Goal: Task Accomplishment & Management: Manage account settings

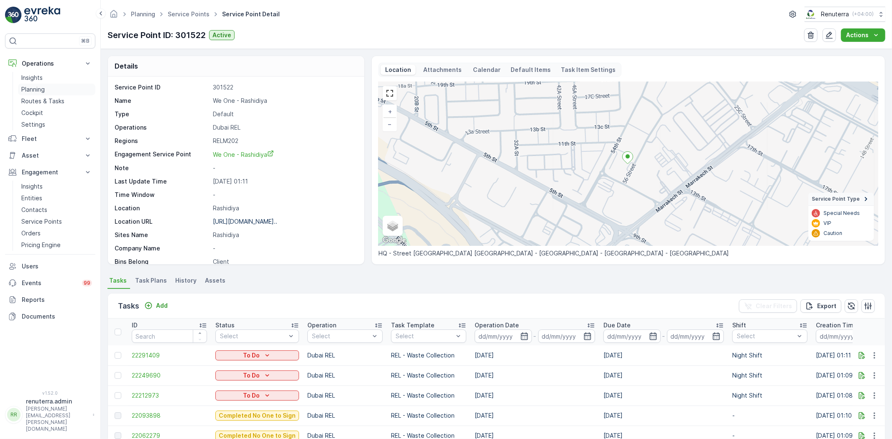
click at [27, 87] on p "Planning" at bounding box center [32, 89] width 23 height 8
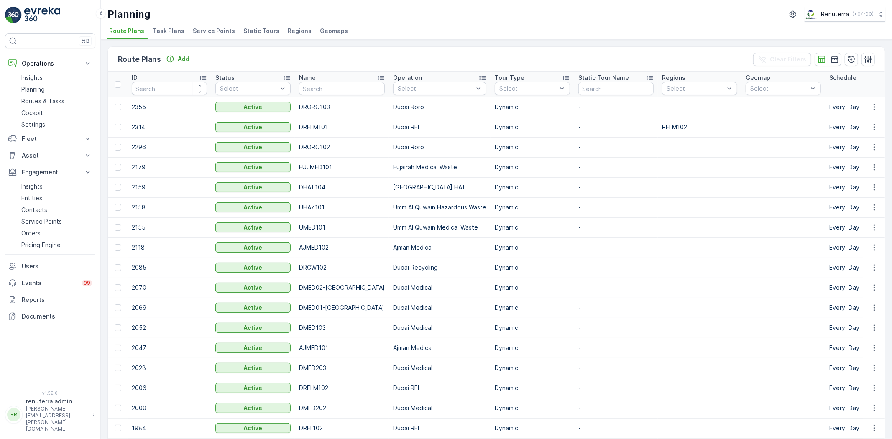
click at [193, 30] on span "Service Points" at bounding box center [214, 31] width 42 height 8
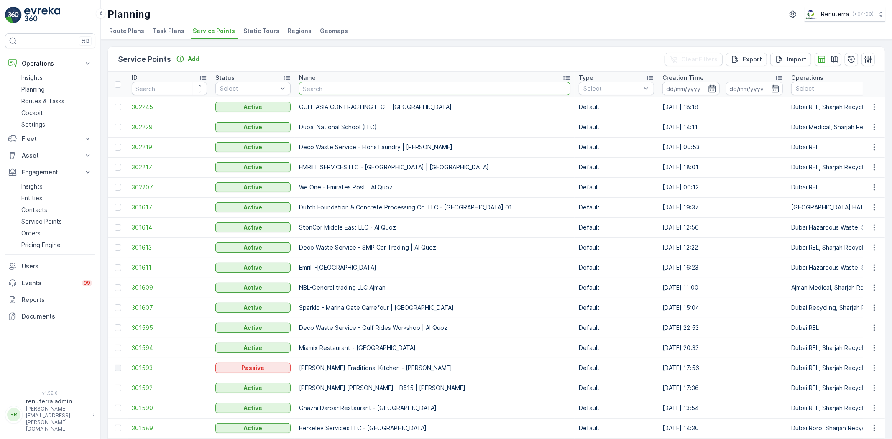
type input "Italian Planters L.L.C -R456 WASL OASIS II - 24 Blocks"
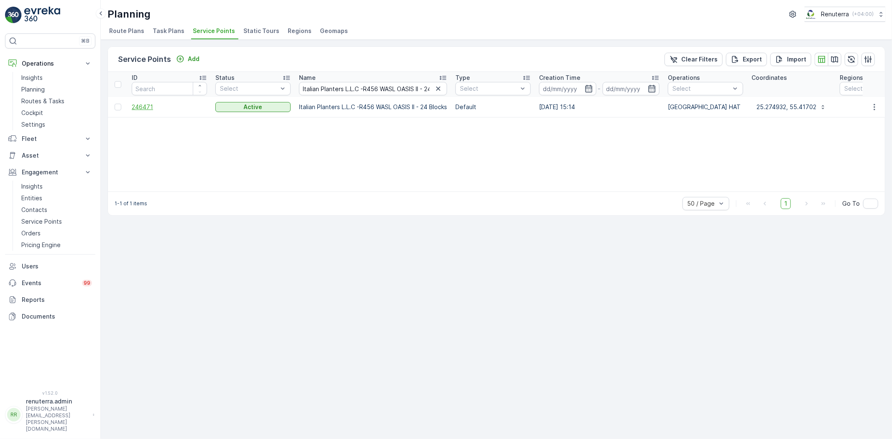
click at [140, 110] on span "246471" at bounding box center [169, 107] width 75 height 8
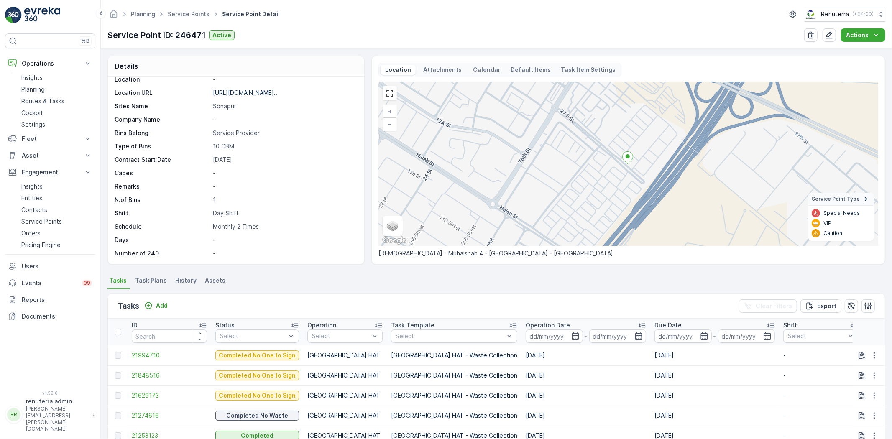
scroll to position [93, 0]
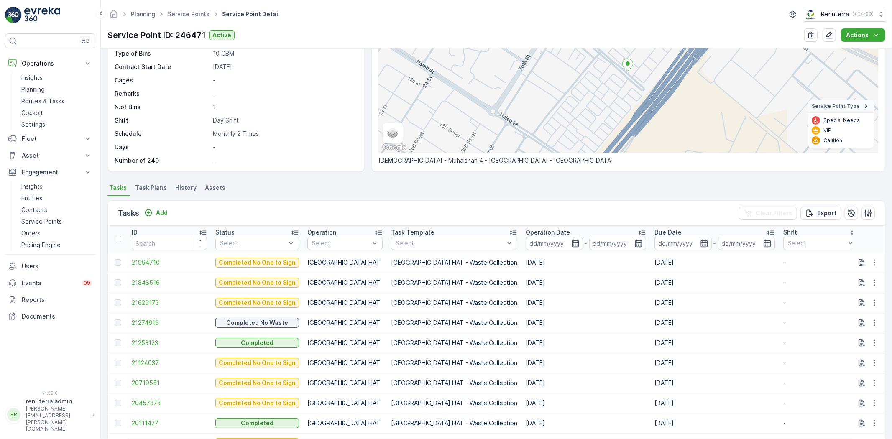
click at [171, 211] on div "Tasks Add Clear Filters Export" at bounding box center [496, 213] width 777 height 25
click at [161, 217] on div "Add" at bounding box center [156, 213] width 30 height 10
click at [166, 212] on p "Add" at bounding box center [162, 213] width 12 height 8
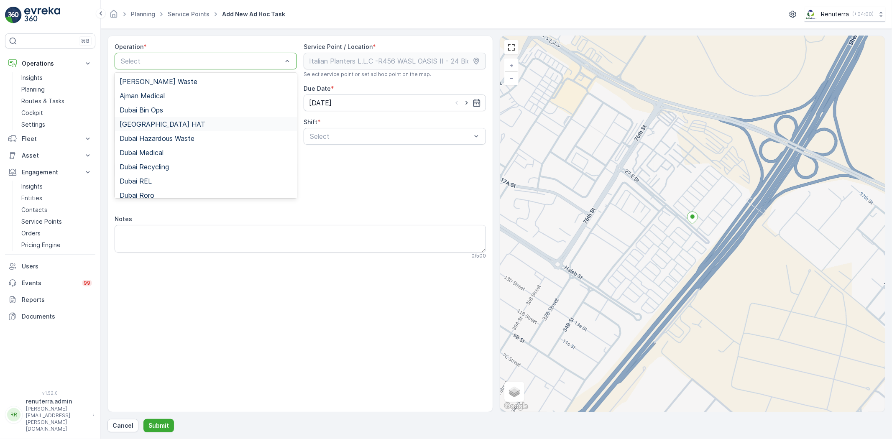
click at [155, 122] on div "Dubai HAT" at bounding box center [206, 124] width 172 height 8
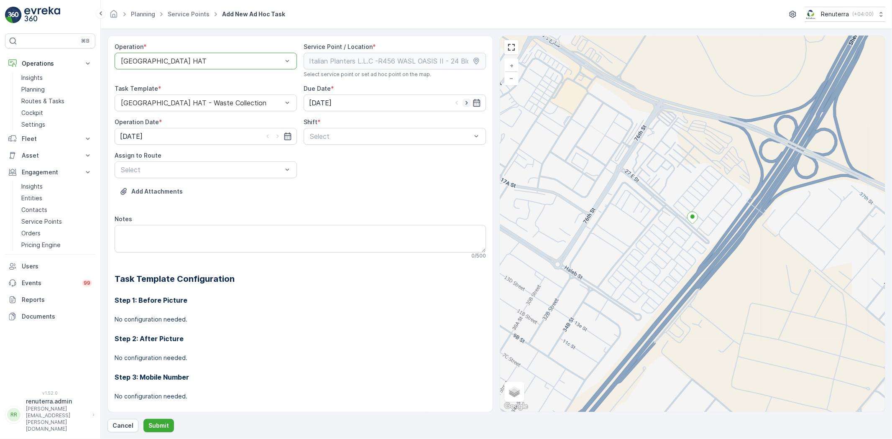
click at [462, 101] on icon "button" at bounding box center [466, 103] width 8 height 8
type input "[DATE]"
click at [276, 137] on icon "button" at bounding box center [277, 136] width 8 height 8
type input "[DATE]"
click at [329, 156] on span "Day Shift" at bounding box center [324, 157] width 30 height 8
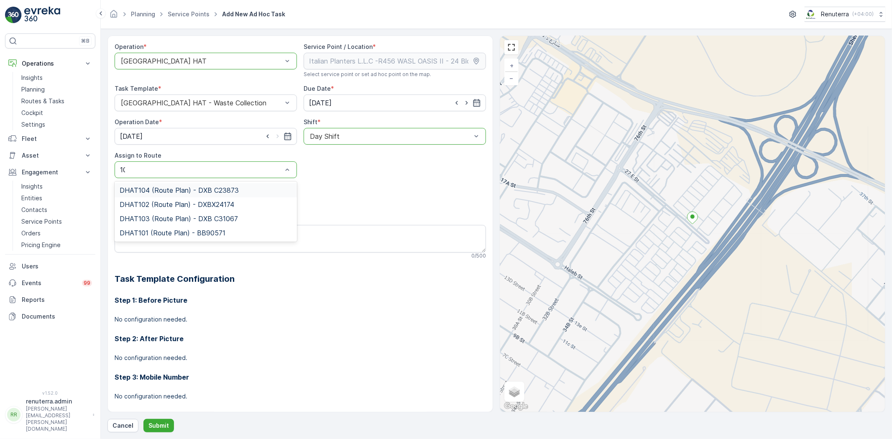
type input "101"
click at [205, 191] on span "DHAT101 (Route Plan) - BB90571" at bounding box center [173, 190] width 106 height 8
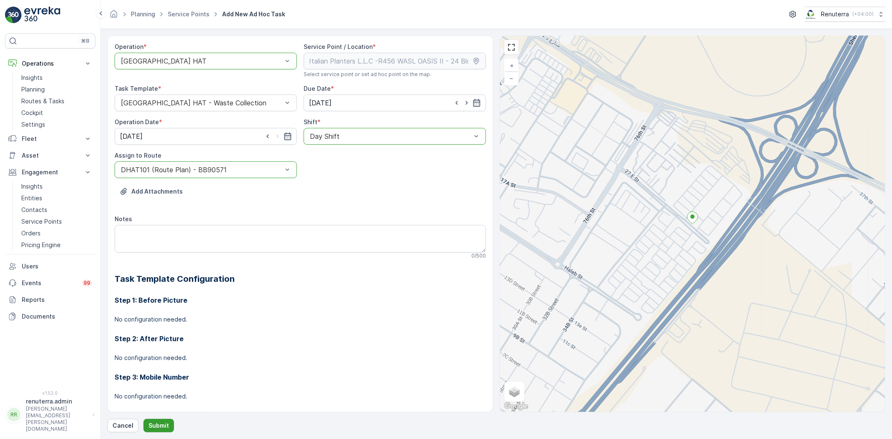
click at [165, 420] on button "Submit" at bounding box center [158, 425] width 31 height 13
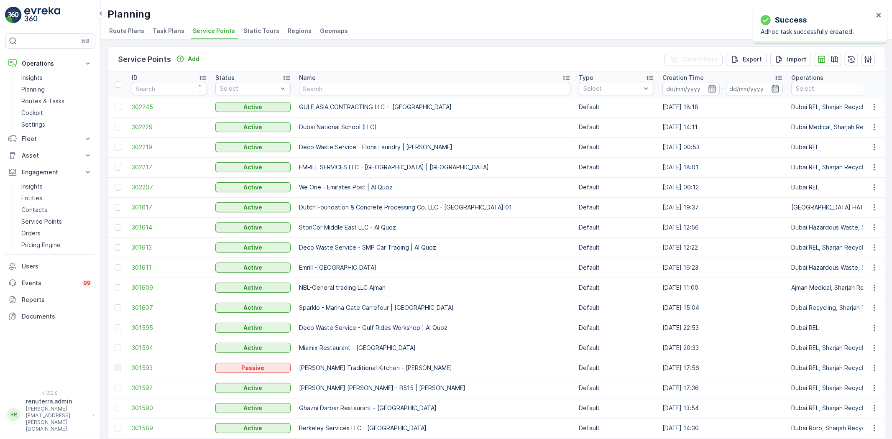
click at [320, 85] on input "text" at bounding box center [434, 88] width 271 height 13
click at [327, 87] on input "text" at bounding box center [434, 88] width 271 height 13
paste input "Al Kayed Workshop"
type input "Al Kayed Workshop"
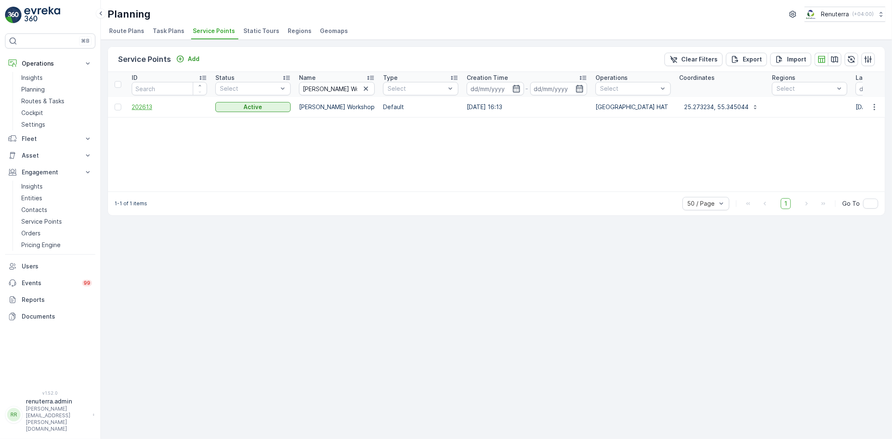
click at [137, 110] on span "202613" at bounding box center [169, 107] width 75 height 8
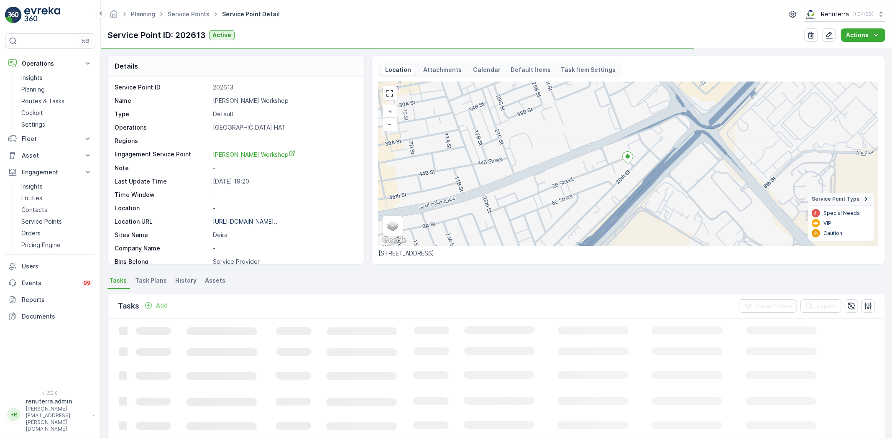
scroll to position [93, 0]
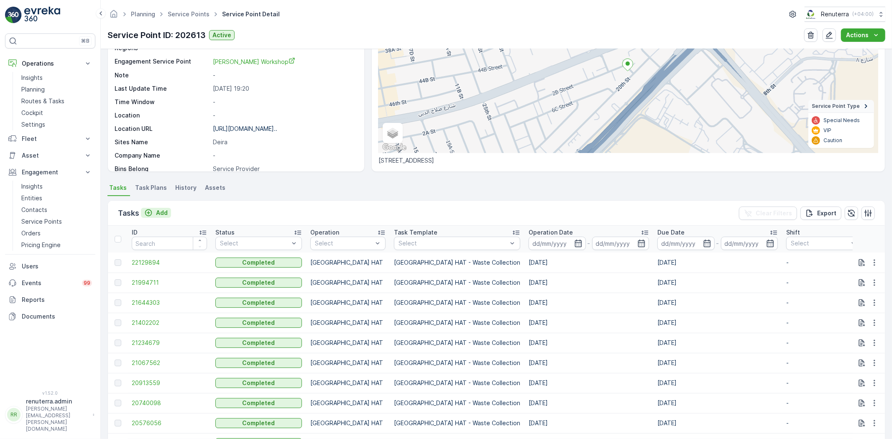
click at [160, 216] on p "Add" at bounding box center [162, 213] width 12 height 8
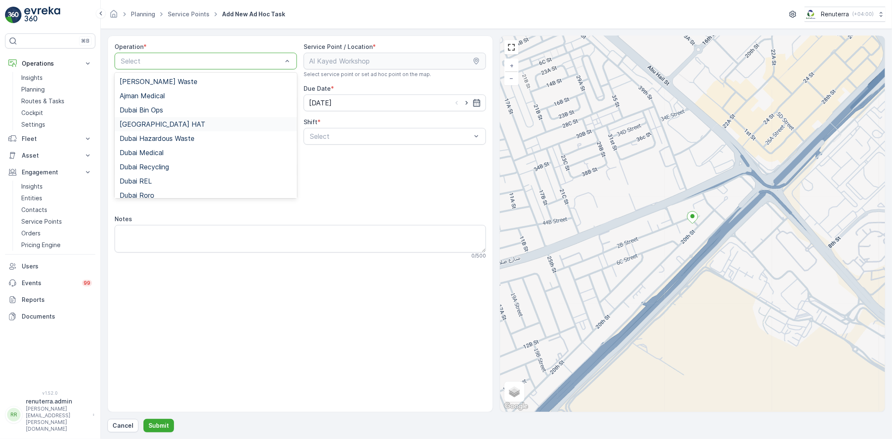
click at [166, 122] on div "Dubai HAT" at bounding box center [206, 124] width 172 height 8
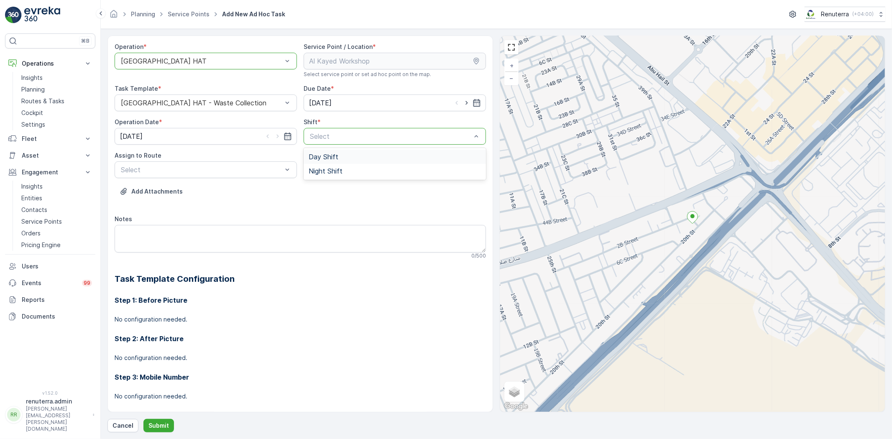
click at [335, 162] on div "Day Shift" at bounding box center [394, 157] width 182 height 14
drag, startPoint x: 461, startPoint y: 105, endPoint x: 459, endPoint y: 109, distance: 4.7
click at [462, 105] on icon "button" at bounding box center [466, 103] width 8 height 8
type input "[DATE]"
click at [279, 141] on input "[DATE]" at bounding box center [206, 136] width 182 height 17
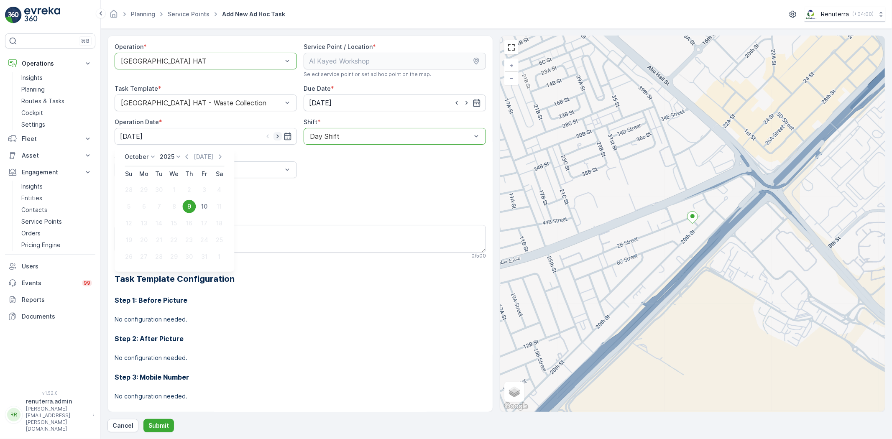
click at [276, 138] on icon "button" at bounding box center [277, 137] width 2 height 4
type input "[DATE]"
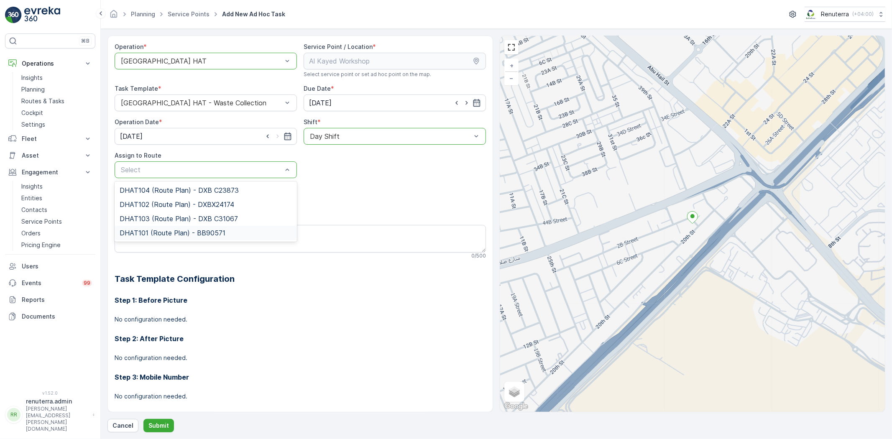
click at [173, 237] on div "DHAT101 (Route Plan) - BB90571" at bounding box center [206, 233] width 182 height 14
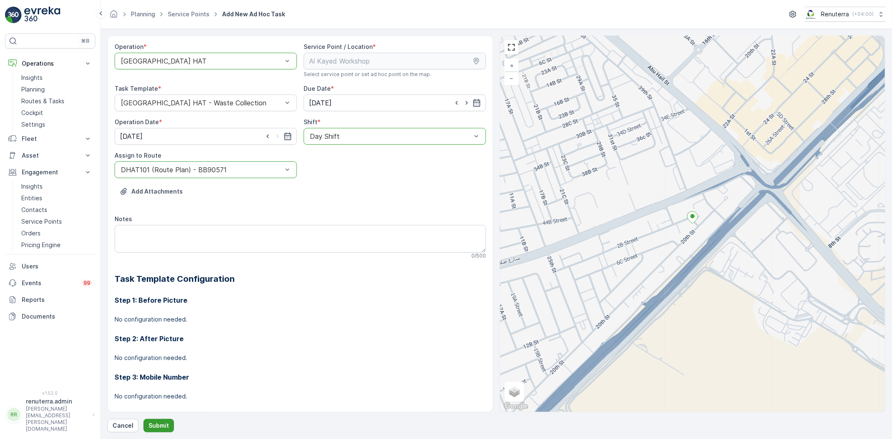
click at [151, 424] on p "Submit" at bounding box center [158, 425] width 20 height 8
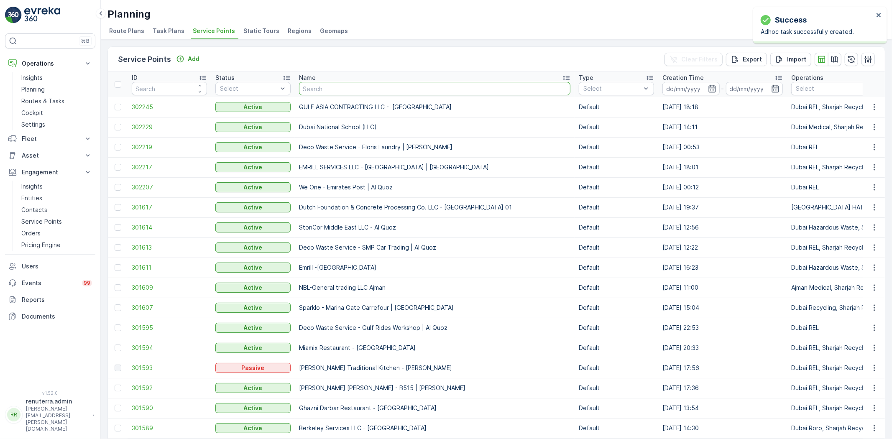
click at [332, 89] on input "text" at bounding box center [434, 88] width 271 height 13
type input "SOBHA CONSTRUCTIONS LLC - Jumeirah Lakes Towers"
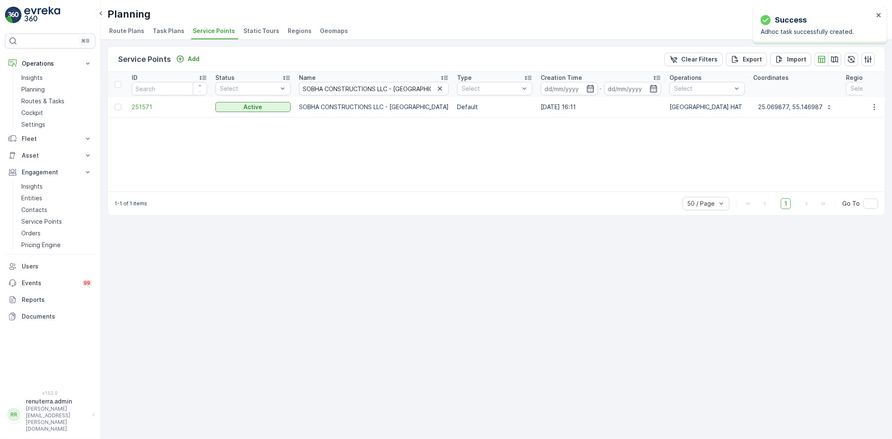
click at [135, 101] on td "251571" at bounding box center [170, 107] width 84 height 20
click at [134, 105] on span "251571" at bounding box center [169, 107] width 75 height 8
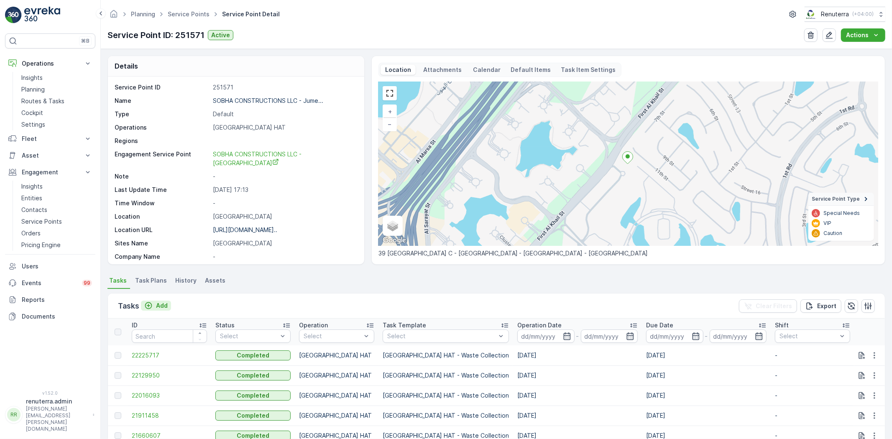
click at [161, 306] on p "Add" at bounding box center [162, 305] width 12 height 8
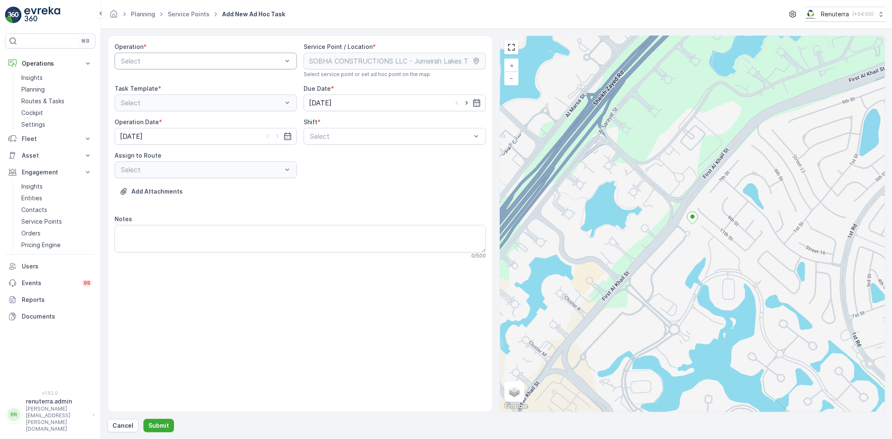
click at [197, 66] on div "Select" at bounding box center [206, 61] width 182 height 17
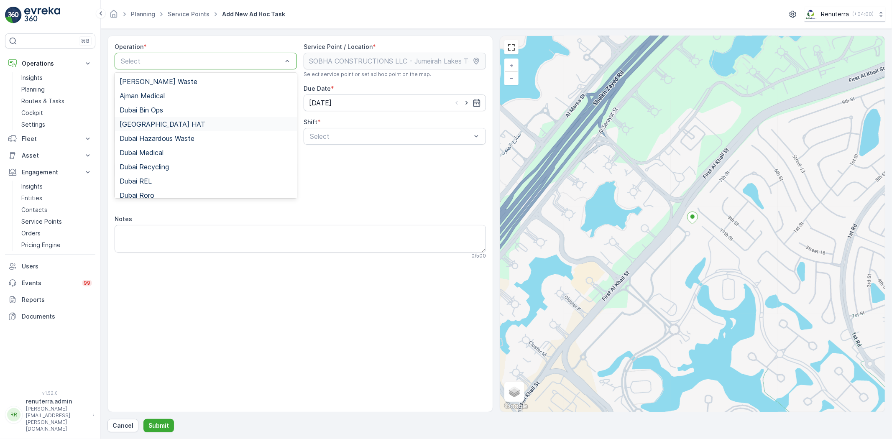
click at [211, 123] on div "Dubai HAT" at bounding box center [206, 124] width 172 height 8
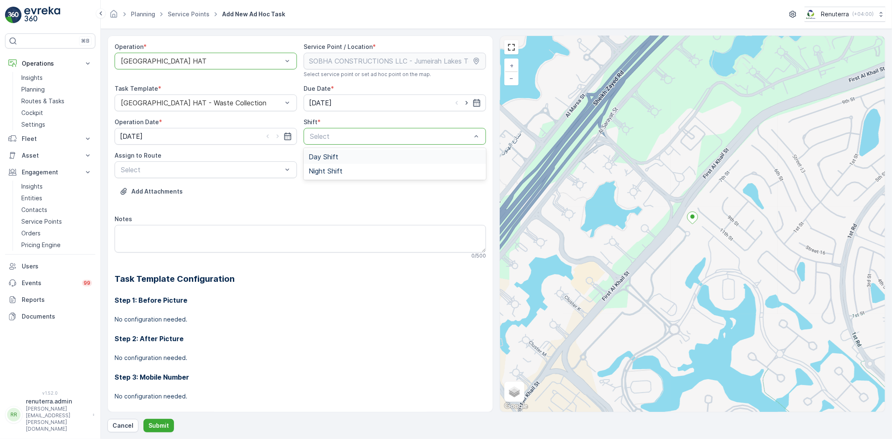
click at [338, 161] on div "Day Shift" at bounding box center [394, 157] width 182 height 14
click at [462, 105] on icon "button" at bounding box center [466, 103] width 8 height 8
type input "[DATE]"
click at [277, 135] on icon "button" at bounding box center [277, 136] width 8 height 8
type input "[DATE]"
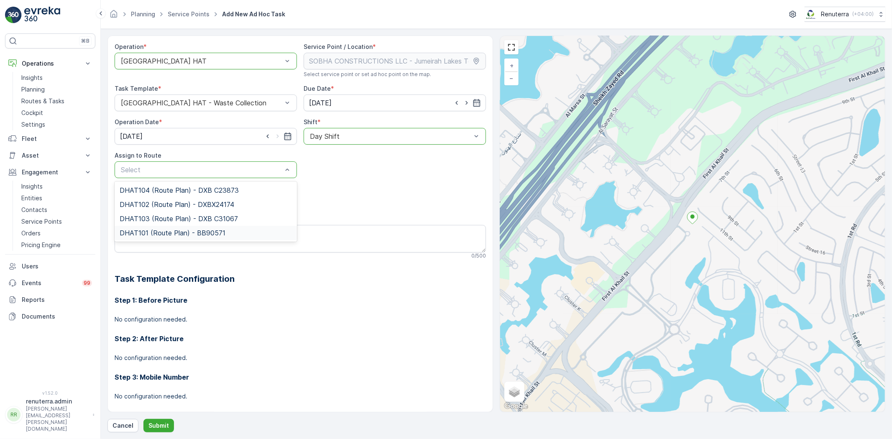
click at [164, 233] on span "DHAT101 (Route Plan) - BB90571" at bounding box center [173, 233] width 106 height 8
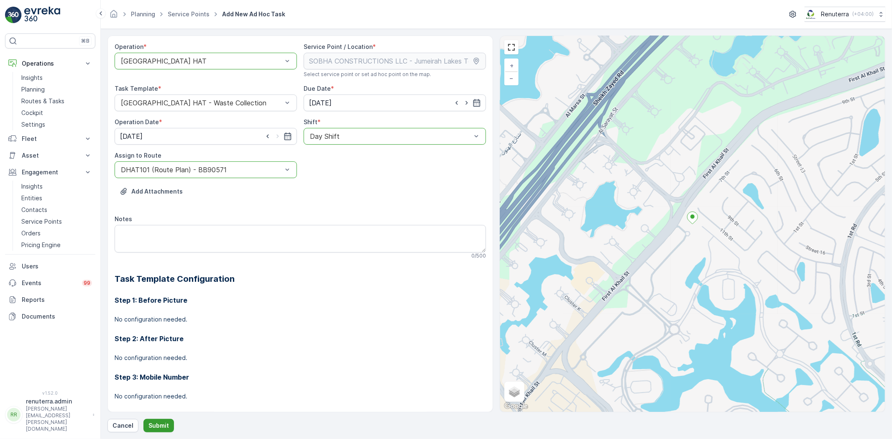
click at [158, 428] on p "Submit" at bounding box center [158, 425] width 20 height 8
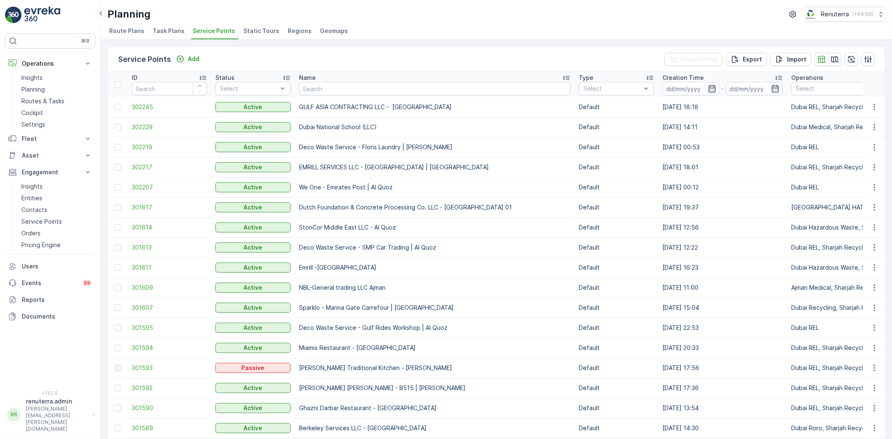
click at [373, 87] on input "text" at bounding box center [434, 88] width 271 height 13
click at [362, 94] on input "text" at bounding box center [434, 88] width 271 height 13
click at [365, 85] on input "text" at bounding box center [434, 88] width 271 height 13
click at [359, 90] on input "text" at bounding box center [434, 88] width 271 height 13
paste input "Al Serh Al Kabeer Construction LLC - JVC"
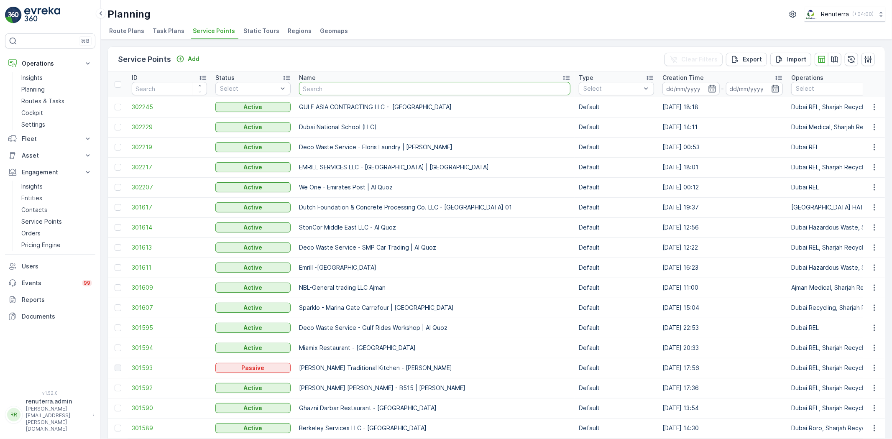
type input "Al Serh Al Kabeer Construction LLC - JVC"
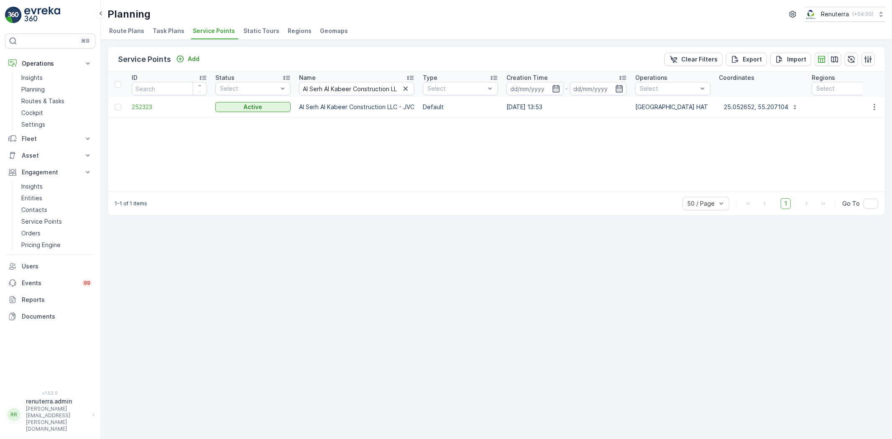
click at [146, 102] on td "252323" at bounding box center [170, 107] width 84 height 20
click at [144, 109] on span "252323" at bounding box center [169, 107] width 75 height 8
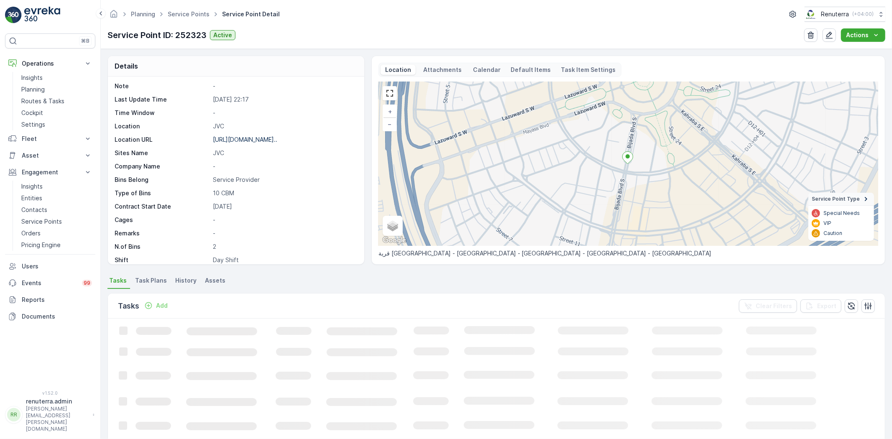
scroll to position [93, 0]
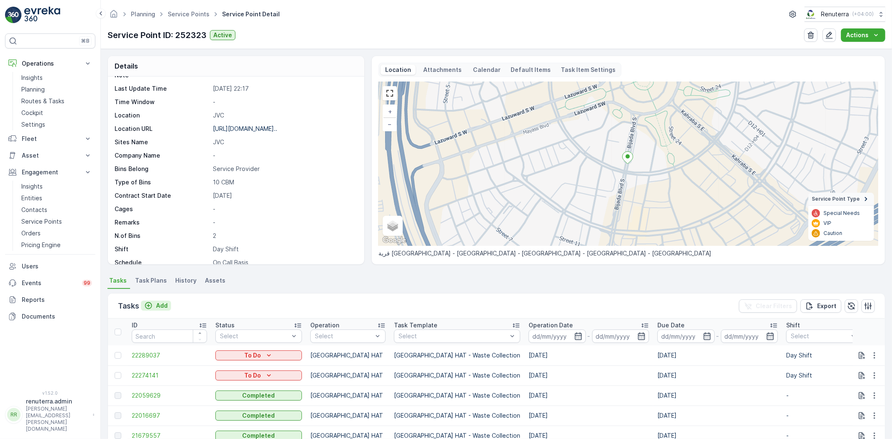
click at [160, 304] on p "Add" at bounding box center [162, 305] width 12 height 8
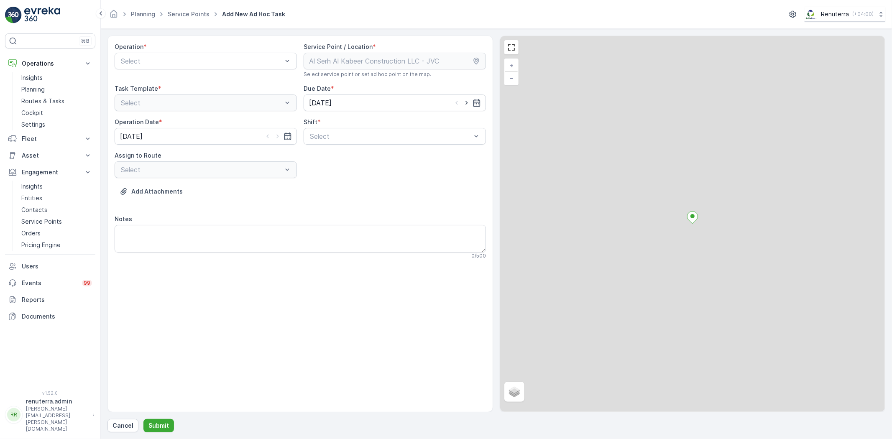
click at [161, 50] on div "Operation *" at bounding box center [206, 47] width 182 height 8
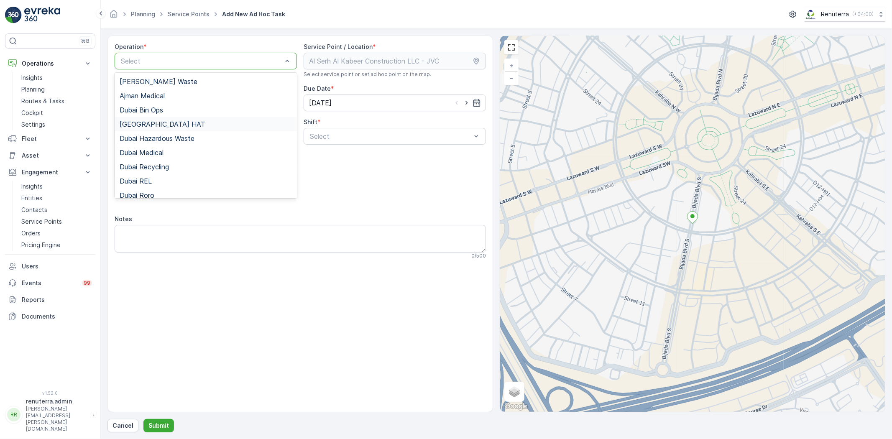
click at [184, 126] on div "Dubai HAT" at bounding box center [206, 124] width 172 height 8
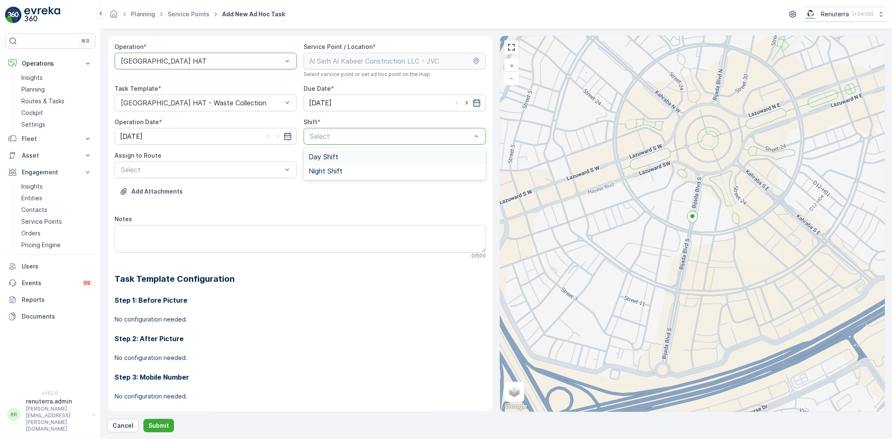
click at [357, 154] on div "Day Shift" at bounding box center [395, 157] width 172 height 8
click at [462, 105] on icon "button" at bounding box center [466, 103] width 8 height 8
type input "[DATE]"
click at [276, 140] on input "[DATE]" at bounding box center [206, 136] width 182 height 17
click at [200, 205] on div "10" at bounding box center [203, 206] width 13 height 13
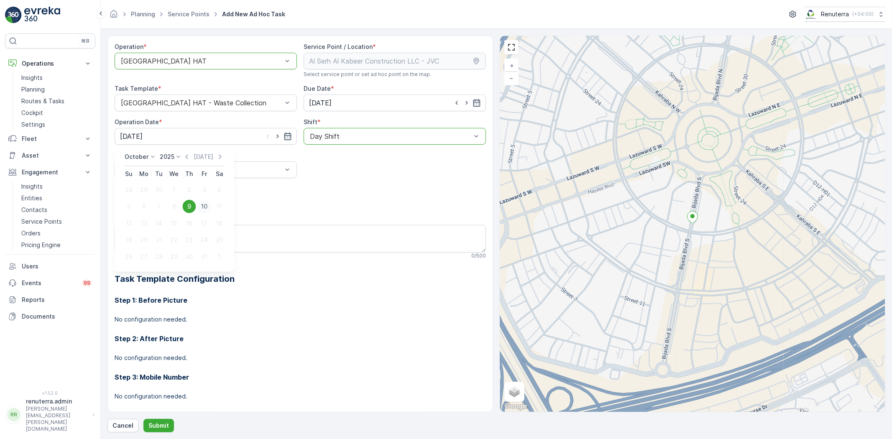
type input "[DATE]"
click at [210, 157] on div "Assign to Route" at bounding box center [206, 155] width 182 height 8
click at [201, 163] on div "Select" at bounding box center [206, 169] width 182 height 17
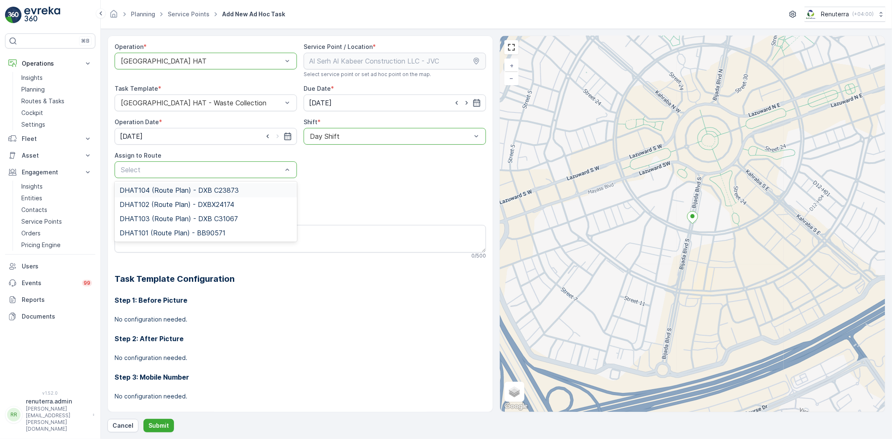
drag, startPoint x: 177, startPoint y: 212, endPoint x: 413, endPoint y: 148, distance: 244.5
click at [176, 204] on span "DHAT102 (Route Plan) - DXBX24174" at bounding box center [177, 205] width 115 height 8
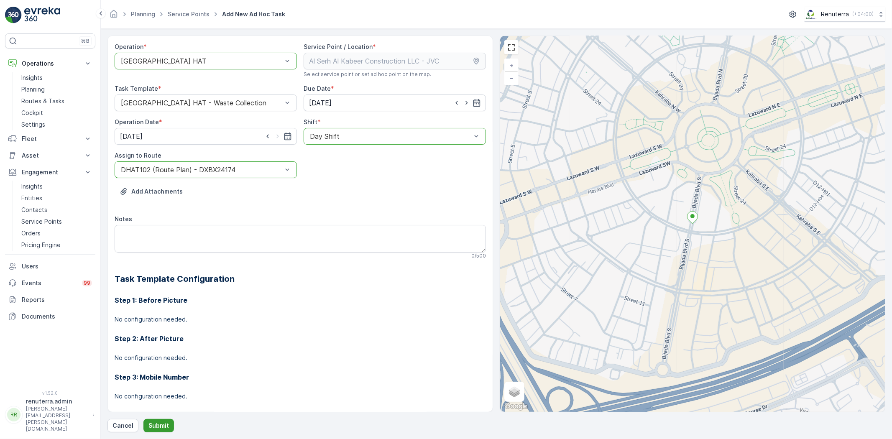
click at [159, 426] on p "Submit" at bounding box center [158, 425] width 20 height 8
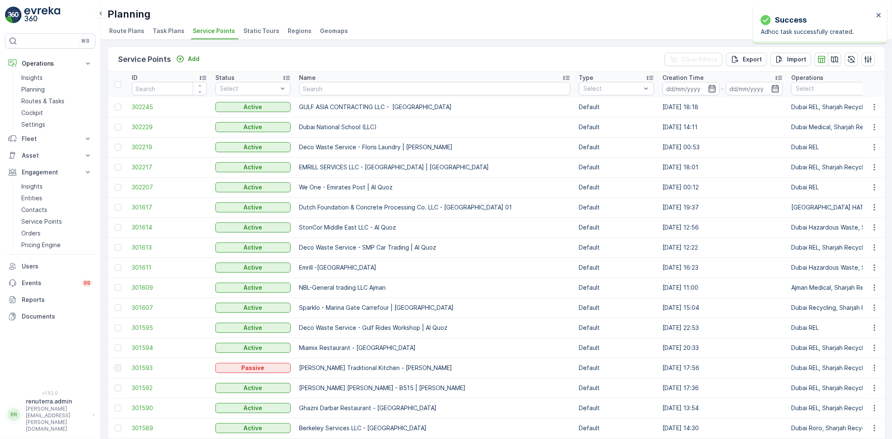
click at [364, 89] on input "text" at bounding box center [434, 88] width 271 height 13
paste input "Al Tayer Stocks (L.L.C.) - NMC Al Nadha Block A & B"
type input "Al Tayer Stocks (L.L.C.) - NMC Al Nadha Block A & B"
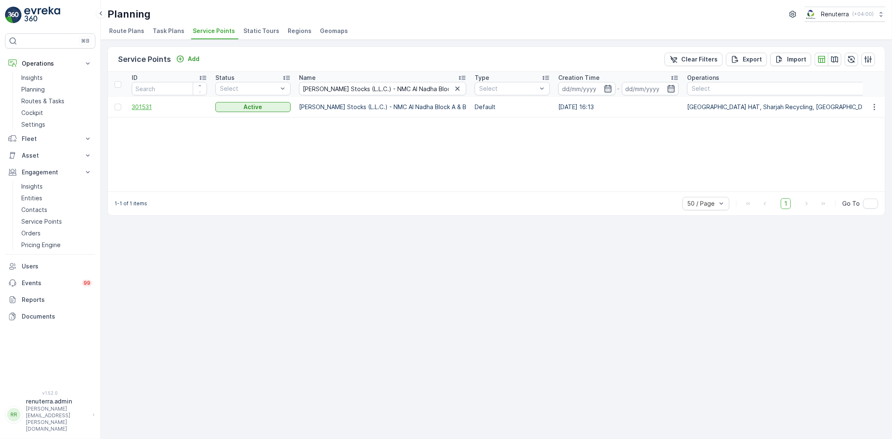
click at [141, 110] on span "301531" at bounding box center [169, 107] width 75 height 8
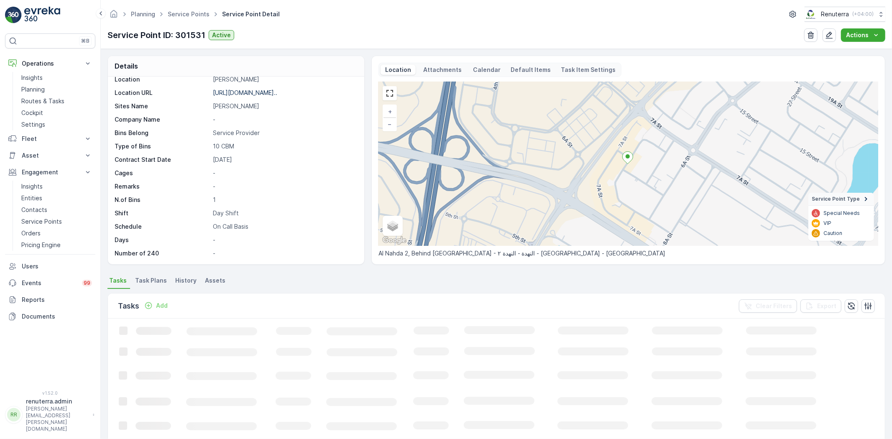
scroll to position [46, 0]
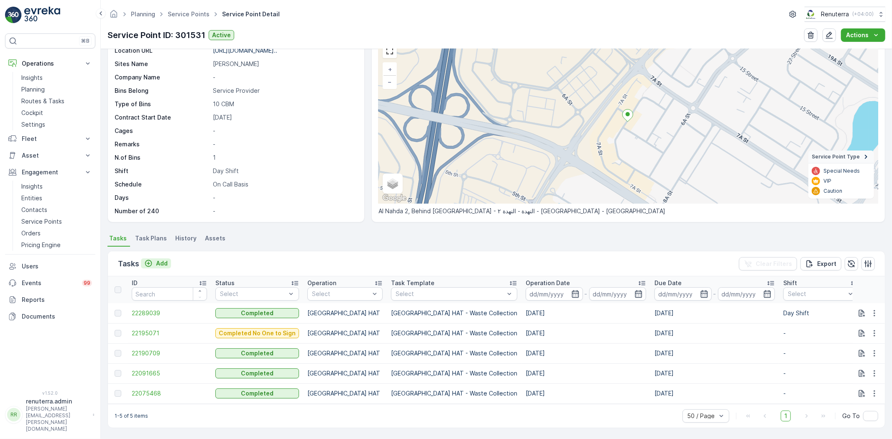
click at [169, 258] on button "Add" at bounding box center [156, 263] width 30 height 10
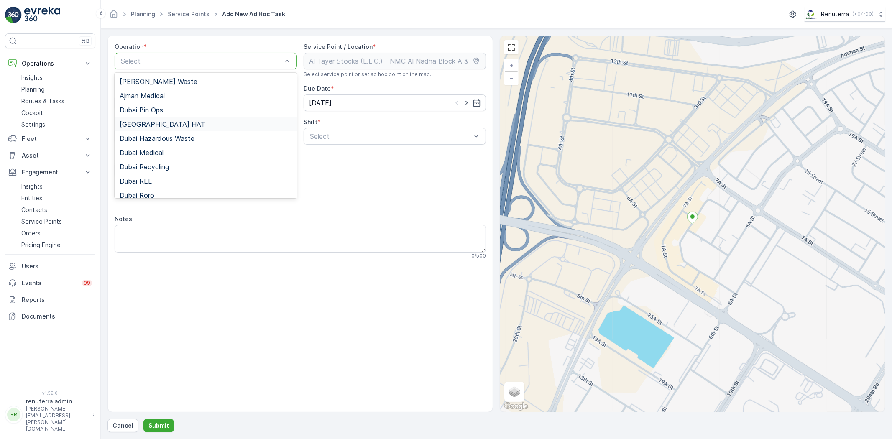
click at [173, 120] on div "Dubai HAT" at bounding box center [206, 124] width 172 height 8
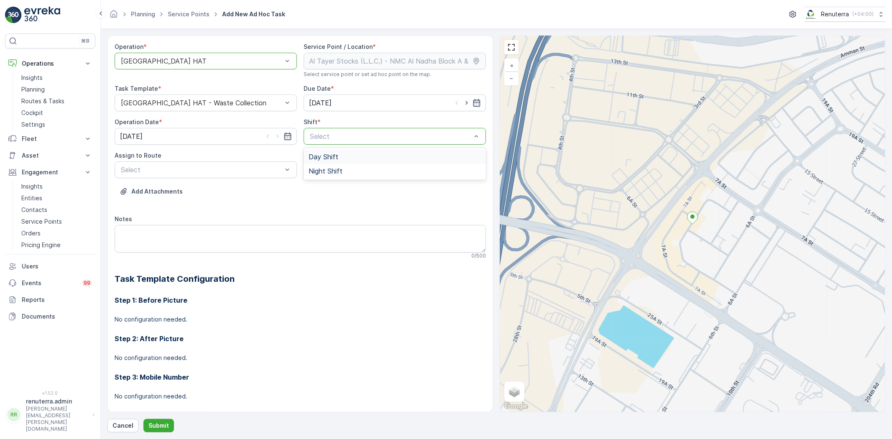
click at [316, 158] on span "Day Shift" at bounding box center [324, 157] width 30 height 8
click at [467, 102] on icon "button" at bounding box center [466, 103] width 8 height 8
type input "[DATE]"
drag, startPoint x: 274, startPoint y: 133, endPoint x: 274, endPoint y: 140, distance: 7.1
click at [274, 133] on icon "button" at bounding box center [277, 136] width 8 height 8
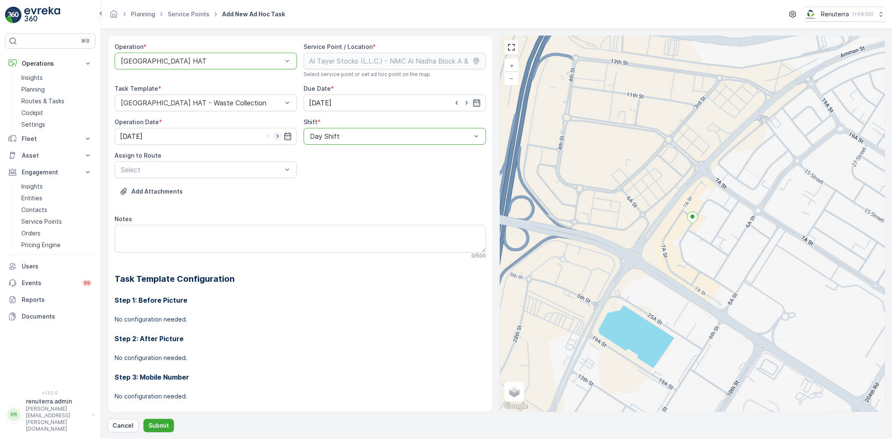
type input "[DATE]"
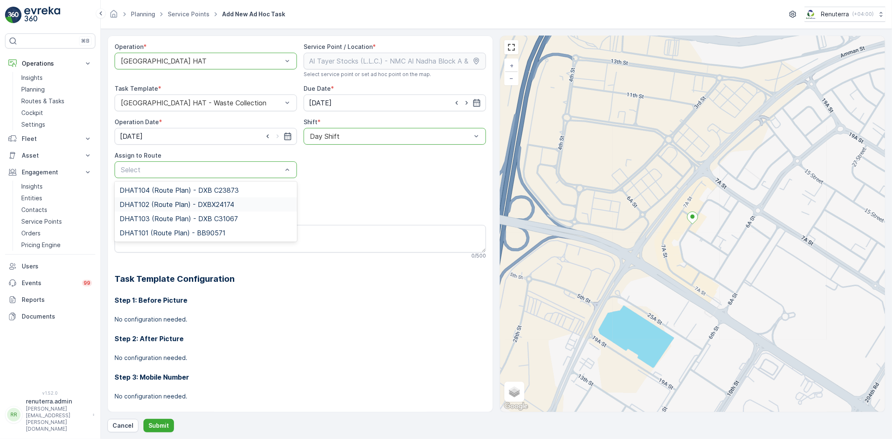
click at [188, 201] on span "DHAT102 (Route Plan) - DXBX24174" at bounding box center [177, 205] width 115 height 8
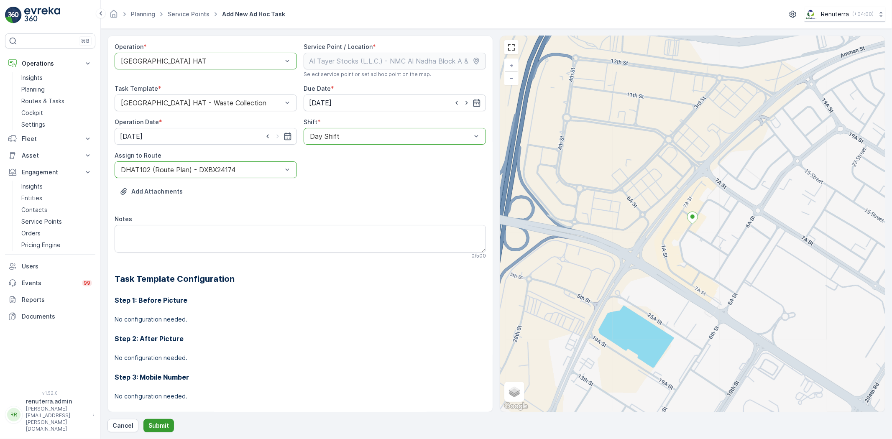
click at [161, 423] on p "Submit" at bounding box center [158, 425] width 20 height 8
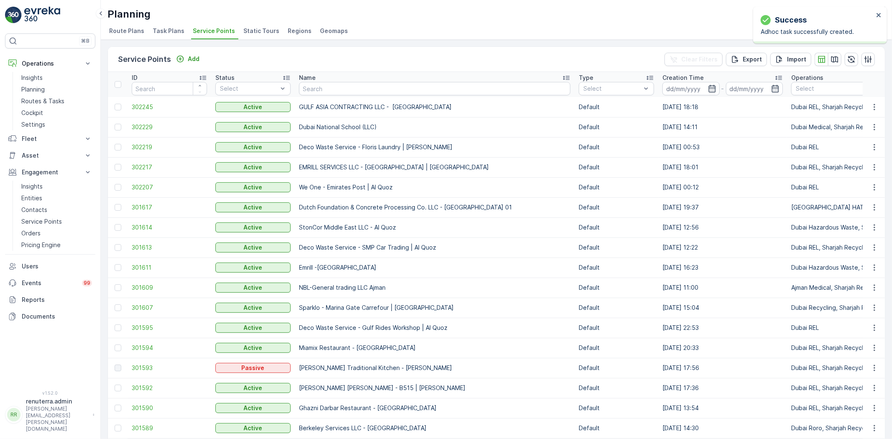
click at [352, 91] on input "text" at bounding box center [434, 88] width 271 height 13
paste input "GEOharbour Dubai island project"
type input "GEOharbour Dubai island project"
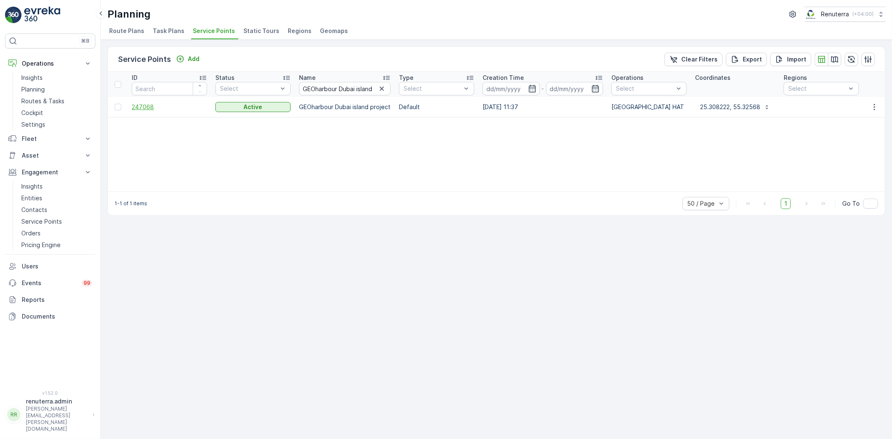
click at [153, 108] on span "247068" at bounding box center [169, 107] width 75 height 8
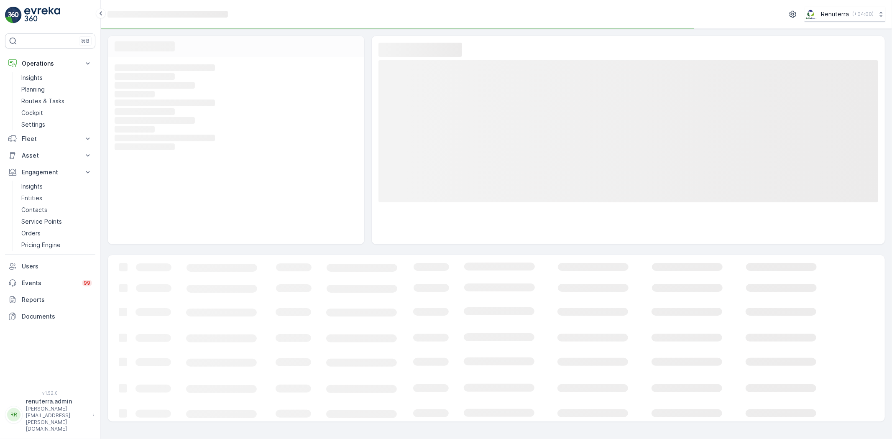
click at [150, 107] on rect at bounding box center [235, 103] width 241 height 8
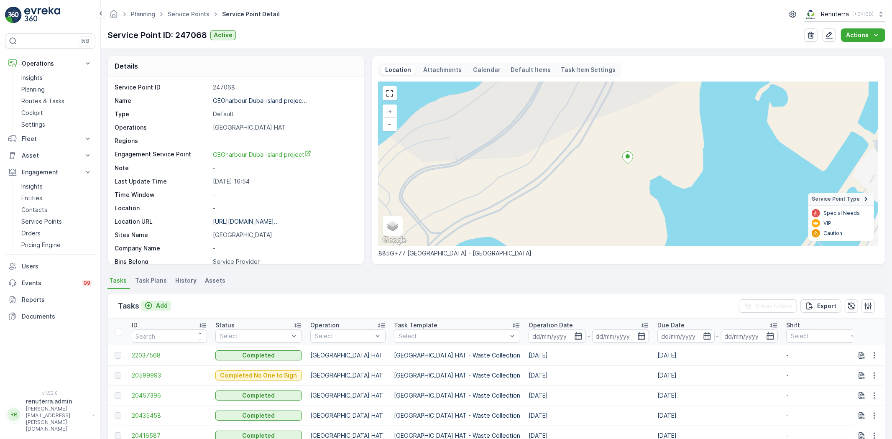
click at [162, 306] on p "Add" at bounding box center [162, 305] width 12 height 8
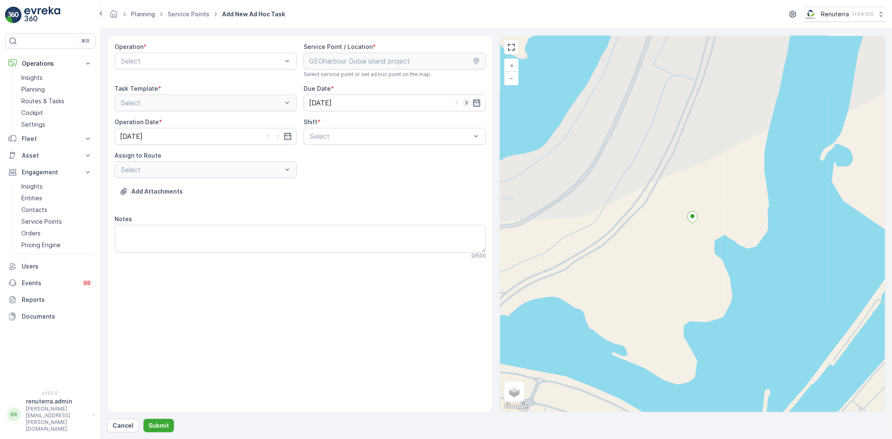
click at [467, 107] on icon "button" at bounding box center [466, 103] width 8 height 8
type input "[DATE]"
click at [276, 143] on input "[DATE]" at bounding box center [206, 136] width 182 height 17
drag, startPoint x: 206, startPoint y: 207, endPoint x: 240, endPoint y: 206, distance: 34.7
click at [206, 206] on div "10" at bounding box center [203, 206] width 13 height 13
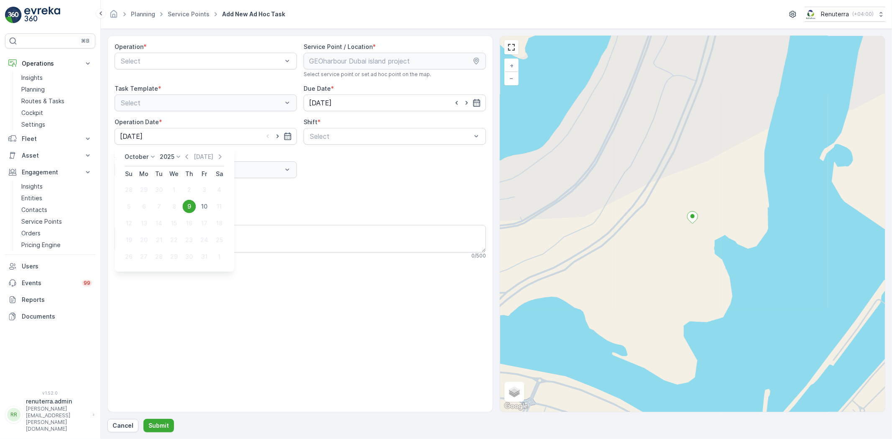
type input "[DATE]"
drag, startPoint x: 338, startPoint y: 157, endPoint x: 335, endPoint y: 150, distance: 7.9
click at [338, 152] on div "Day Shift" at bounding box center [394, 157] width 182 height 14
click at [194, 168] on div "Select" at bounding box center [206, 169] width 182 height 17
click at [160, 173] on div "Select" at bounding box center [206, 169] width 182 height 17
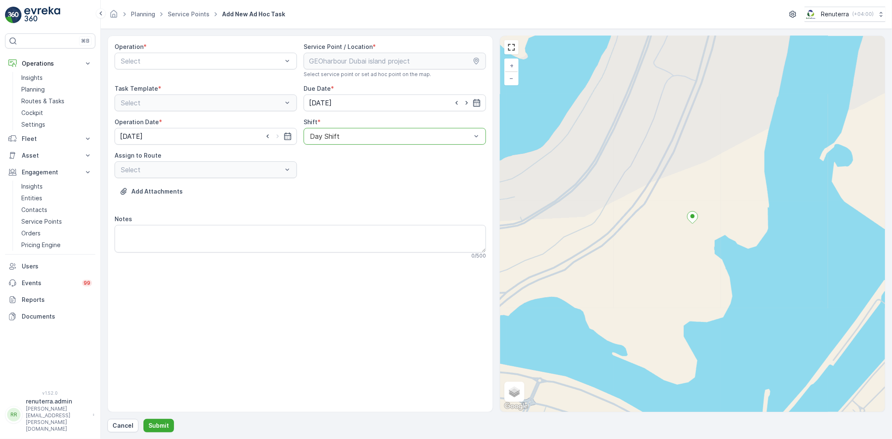
click at [116, 175] on div "Select" at bounding box center [206, 169] width 182 height 17
click at [132, 168] on div "Select" at bounding box center [206, 169] width 182 height 17
click at [132, 166] on div "Select" at bounding box center [206, 169] width 182 height 17
click at [140, 170] on div "Select" at bounding box center [206, 169] width 182 height 17
click at [289, 171] on div "Select" at bounding box center [206, 169] width 182 height 17
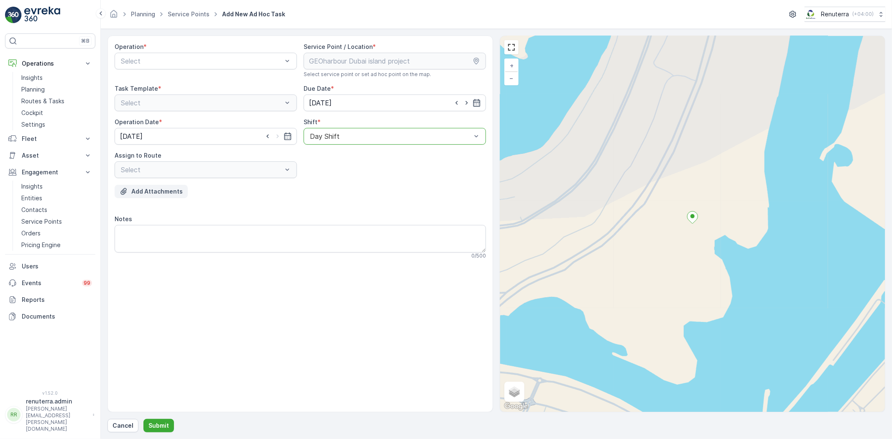
click at [131, 185] on button "Add Attachments" at bounding box center [151, 191] width 73 height 13
click at [170, 173] on div "Select" at bounding box center [206, 169] width 182 height 17
click at [217, 176] on div "Select" at bounding box center [206, 169] width 182 height 17
click at [175, 161] on div "Select" at bounding box center [206, 169] width 182 height 17
click at [169, 168] on div "Select" at bounding box center [206, 169] width 182 height 17
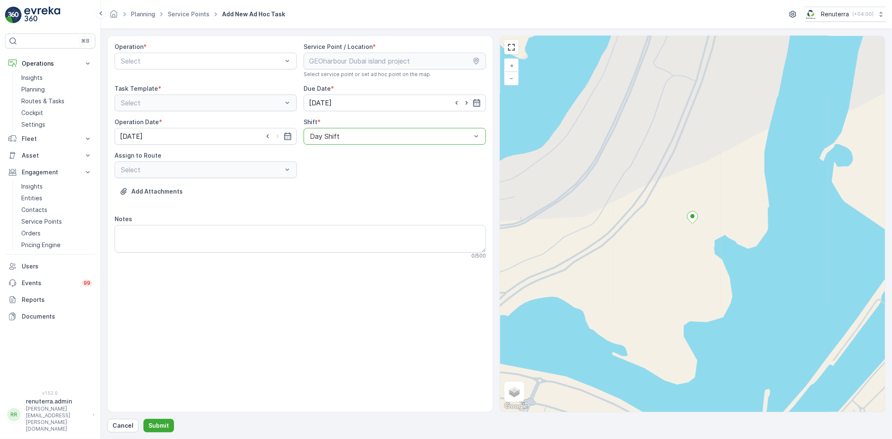
click at [283, 173] on div "Select" at bounding box center [206, 169] width 182 height 17
click at [286, 171] on div "Select" at bounding box center [206, 169] width 182 height 17
click at [384, 134] on div at bounding box center [390, 137] width 163 height 8
click at [227, 199] on div "Add Attachments" at bounding box center [300, 196] width 371 height 23
click at [170, 91] on div "Task Template *" at bounding box center [206, 88] width 182 height 8
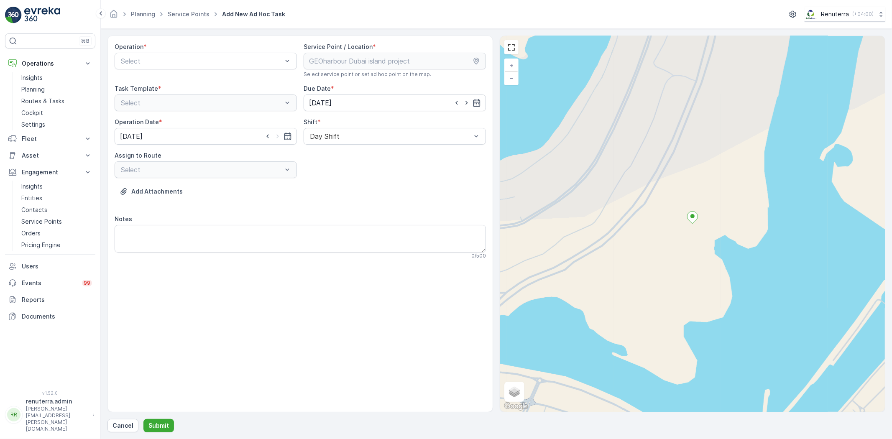
click at [165, 99] on div "Select" at bounding box center [206, 102] width 182 height 17
click at [209, 99] on div "Select" at bounding box center [206, 102] width 182 height 17
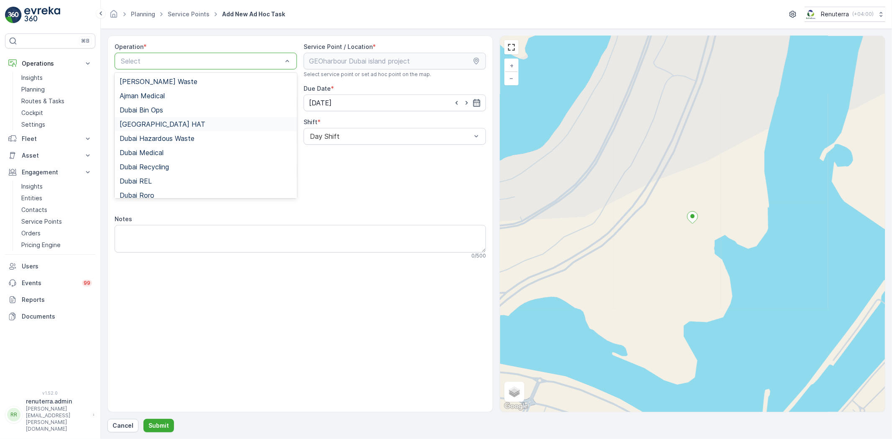
click at [164, 128] on div "Dubai HAT" at bounding box center [206, 124] width 172 height 8
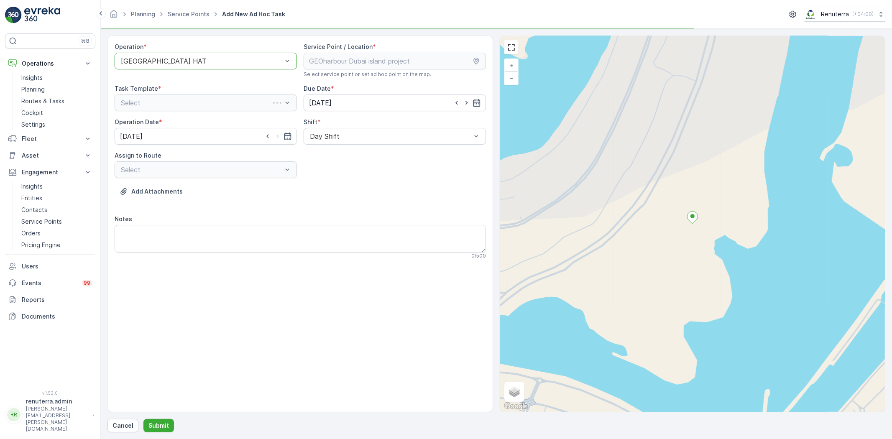
click at [174, 172] on div "Select" at bounding box center [206, 169] width 182 height 17
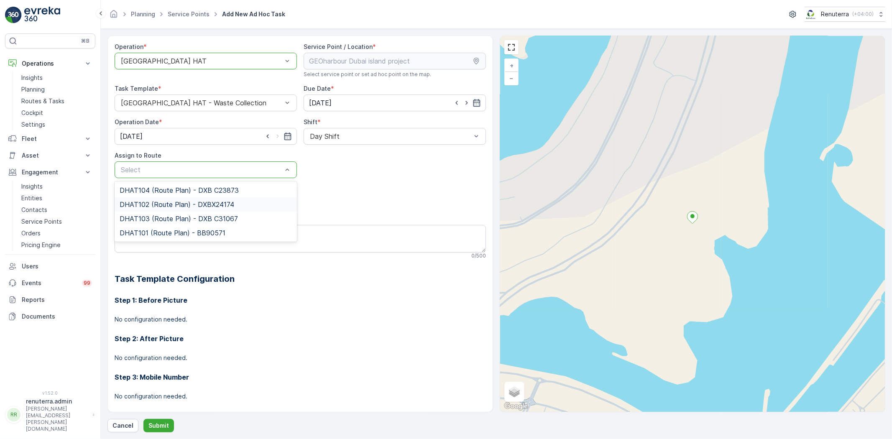
click at [161, 201] on span "DHAT102 (Route Plan) - DXBX24174" at bounding box center [177, 205] width 115 height 8
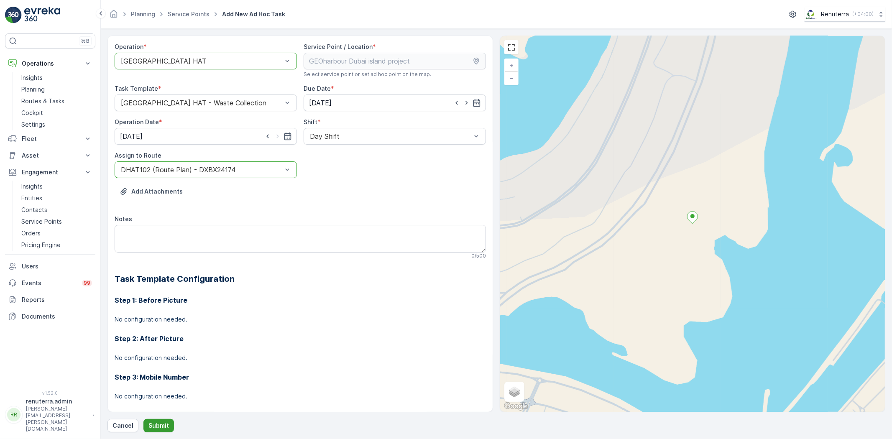
click at [156, 426] on p "Submit" at bounding box center [158, 425] width 20 height 8
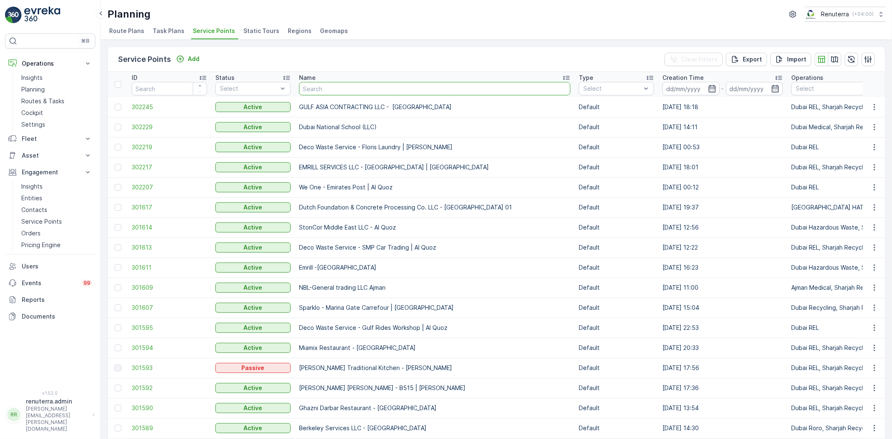
click at [308, 88] on input "text" at bounding box center [434, 88] width 271 height 13
paste input "ARABIAN CONSTRUCTION COMPANY L.L.C. - OMNIYAT | Business Bay"
type input "ARABIAN CONSTRUCTION COMPANY L.L.C. - OMNIYAT | Business Bay"
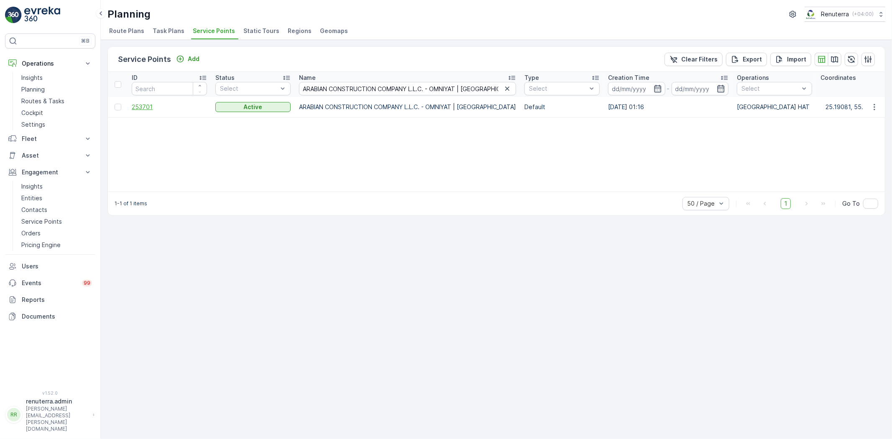
click at [143, 109] on span "253701" at bounding box center [169, 107] width 75 height 8
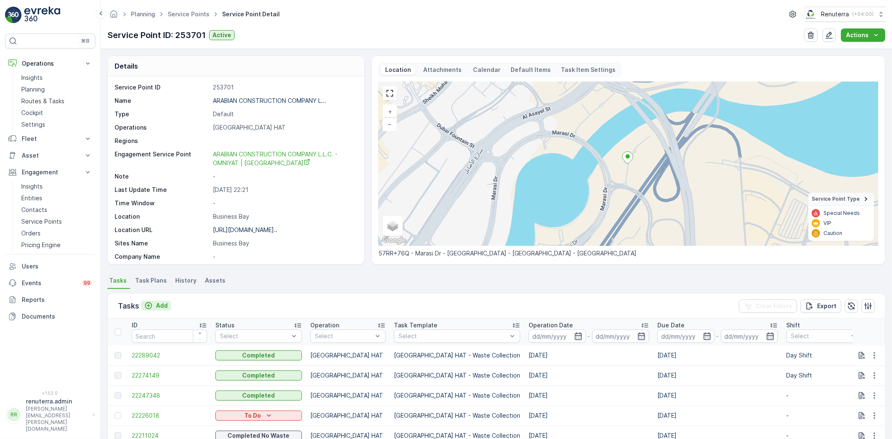
click at [165, 306] on p "Add" at bounding box center [162, 305] width 12 height 8
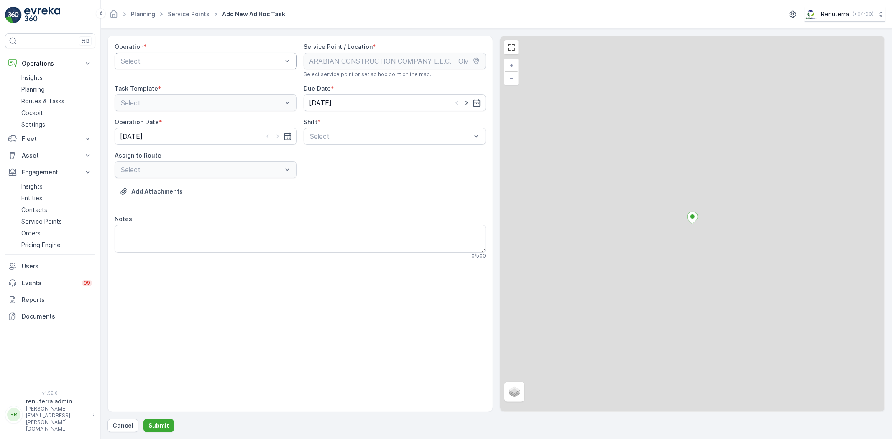
click at [160, 67] on div "Select" at bounding box center [206, 61] width 182 height 17
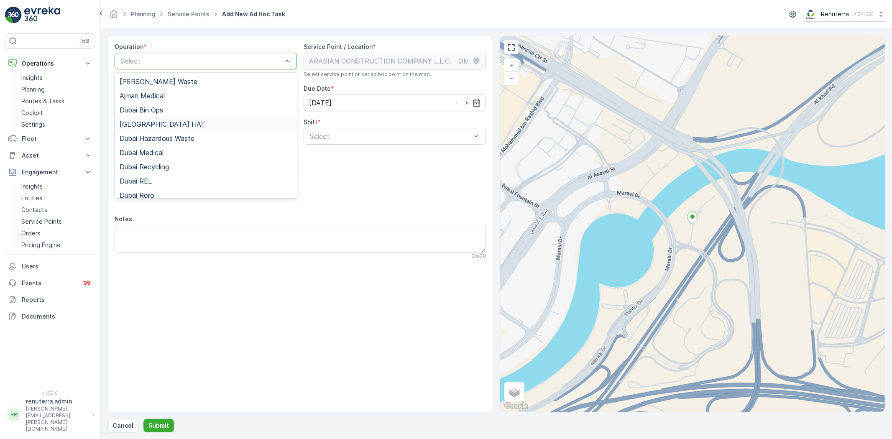
click at [153, 130] on div "Dubai HAT" at bounding box center [206, 124] width 182 height 14
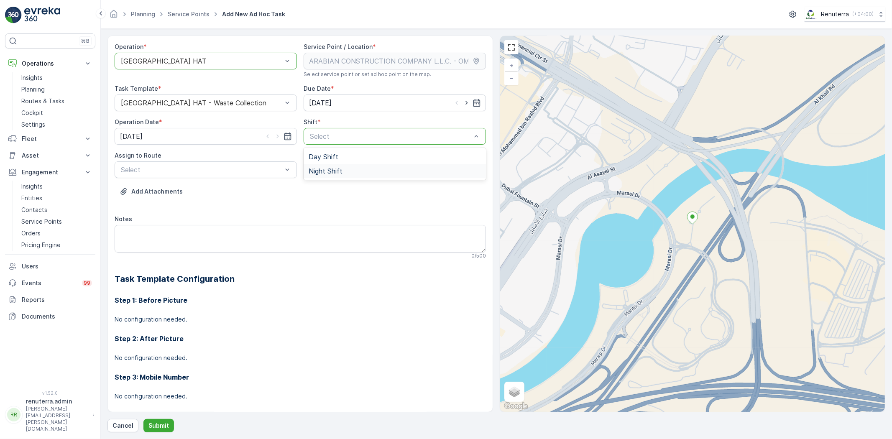
click at [316, 164] on div "Night Shift" at bounding box center [394, 171] width 182 height 14
click at [323, 140] on div "Night Shift" at bounding box center [394, 136] width 182 height 17
click at [320, 156] on span "Day Shift" at bounding box center [324, 157] width 30 height 8
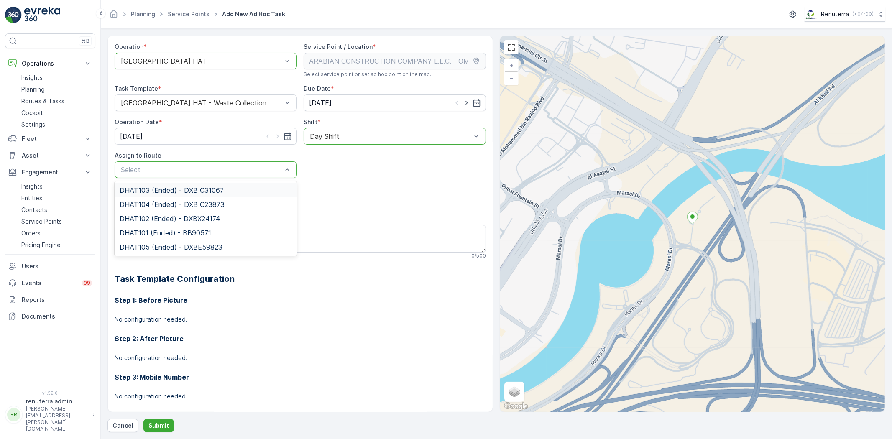
click at [189, 187] on span "DHAT103 (Ended) - DXB C31067" at bounding box center [172, 190] width 104 height 8
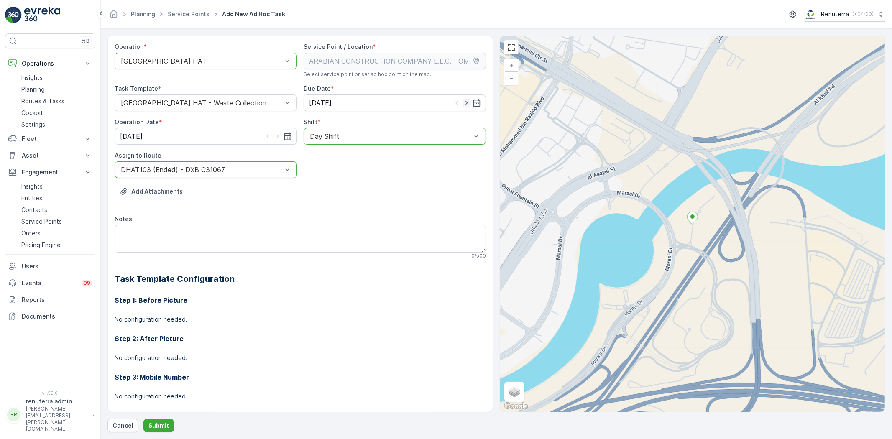
click at [462, 101] on icon "button" at bounding box center [466, 103] width 8 height 8
type input "[DATE]"
click at [279, 134] on icon "button" at bounding box center [277, 136] width 8 height 8
type input "[DATE]"
click at [145, 428] on button "Submit" at bounding box center [158, 425] width 31 height 13
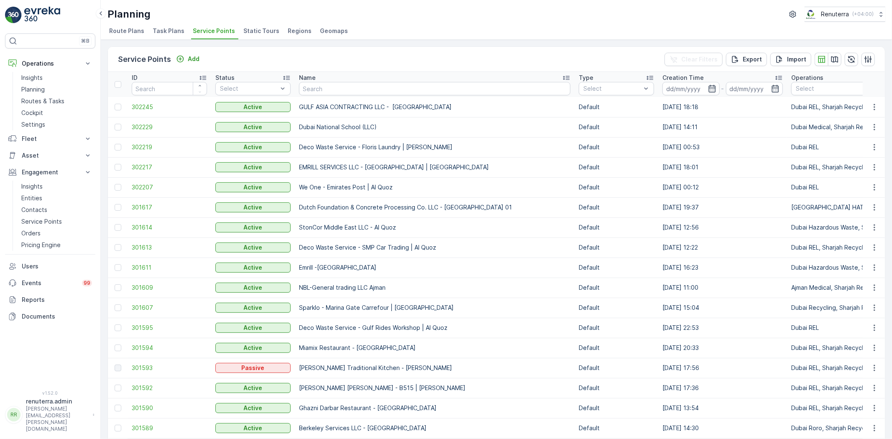
click at [332, 85] on input "text" at bounding box center [434, 88] width 271 height 13
paste input "DELTA AL WADI CONTRACTING (L.L.C)"
type input "DELTA AL WADI CONTRACTING (L.L.C)"
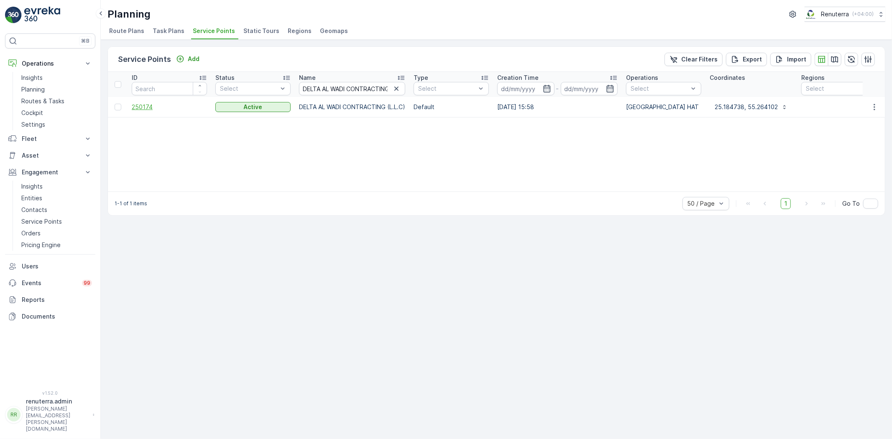
drag, startPoint x: 346, startPoint y: 199, endPoint x: 137, endPoint y: 107, distance: 228.5
click at [137, 107] on span "250174" at bounding box center [169, 107] width 75 height 8
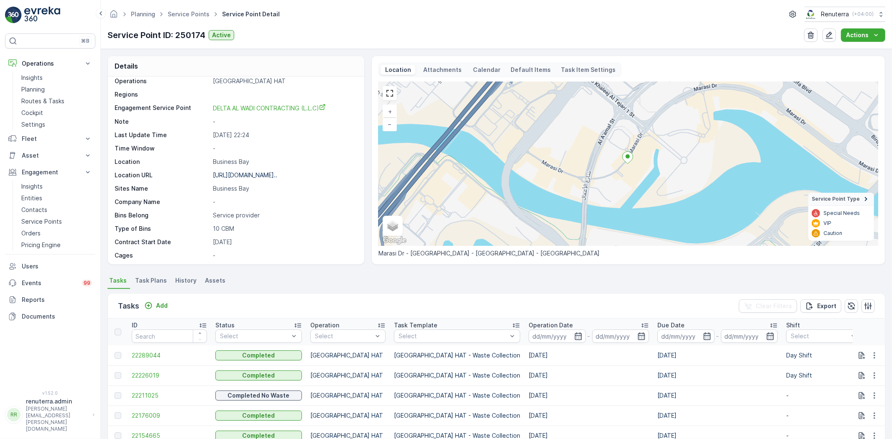
scroll to position [129, 0]
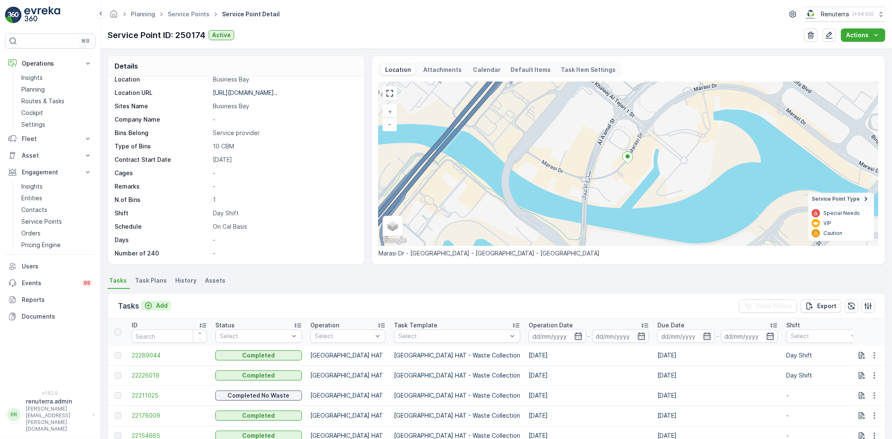
click at [168, 303] on button "Add" at bounding box center [156, 306] width 30 height 10
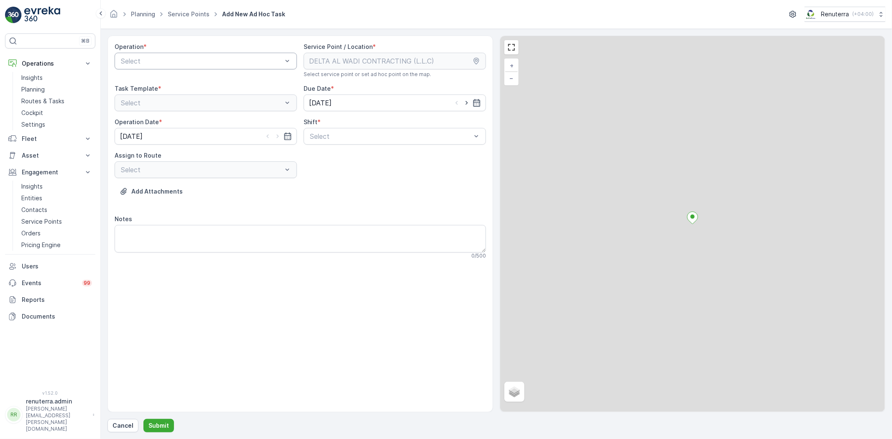
click at [215, 67] on div "Select" at bounding box center [206, 61] width 182 height 17
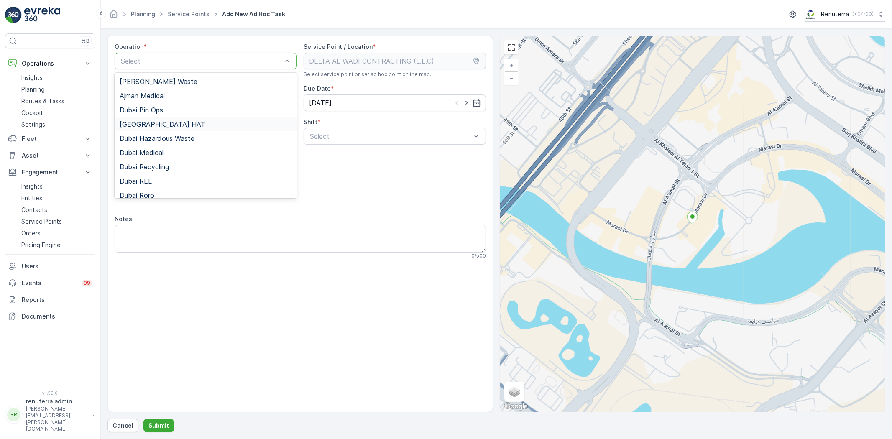
click at [178, 125] on div "Dubai HAT" at bounding box center [206, 124] width 172 height 8
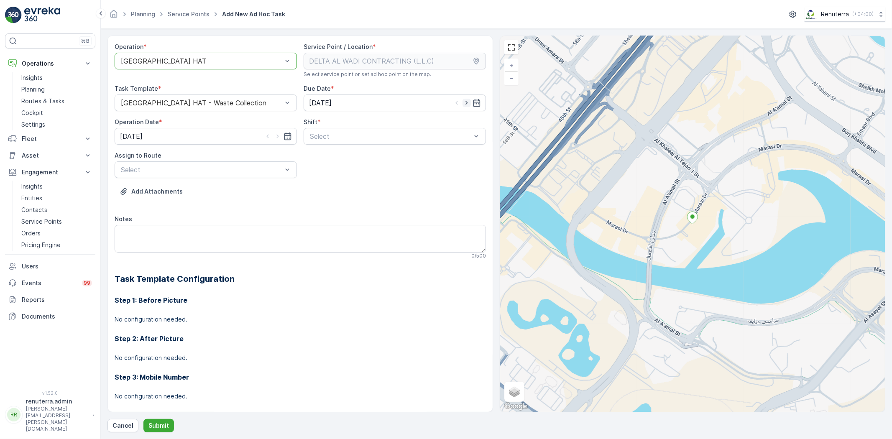
click at [465, 103] on icon "button" at bounding box center [466, 103] width 8 height 8
type input "[DATE]"
click at [279, 139] on icon "button" at bounding box center [277, 136] width 8 height 8
type input "[DATE]"
click at [347, 142] on div "Select" at bounding box center [394, 136] width 182 height 17
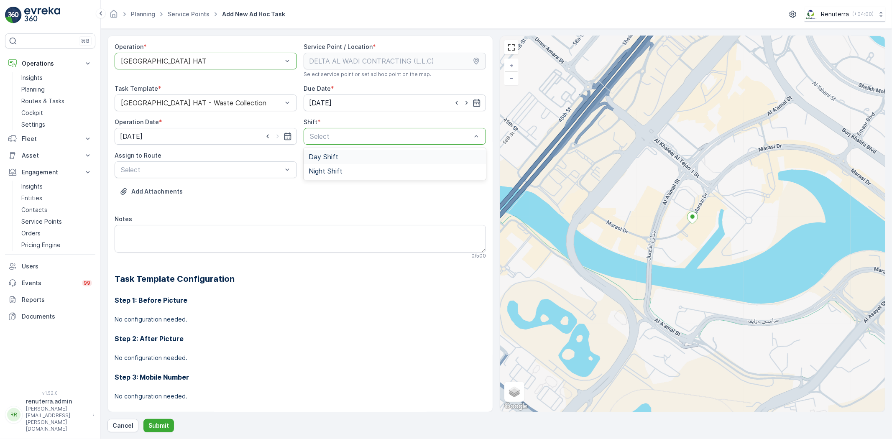
click at [339, 156] on div "Day Shift" at bounding box center [395, 157] width 172 height 8
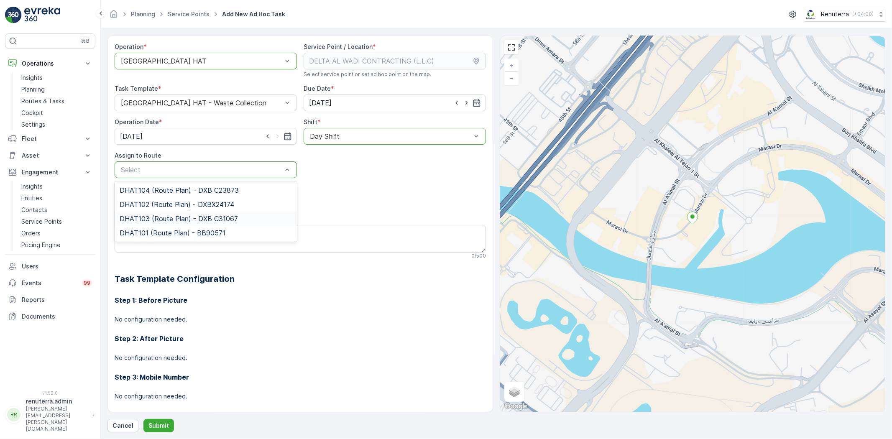
click at [212, 219] on span "DHAT103 (Route Plan) - DXB C31067" at bounding box center [179, 219] width 118 height 8
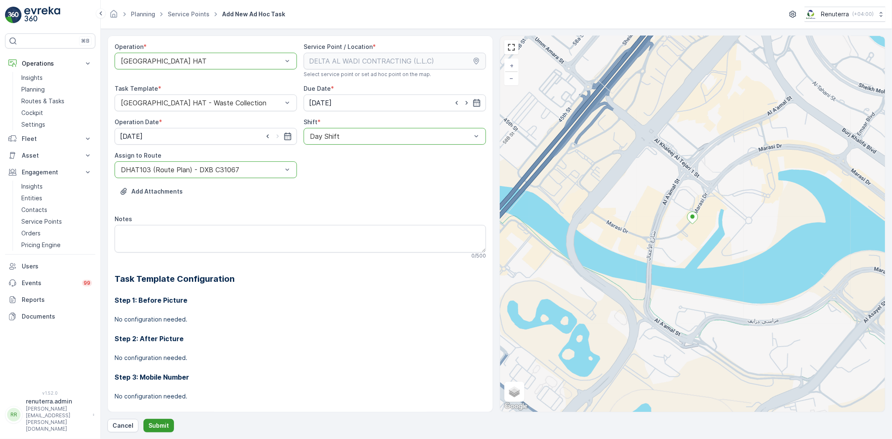
click at [155, 427] on p "Submit" at bounding box center [158, 425] width 20 height 8
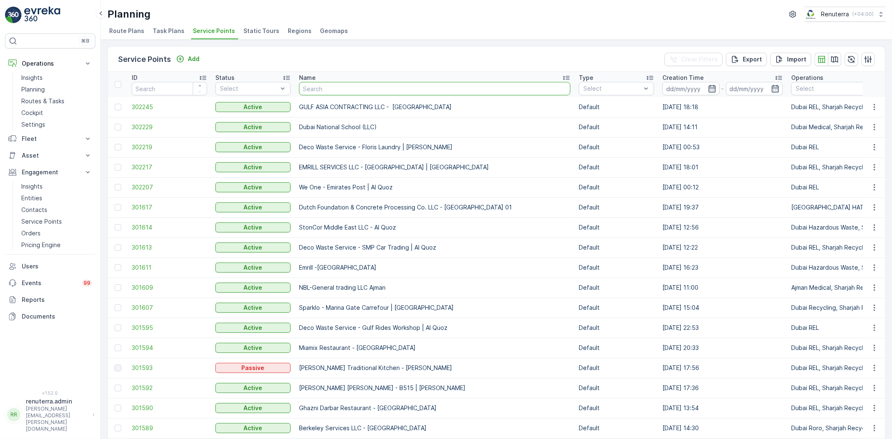
click at [387, 90] on input "text" at bounding box center [434, 88] width 271 height 13
paste input "Italian Planter / Mirdif"
type input "Italian Planter / Mirdif"
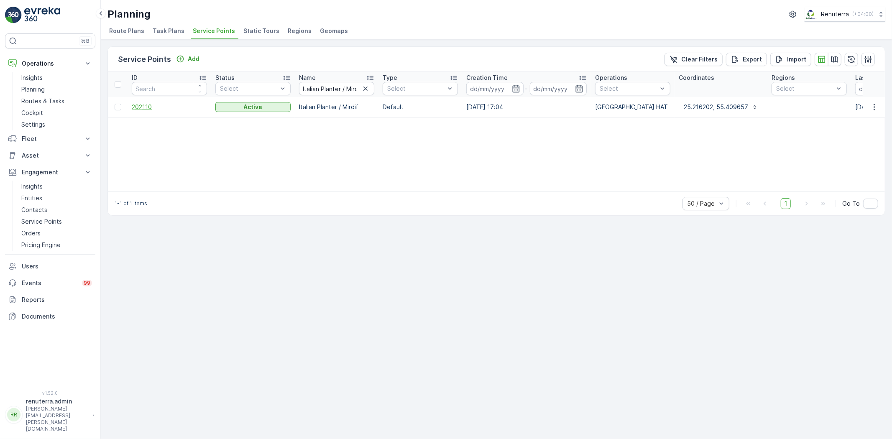
click at [147, 105] on span "202110" at bounding box center [169, 107] width 75 height 8
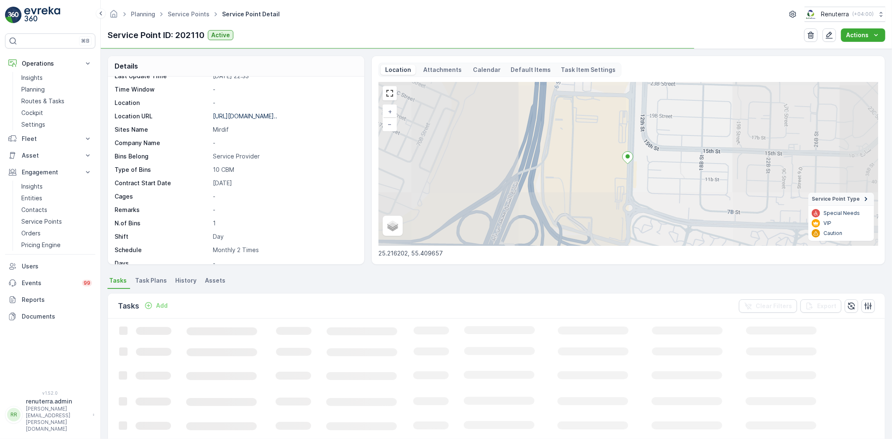
scroll to position [129, 0]
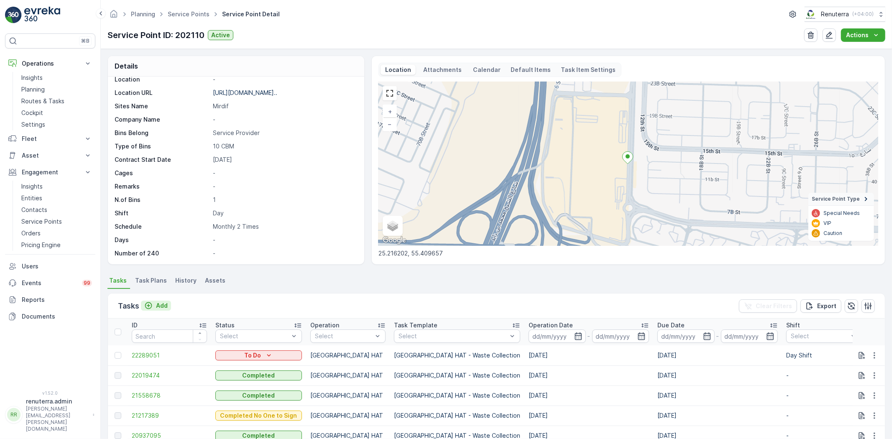
click at [167, 301] on p "Add" at bounding box center [162, 305] width 12 height 8
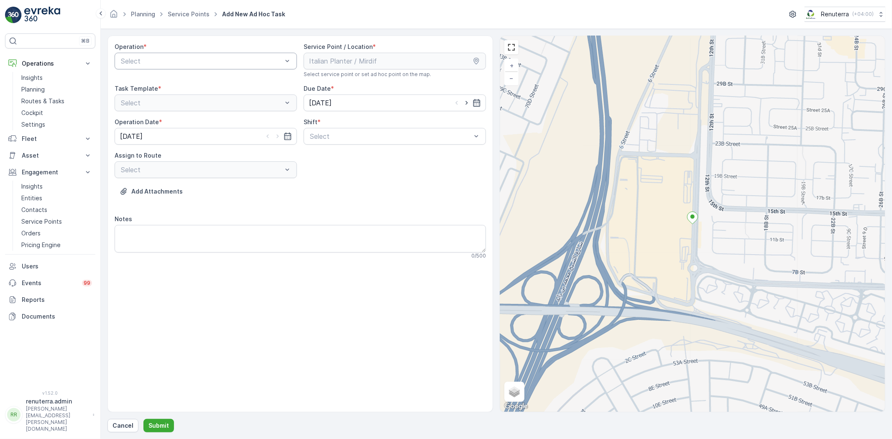
click at [140, 66] on div "Select" at bounding box center [206, 61] width 182 height 17
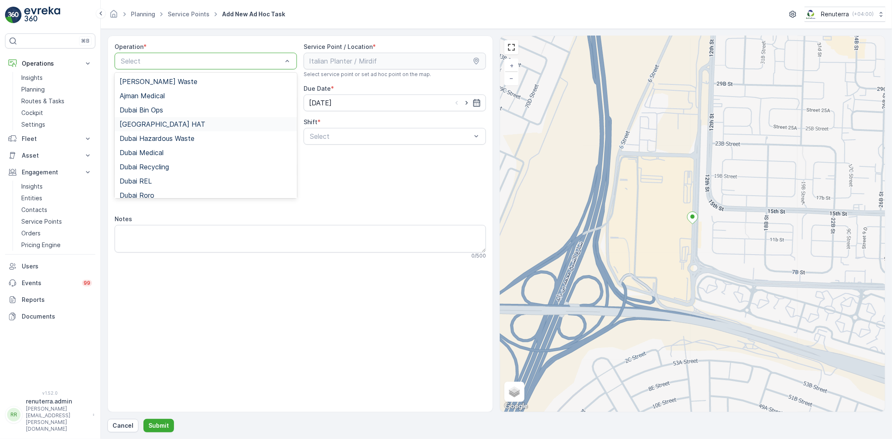
click at [155, 125] on div "Dubai HAT" at bounding box center [206, 124] width 172 height 8
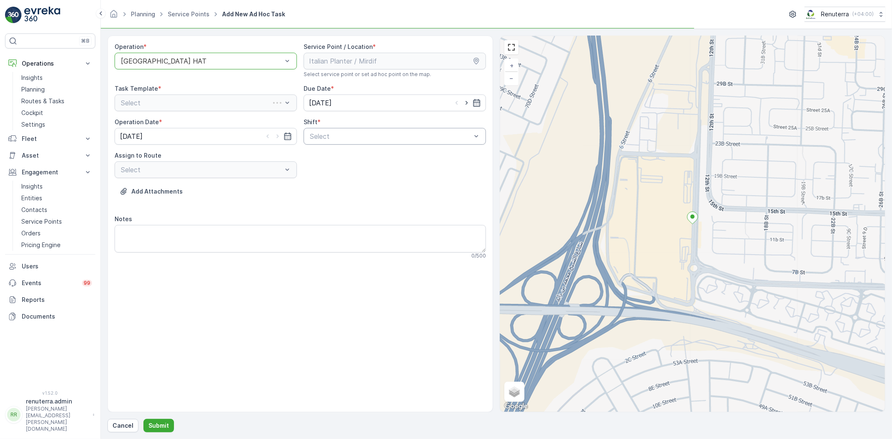
click at [347, 144] on div "Select" at bounding box center [394, 136] width 182 height 17
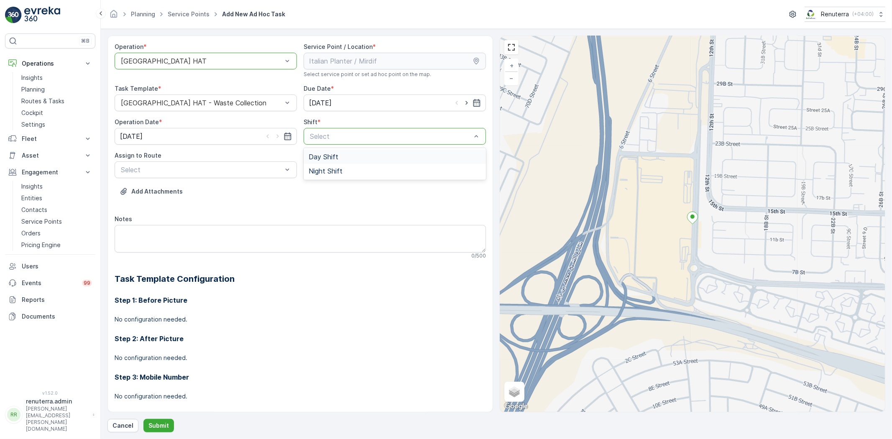
click at [355, 160] on div "Day Shift" at bounding box center [395, 157] width 172 height 8
click at [463, 105] on icon "button" at bounding box center [466, 103] width 8 height 8
type input "[DATE]"
click at [274, 135] on icon "button" at bounding box center [277, 136] width 8 height 8
type input "[DATE]"
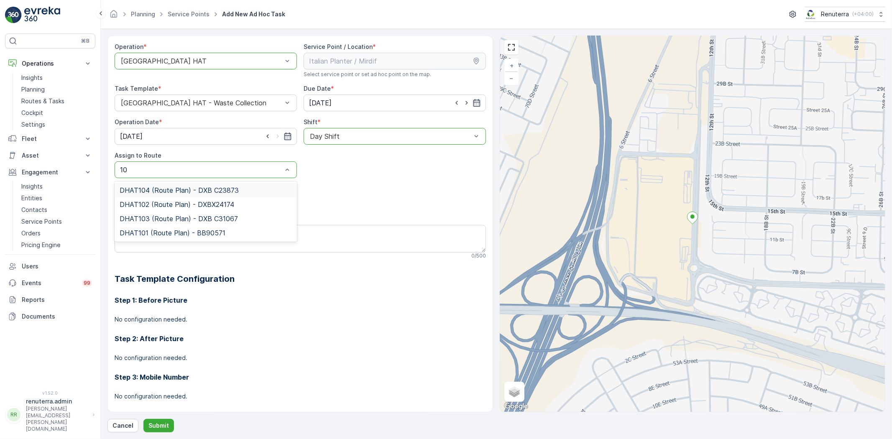
type input "103"
click at [178, 189] on span "DHAT103 (Route Plan) - DXB C31067" at bounding box center [179, 190] width 118 height 8
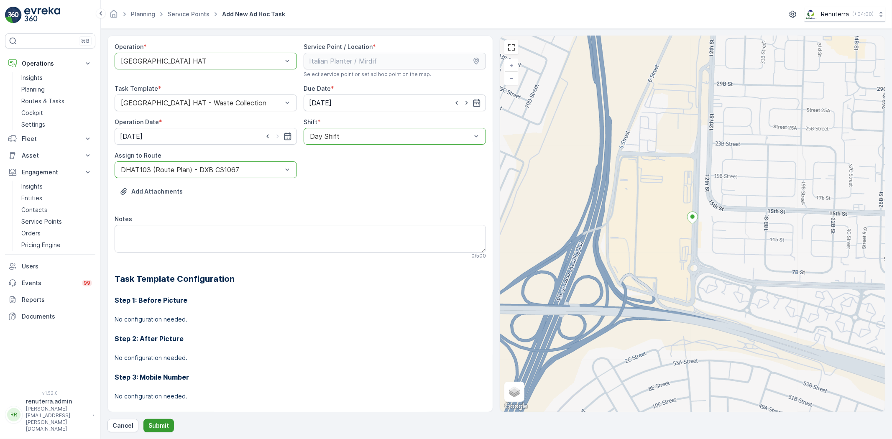
click at [163, 421] on button "Submit" at bounding box center [158, 425] width 31 height 13
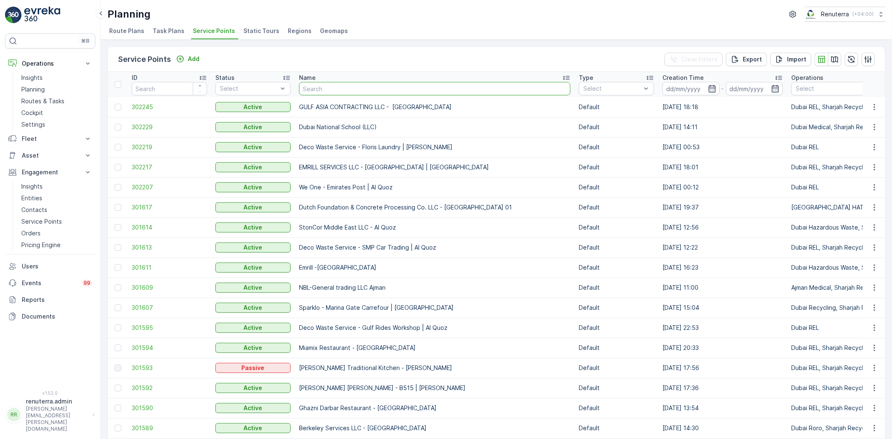
type input "SOBHA CONSTRUCTIONS LLC - RIVERSIDE CRESCENT Module 1 | Ras Al Khor"
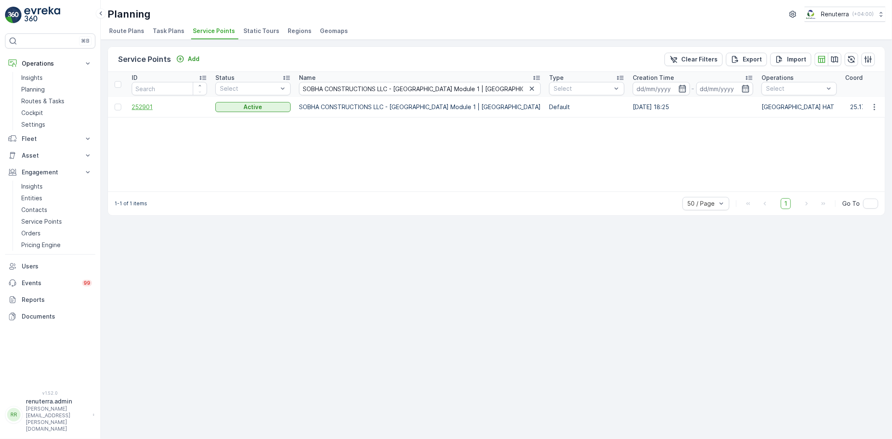
click at [140, 104] on span "252901" at bounding box center [169, 107] width 75 height 8
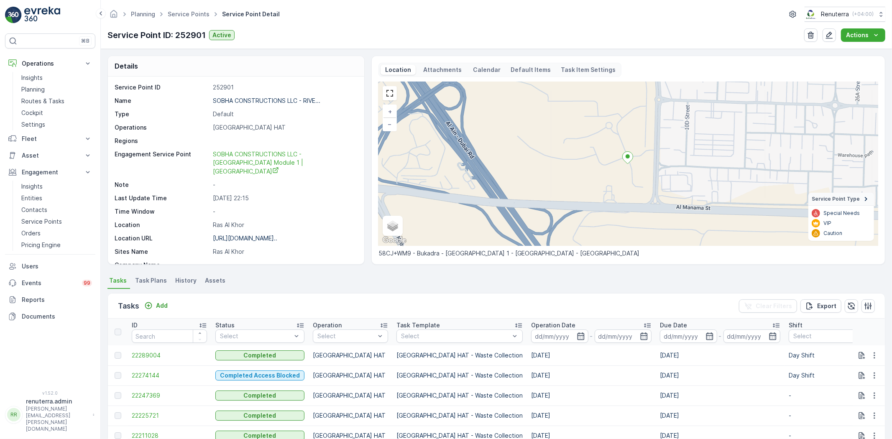
scroll to position [46, 0]
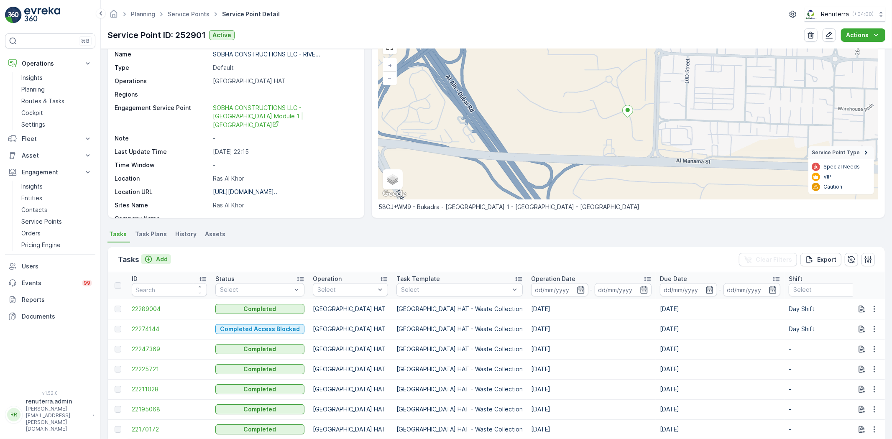
click at [158, 255] on p "Add" at bounding box center [162, 259] width 12 height 8
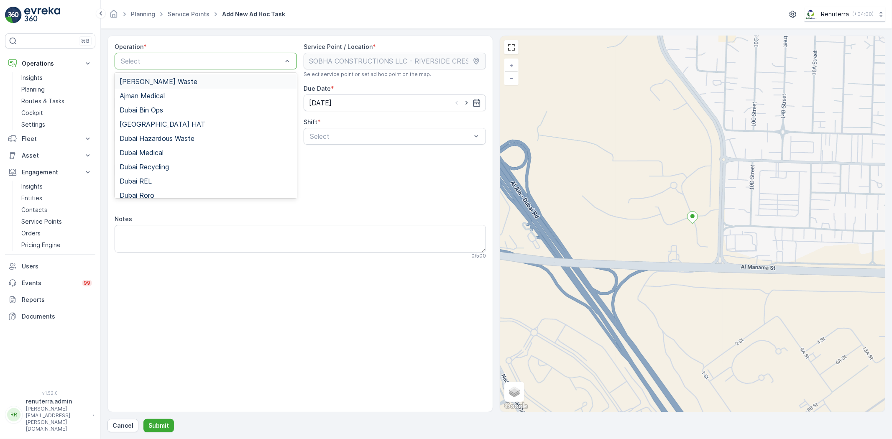
click at [217, 55] on div "Select" at bounding box center [206, 61] width 182 height 17
click at [176, 126] on div "Dubai HAT" at bounding box center [206, 124] width 172 height 8
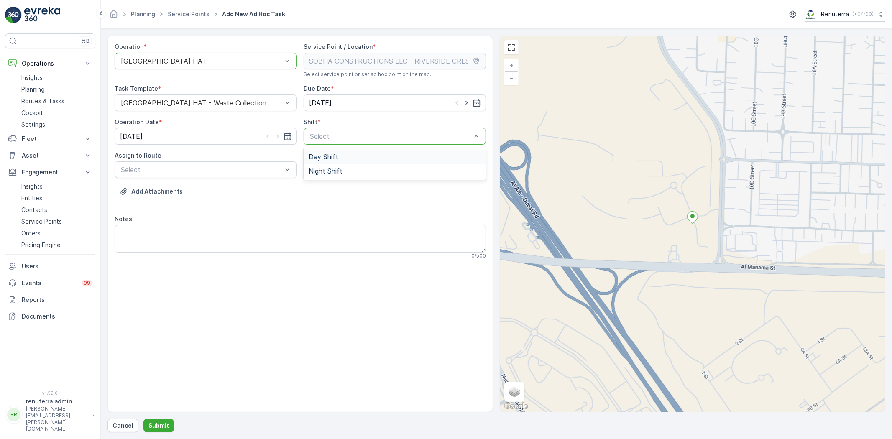
click at [362, 128] on div "Select" at bounding box center [394, 136] width 182 height 17
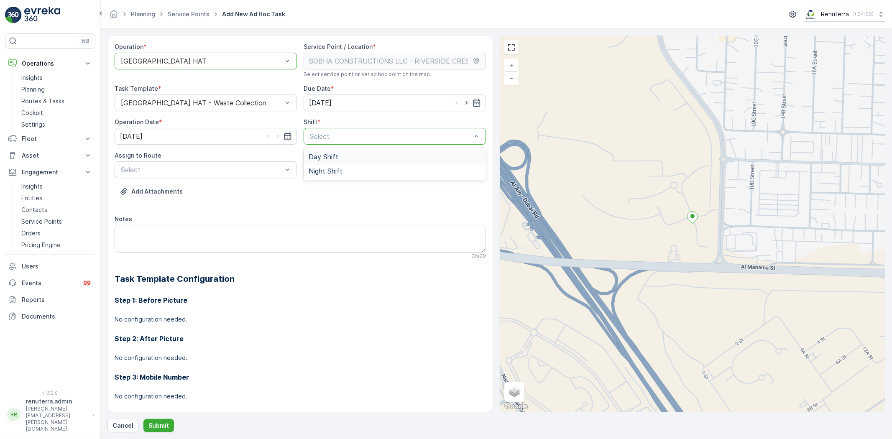
click at [350, 160] on div "Day Shift" at bounding box center [395, 157] width 172 height 8
click at [462, 102] on icon "button" at bounding box center [466, 103] width 8 height 8
type input "[DATE]"
click at [271, 131] on input "[DATE]" at bounding box center [206, 136] width 182 height 17
click at [206, 201] on div "10" at bounding box center [203, 206] width 13 height 13
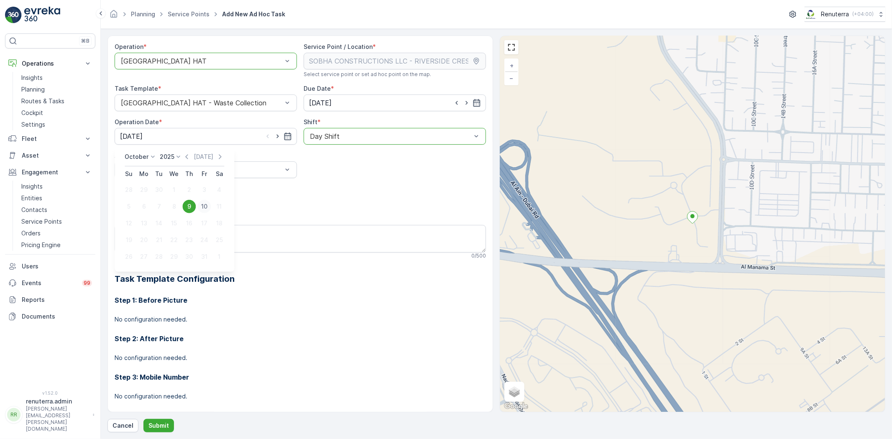
type input "[DATE]"
click at [186, 161] on div "Select" at bounding box center [206, 169] width 182 height 17
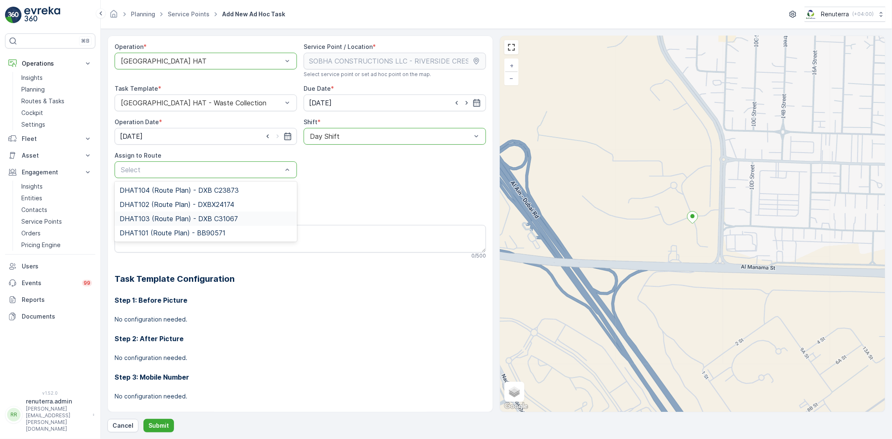
click at [138, 215] on span "DHAT103 (Route Plan) - DXB C31067" at bounding box center [179, 219] width 118 height 8
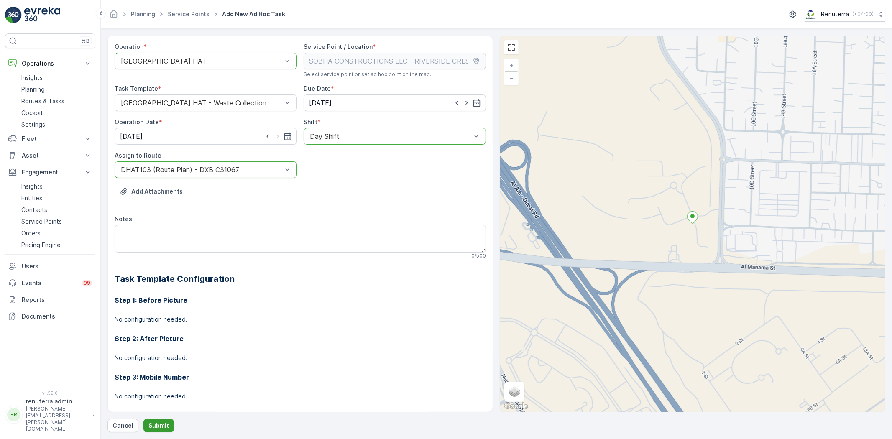
click at [153, 427] on p "Submit" at bounding box center [158, 425] width 20 height 8
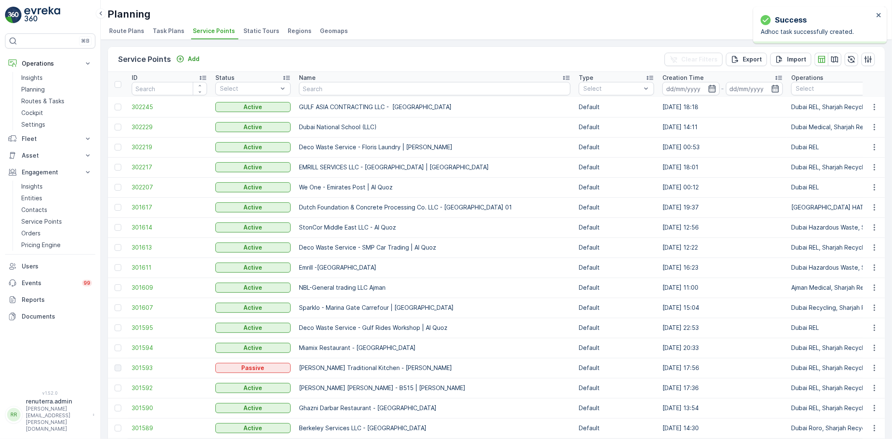
click at [343, 89] on input "text" at bounding box center [434, 88] width 271 height 13
paste input "Dupod Industires LLC"
type input "Dupod Industires LLC"
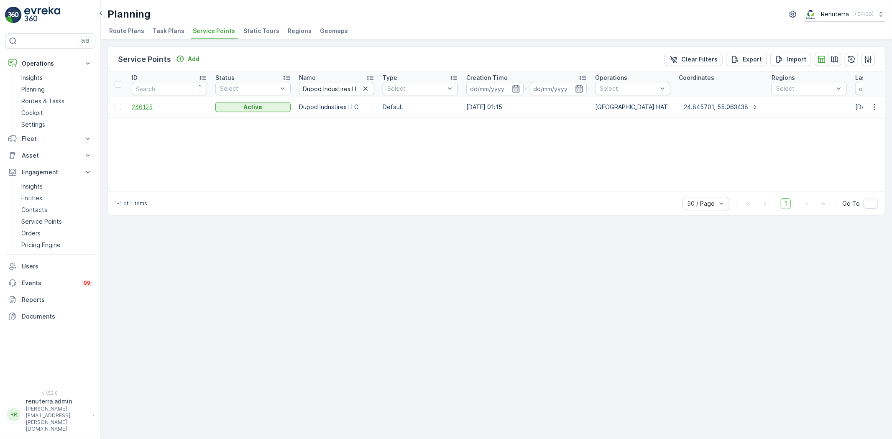
click at [143, 109] on span "246125" at bounding box center [169, 107] width 75 height 8
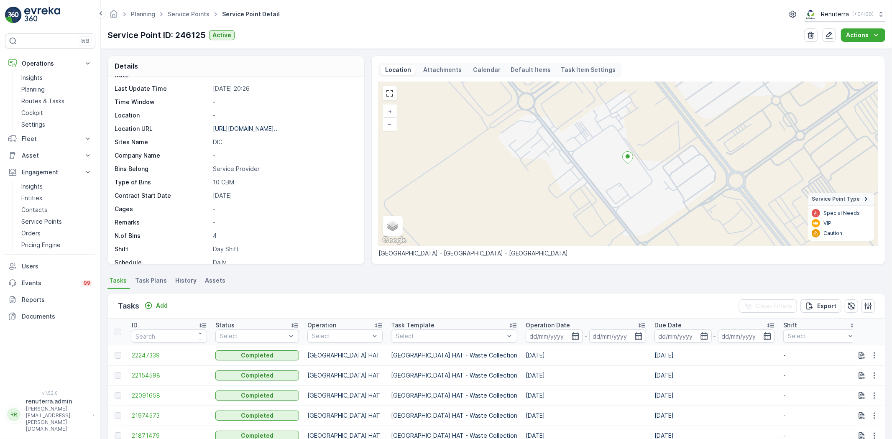
scroll to position [46, 0]
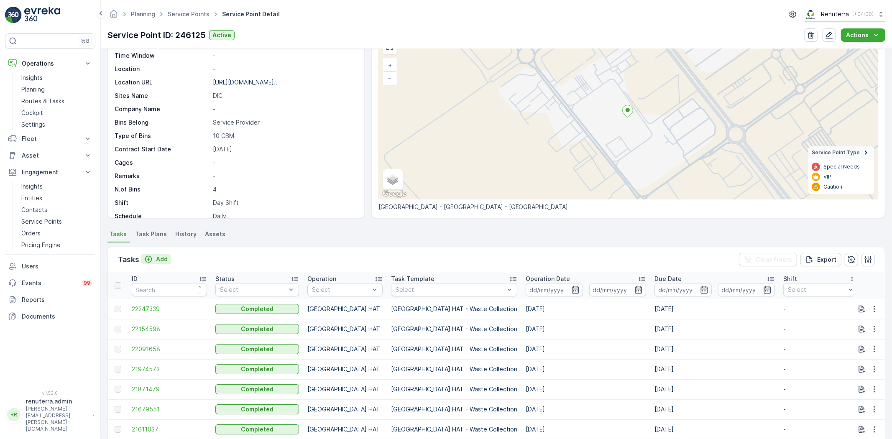
click at [164, 258] on p "Add" at bounding box center [162, 259] width 12 height 8
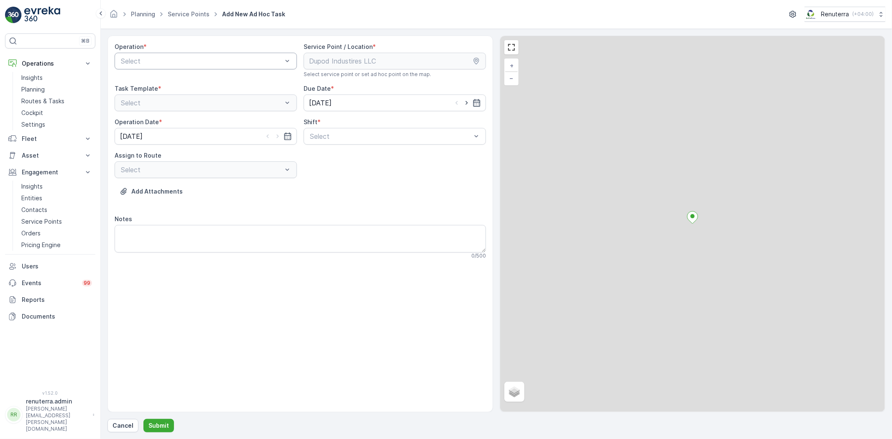
click at [157, 53] on div "Select" at bounding box center [206, 61] width 182 height 17
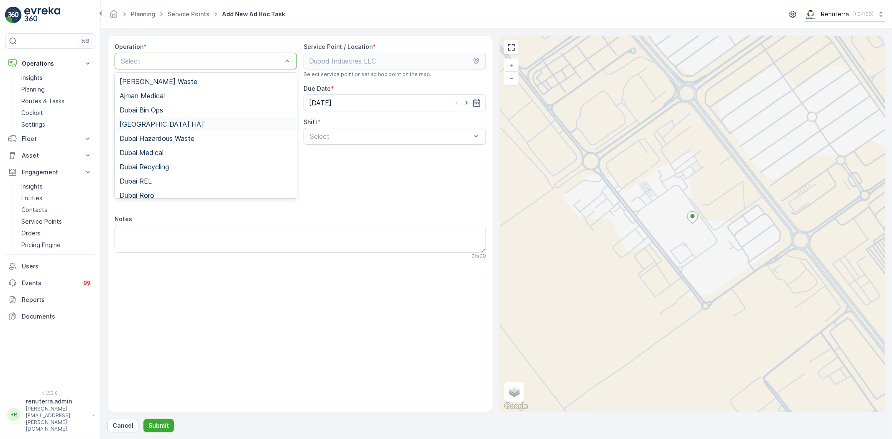
click at [149, 122] on span "Dubai HAT" at bounding box center [163, 124] width 86 height 8
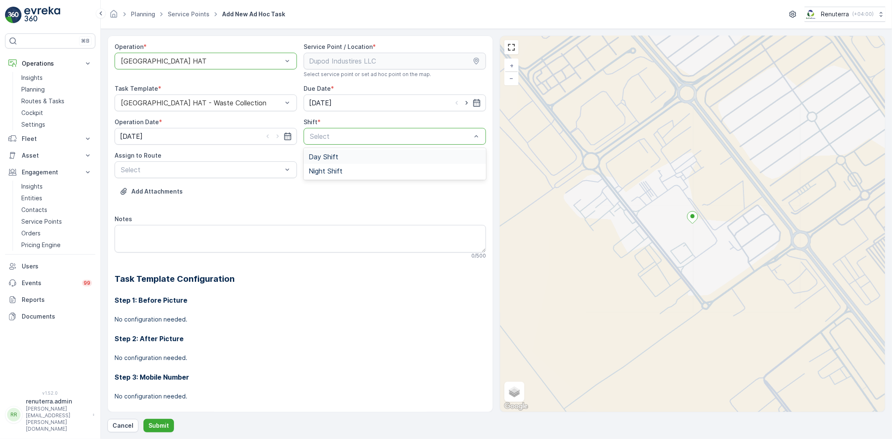
click at [328, 155] on span "Day Shift" at bounding box center [324, 157] width 30 height 8
click at [462, 102] on icon "button" at bounding box center [466, 103] width 8 height 8
type input "[DATE]"
click at [281, 136] on div at bounding box center [277, 136] width 28 height 8
click at [276, 137] on icon "button" at bounding box center [277, 137] width 2 height 4
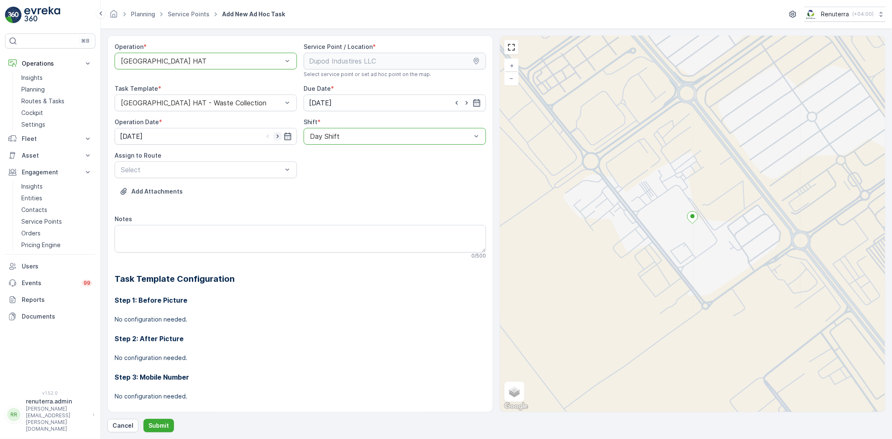
type input "[DATE]"
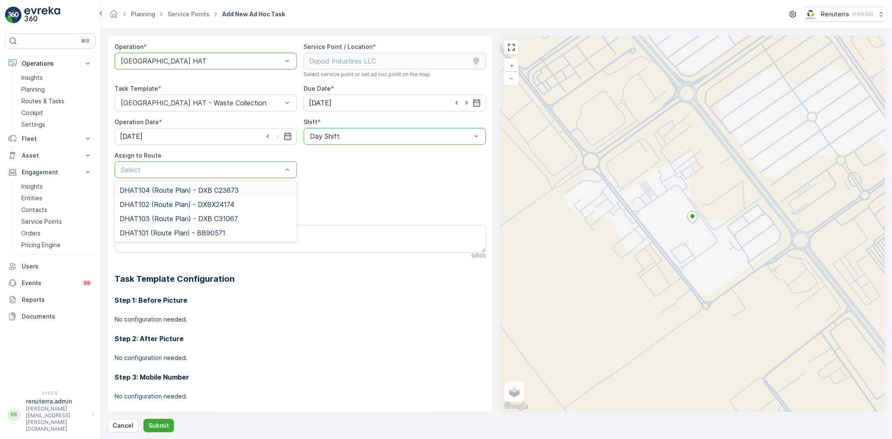
click at [166, 189] on span "DHAT104 (Route Plan) - DXB C23873" at bounding box center [179, 190] width 119 height 8
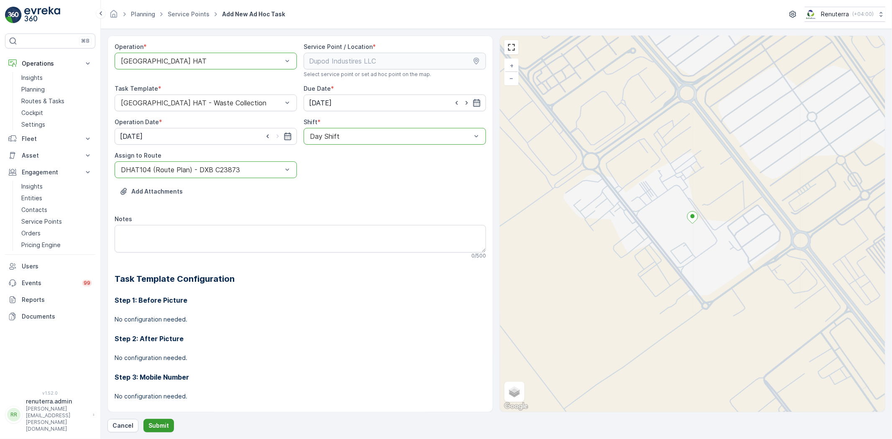
click at [151, 427] on p "Submit" at bounding box center [158, 425] width 20 height 8
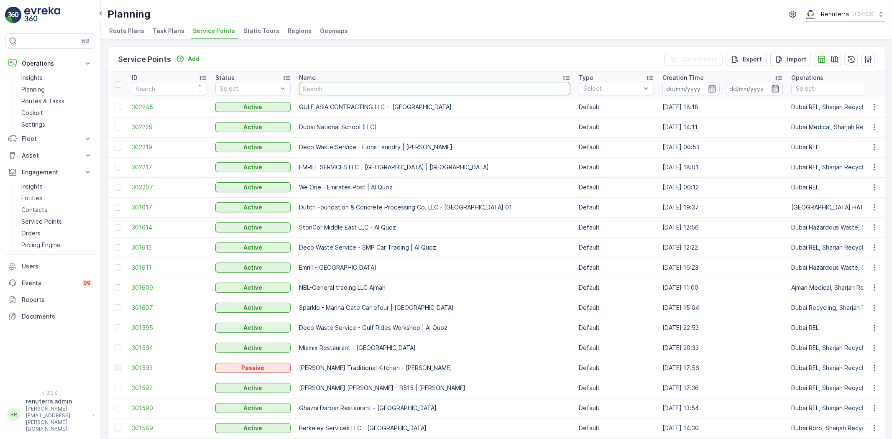
click at [344, 86] on input "text" at bounding box center [434, 88] width 271 height 13
paste input "GEOharbour Dubai island project"
type input "GEOharbour Dubai island project"
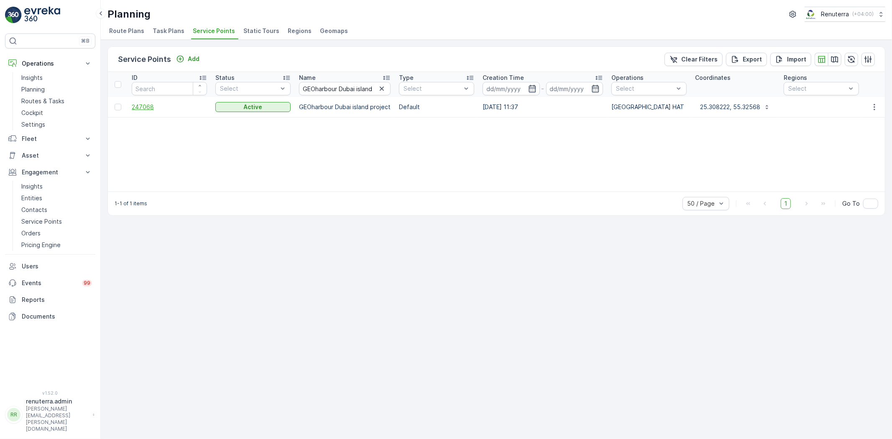
click at [139, 109] on span "247068" at bounding box center [169, 107] width 75 height 8
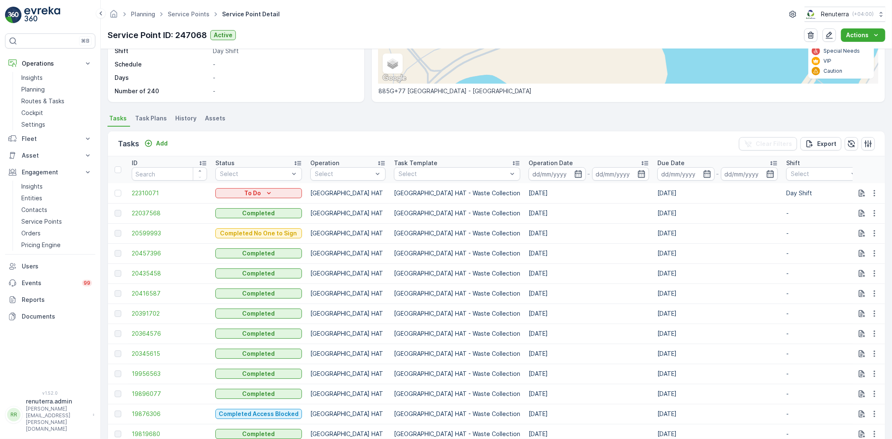
scroll to position [139, 0]
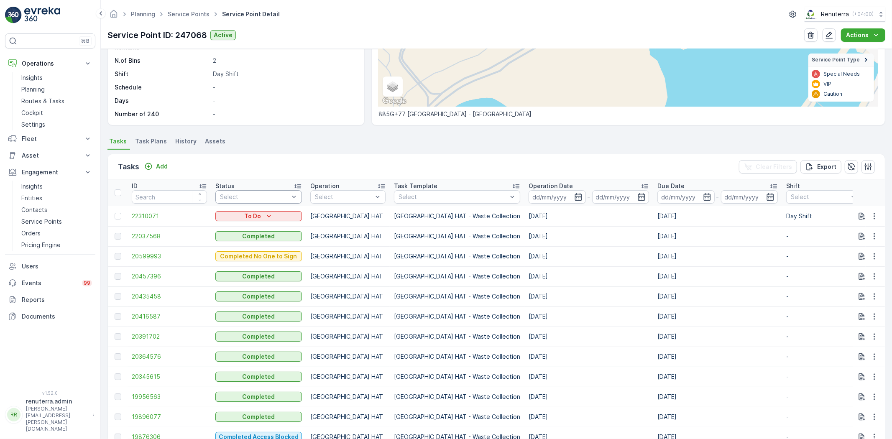
drag, startPoint x: 249, startPoint y: 198, endPoint x: 262, endPoint y: 147, distance: 52.2
click at [262, 147] on ul "Tasks Task Plans History Assets" at bounding box center [496, 142] width 778 height 14
click at [163, 163] on p "Add" at bounding box center [162, 166] width 12 height 8
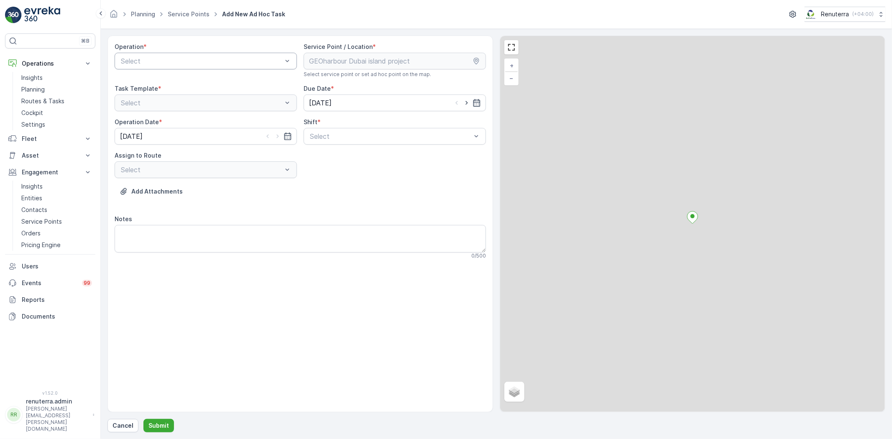
click at [182, 68] on div "Select" at bounding box center [206, 61] width 182 height 17
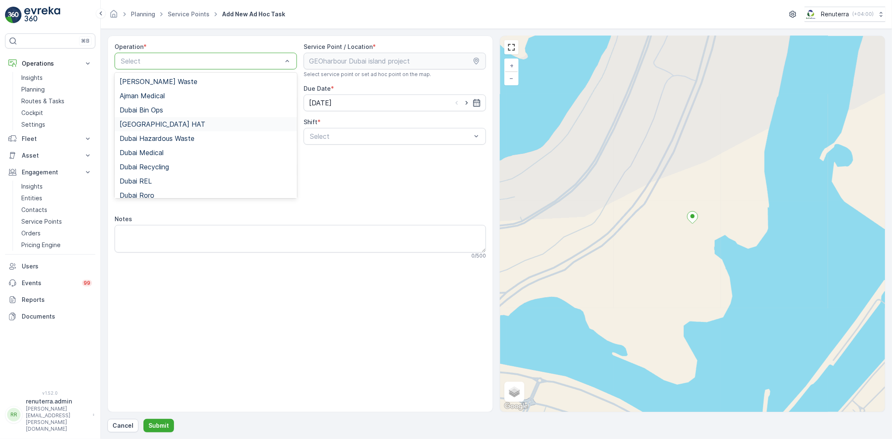
click at [151, 127] on span "Dubai HAT" at bounding box center [163, 124] width 86 height 8
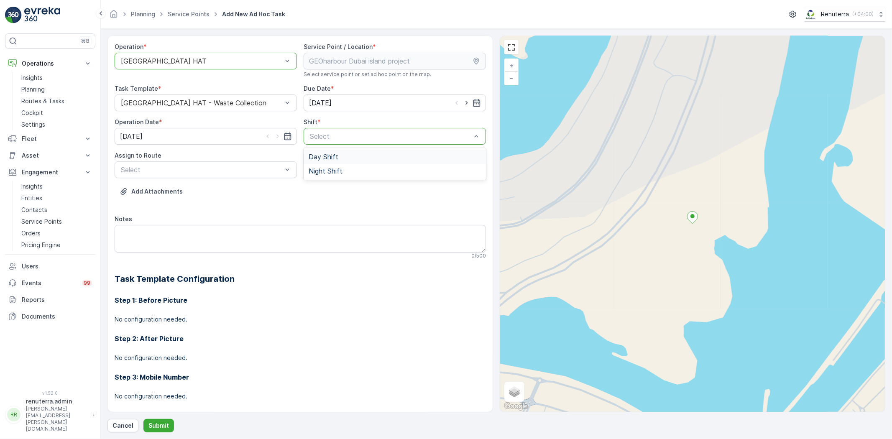
drag, startPoint x: 300, startPoint y: 129, endPoint x: 325, endPoint y: 155, distance: 36.1
click at [387, 152] on div "Day Shift" at bounding box center [394, 157] width 182 height 14
click at [469, 97] on input "[DATE]" at bounding box center [394, 102] width 182 height 17
click at [438, 105] on input "[DATE]" at bounding box center [394, 102] width 182 height 17
click at [462, 105] on icon "button" at bounding box center [466, 103] width 8 height 8
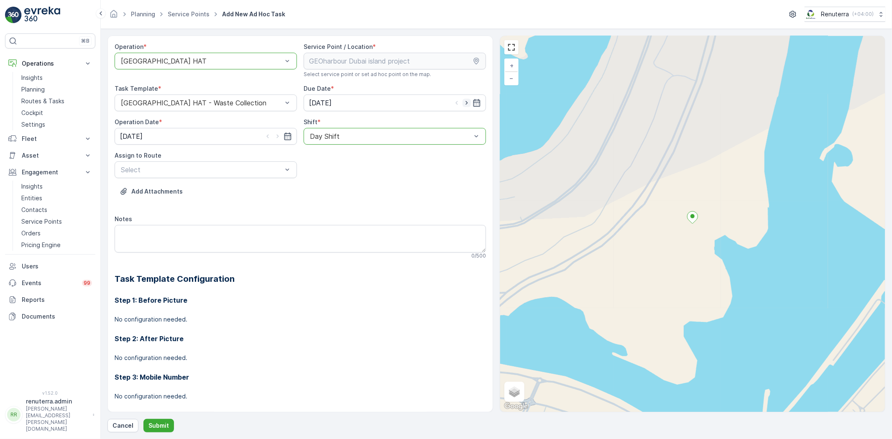
type input "[DATE]"
click at [274, 133] on icon "button" at bounding box center [277, 136] width 8 height 8
type input "[DATE]"
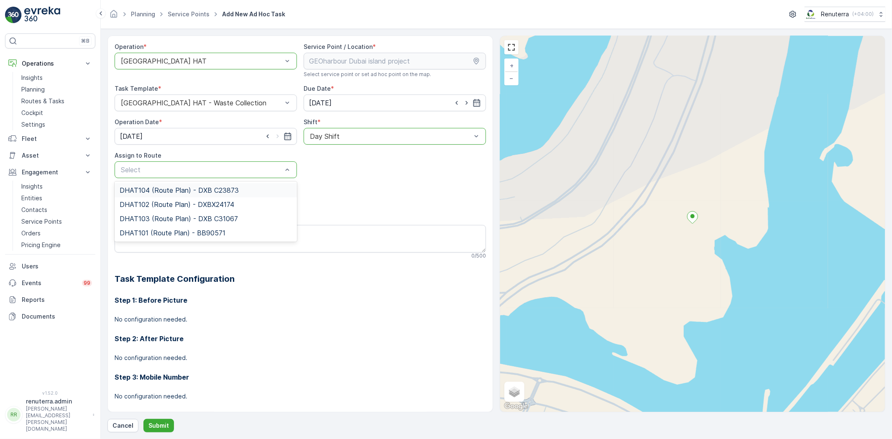
click at [189, 185] on div "DHAT104 (Route Plan) - DXB C23873" at bounding box center [206, 190] width 182 height 14
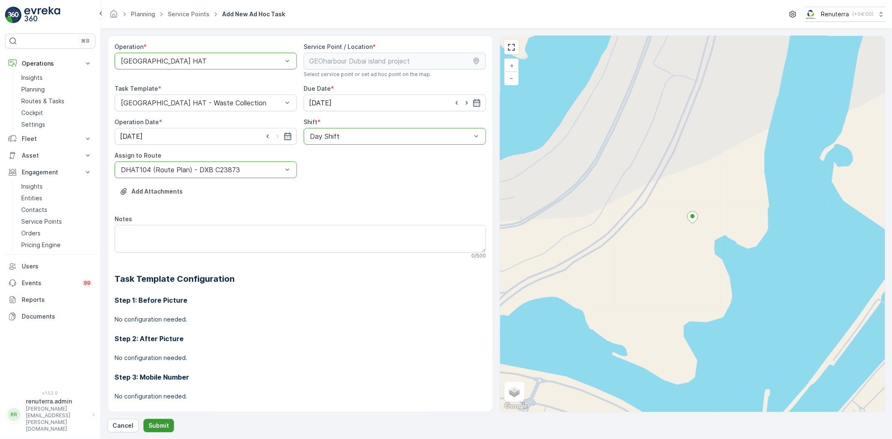
click at [149, 422] on p "Submit" at bounding box center [158, 425] width 20 height 8
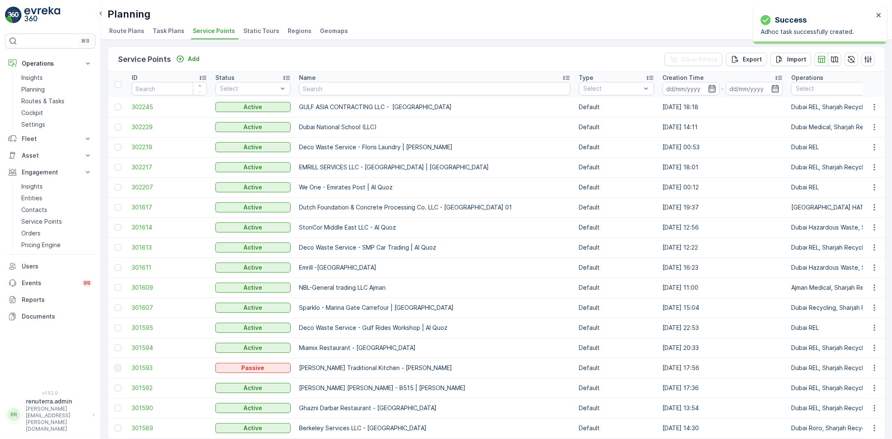
click at [332, 89] on input "text" at bounding box center [434, 88] width 271 height 13
click at [327, 89] on input "text" at bounding box center [434, 88] width 271 height 13
drag, startPoint x: 318, startPoint y: 94, endPoint x: 370, endPoint y: 67, distance: 58.7
click at [373, 63] on div "Service Points Add Clear Filters Export Import" at bounding box center [496, 59] width 777 height 25
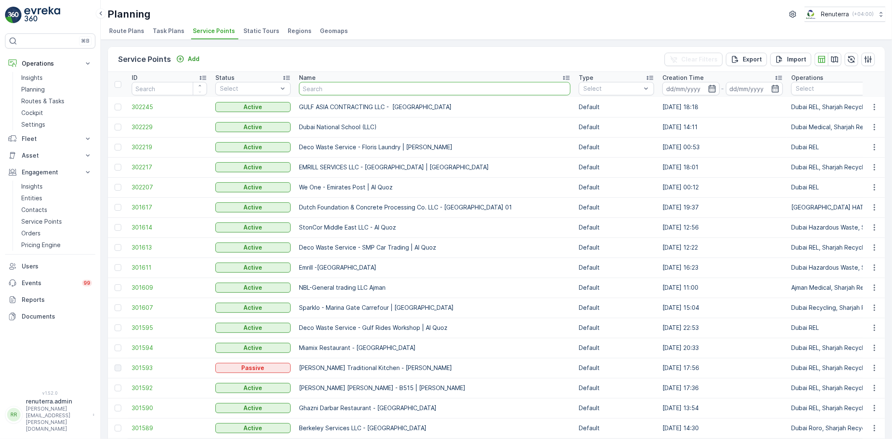
paste input "Al Tayer Stocks (L.L.C.) - Umm Ramool"
type input "Al Tayer Stocks (L.L.C.) - Umm Ramool"
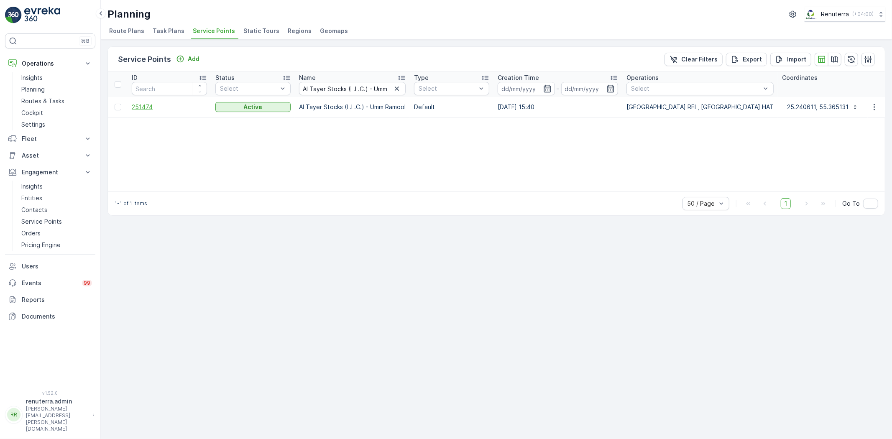
click at [138, 104] on span "251474" at bounding box center [169, 107] width 75 height 8
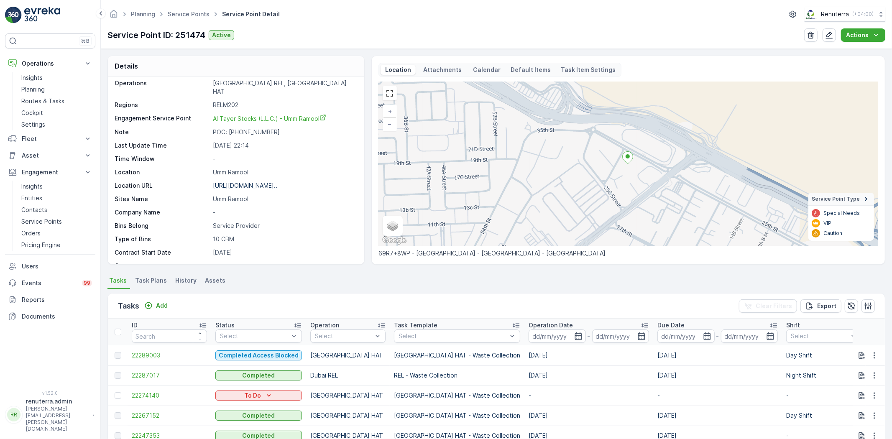
scroll to position [46, 0]
click at [165, 312] on div "Tasks Add Clear Filters Export" at bounding box center [496, 305] width 777 height 25
click at [166, 304] on p "Add" at bounding box center [162, 305] width 12 height 8
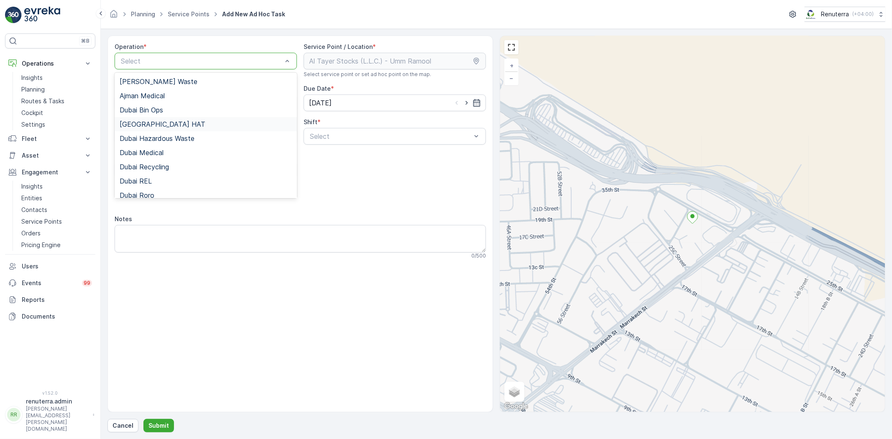
click at [157, 128] on div "Dubai HAT" at bounding box center [206, 124] width 172 height 8
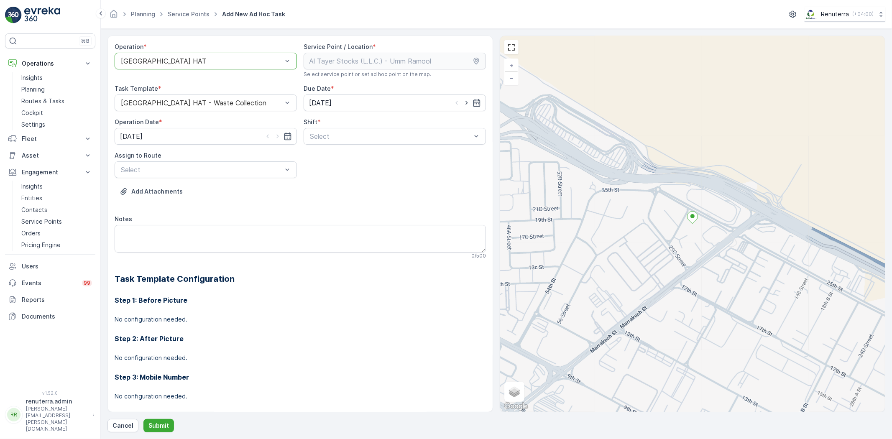
click at [358, 164] on div "Night Shift" at bounding box center [394, 171] width 182 height 14
click at [360, 131] on div "Night Shift" at bounding box center [394, 136] width 182 height 17
click at [355, 161] on div "Day Shift" at bounding box center [394, 157] width 182 height 14
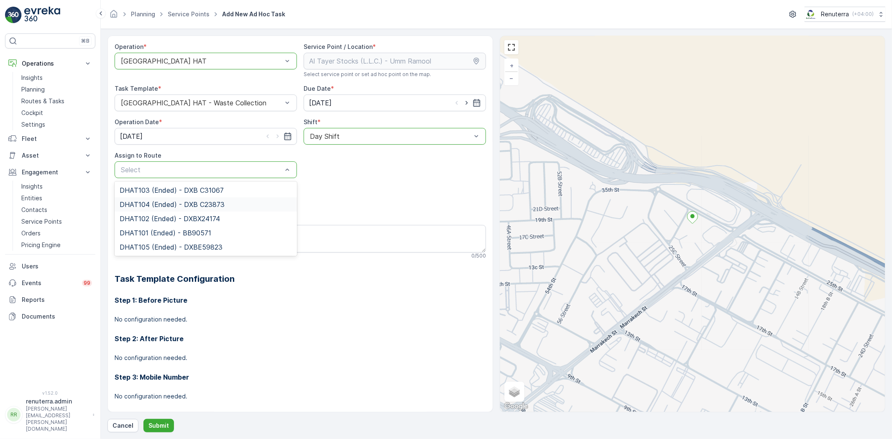
click at [159, 207] on span "DHAT104 (Ended) - DXB C23873" at bounding box center [172, 205] width 105 height 8
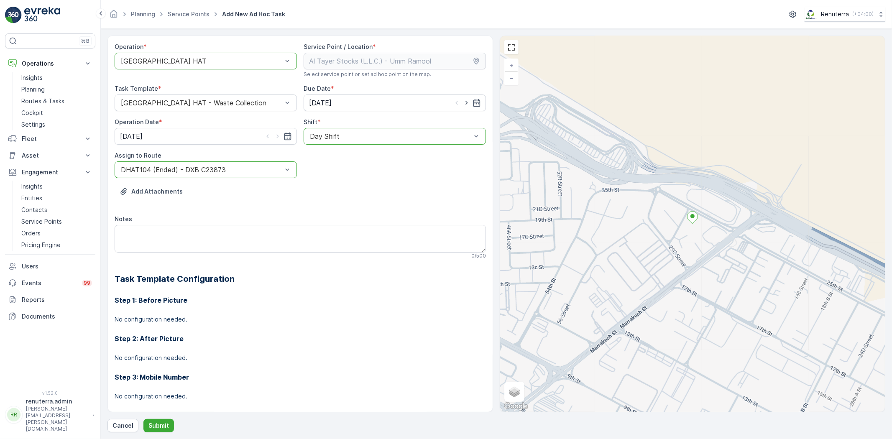
click at [320, 135] on div at bounding box center [390, 137] width 163 height 8
click at [462, 102] on icon "button" at bounding box center [466, 103] width 8 height 8
type input "[DATE]"
click at [277, 138] on icon "button" at bounding box center [277, 136] width 8 height 8
type input "[DATE]"
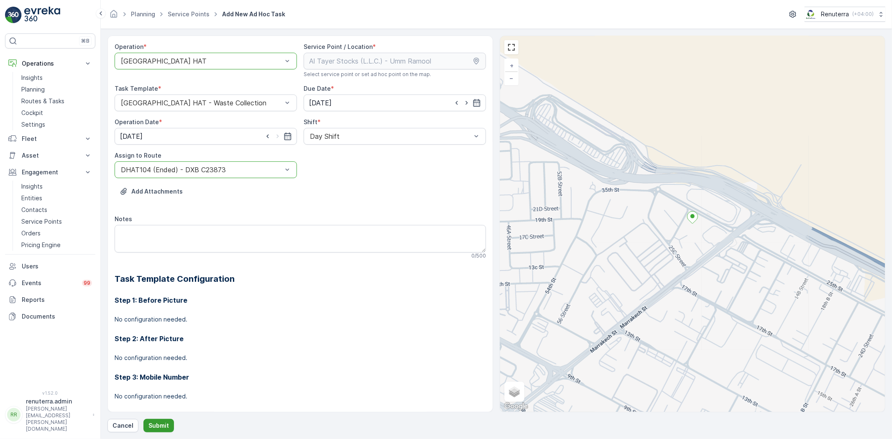
click at [168, 423] on button "Submit" at bounding box center [158, 425] width 31 height 13
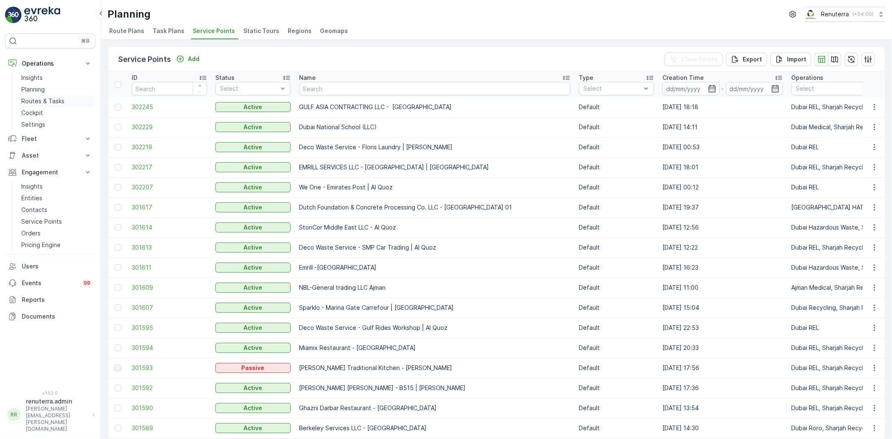
click at [63, 98] on p "Routes & Tasks" at bounding box center [42, 101] width 43 height 8
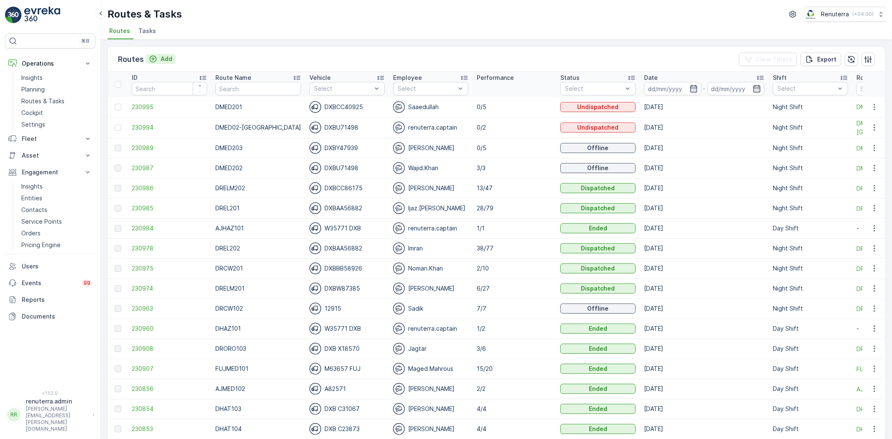
click at [168, 57] on p "Add" at bounding box center [167, 59] width 12 height 8
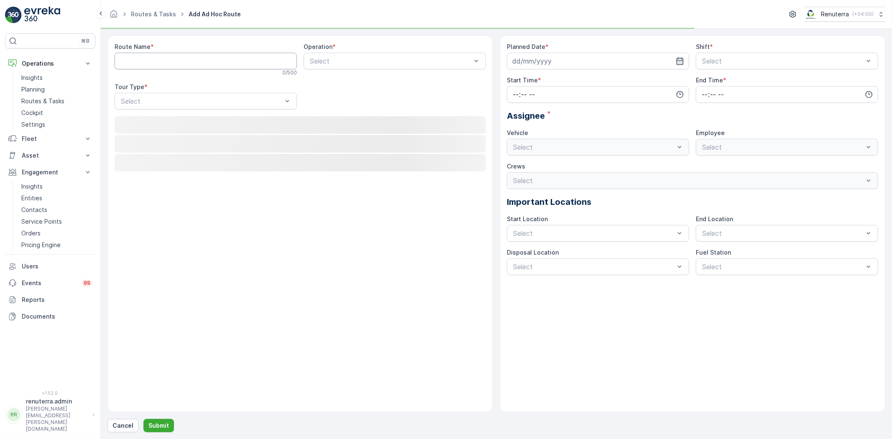
click at [168, 57] on Name "Route Name" at bounding box center [206, 61] width 182 height 17
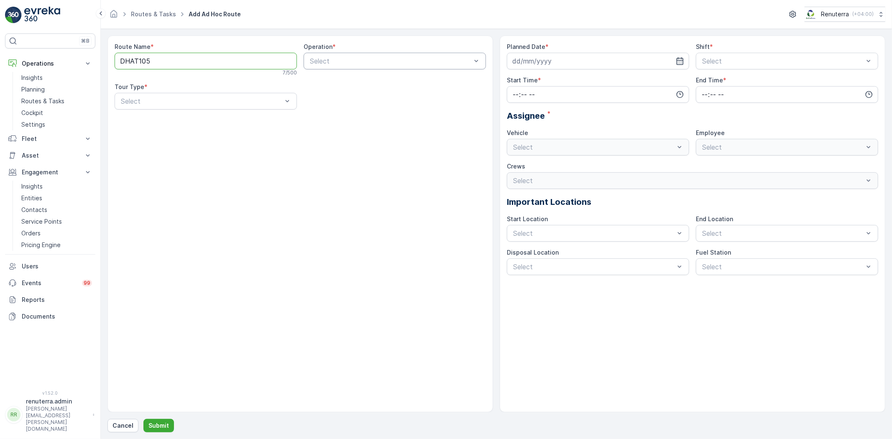
type Name "DHAT105"
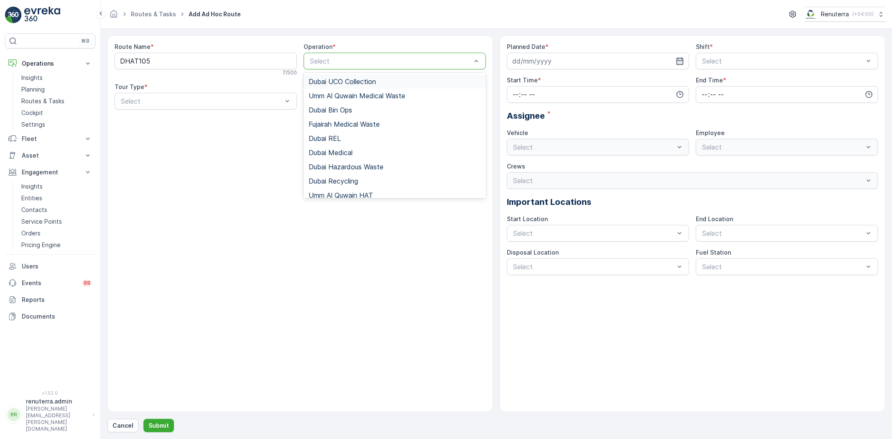
drag, startPoint x: 380, startPoint y: 60, endPoint x: 423, endPoint y: 23, distance: 56.9
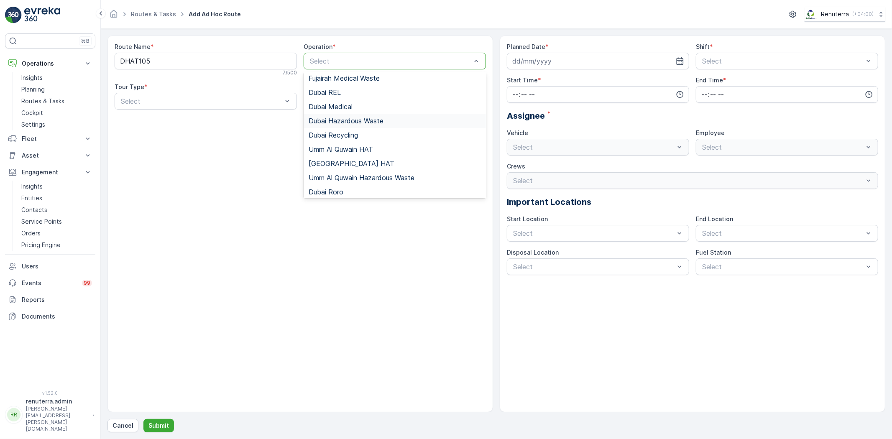
scroll to position [46, 0]
click at [375, 164] on div "Dubai HAT" at bounding box center [395, 163] width 172 height 8
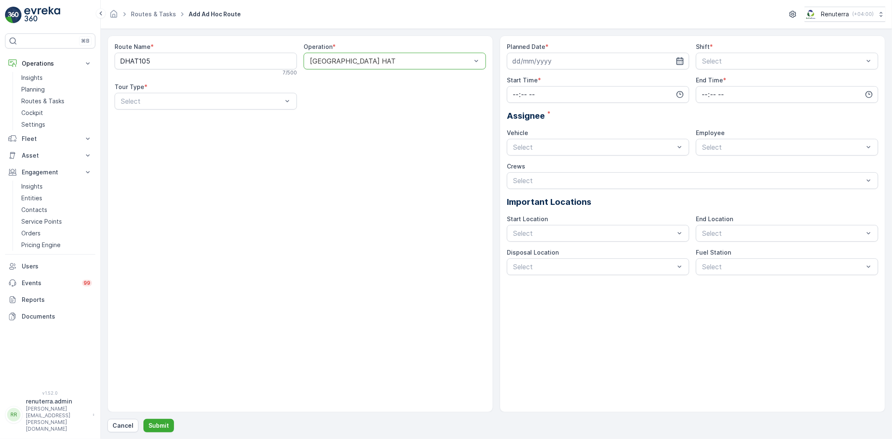
click at [678, 57] on icon "button" at bounding box center [680, 61] width 8 height 8
click at [594, 126] on div "10" at bounding box center [595, 131] width 13 height 13
type input "[DATE]"
click at [737, 84] on div "Day Shift" at bounding box center [787, 82] width 172 height 8
click at [620, 101] on input "time" at bounding box center [598, 94] width 182 height 17
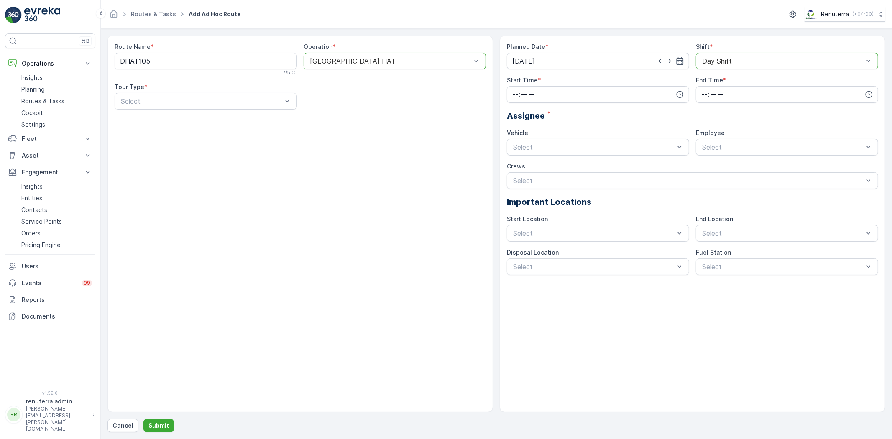
click at [651, 117] on div "Assignee *" at bounding box center [692, 116] width 371 height 13
click at [680, 91] on icon "button" at bounding box center [680, 94] width 8 height 8
click at [519, 135] on span "06" at bounding box center [516, 134] width 8 height 8
type input "06:00"
drag, startPoint x: 875, startPoint y: 91, endPoint x: 869, endPoint y: 95, distance: 7.2
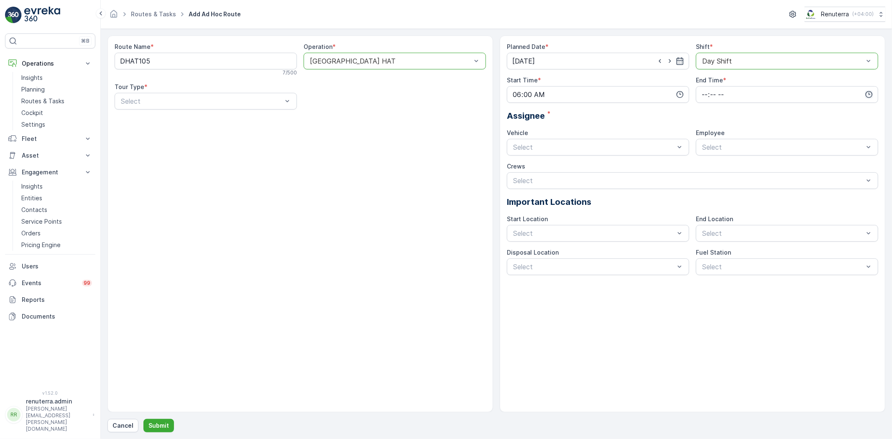
click at [874, 91] on input "time" at bounding box center [787, 94] width 182 height 17
click at [702, 156] on span "20" at bounding box center [704, 159] width 7 height 8
type input "20:00"
click at [762, 120] on div "Assignee *" at bounding box center [692, 116] width 371 height 13
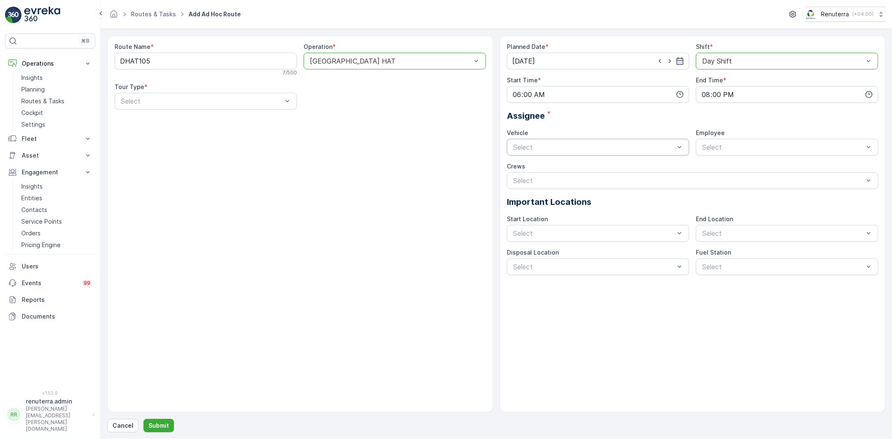
click at [571, 155] on div "Select" at bounding box center [598, 147] width 182 height 17
click at [559, 266] on div "DXBE59823" at bounding box center [598, 267] width 172 height 8
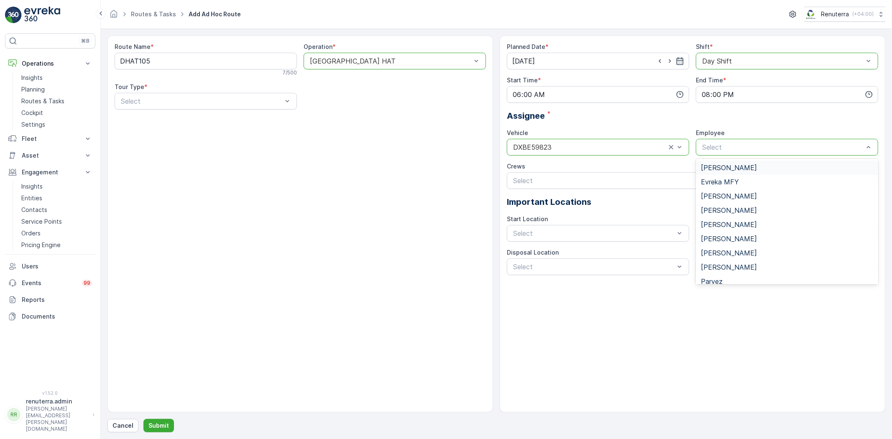
click at [736, 142] on div "Select" at bounding box center [787, 147] width 182 height 17
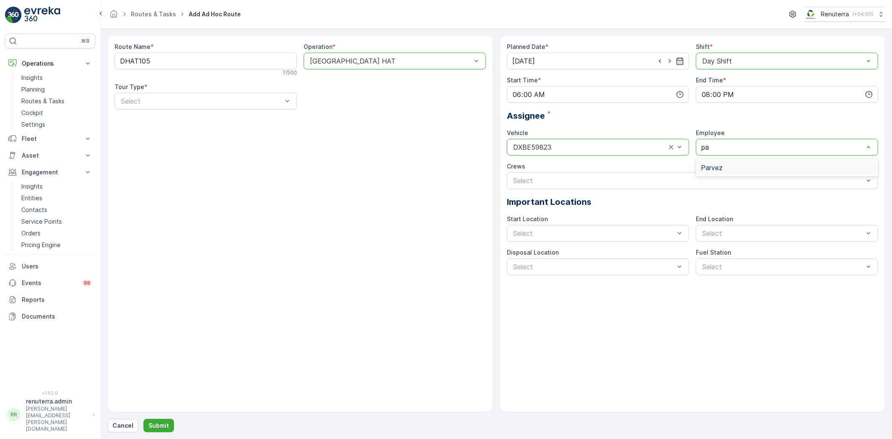
type input "par"
click at [730, 173] on div "Parvez" at bounding box center [787, 168] width 182 height 14
click at [620, 258] on div "Start/End Location" at bounding box center [598, 254] width 182 height 14
click at [764, 255] on div "Start/End Location" at bounding box center [787, 254] width 172 height 8
click at [648, 274] on div "Select" at bounding box center [598, 266] width 182 height 17
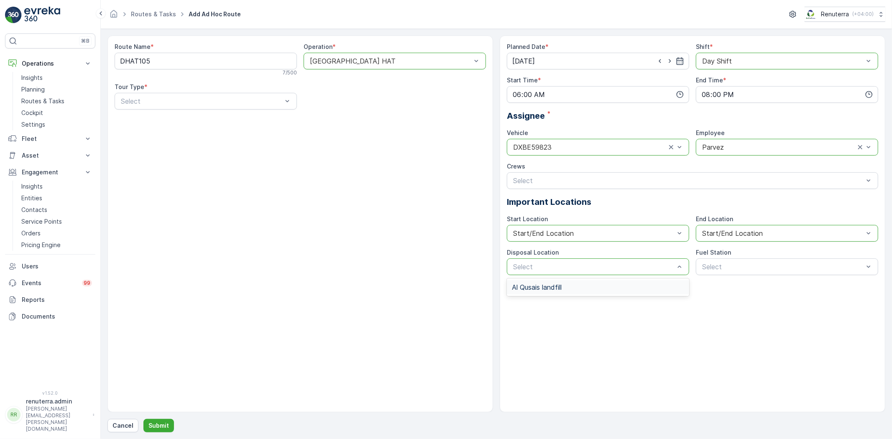
click at [644, 291] on div "Al Qusais landfill" at bounding box center [598, 287] width 182 height 14
click at [722, 293] on div "Dubai Fuel Supply" at bounding box center [787, 287] width 182 height 14
click at [162, 130] on div "Dynamic" at bounding box center [206, 136] width 182 height 14
click at [169, 119] on div "Geomaps" at bounding box center [206, 120] width 182 height 8
click at [154, 421] on p "Submit" at bounding box center [158, 425] width 20 height 8
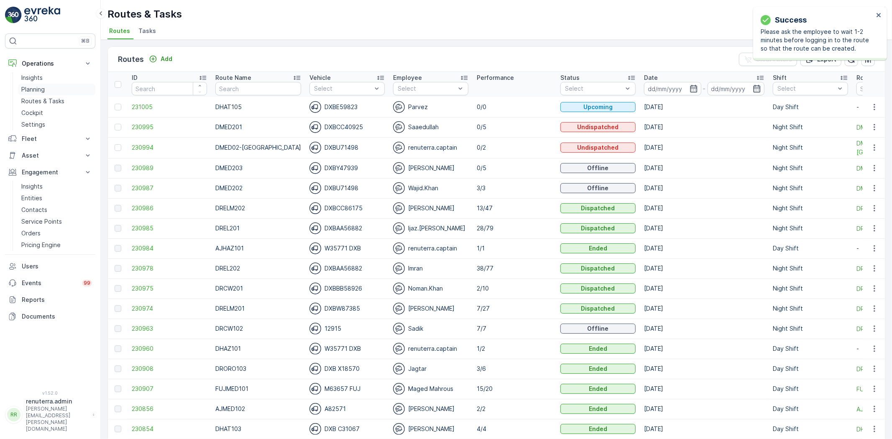
click at [35, 92] on p "Planning" at bounding box center [32, 89] width 23 height 8
click at [39, 87] on p "Planning" at bounding box center [32, 89] width 23 height 8
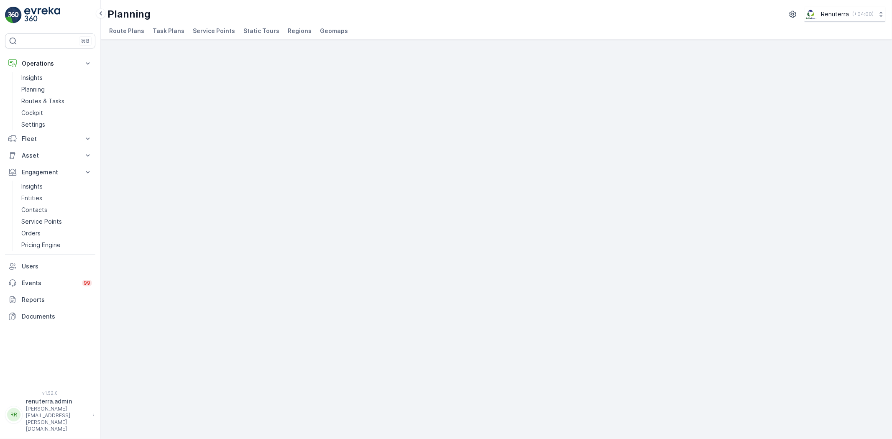
click at [217, 25] on li "Service Points" at bounding box center [214, 32] width 47 height 14
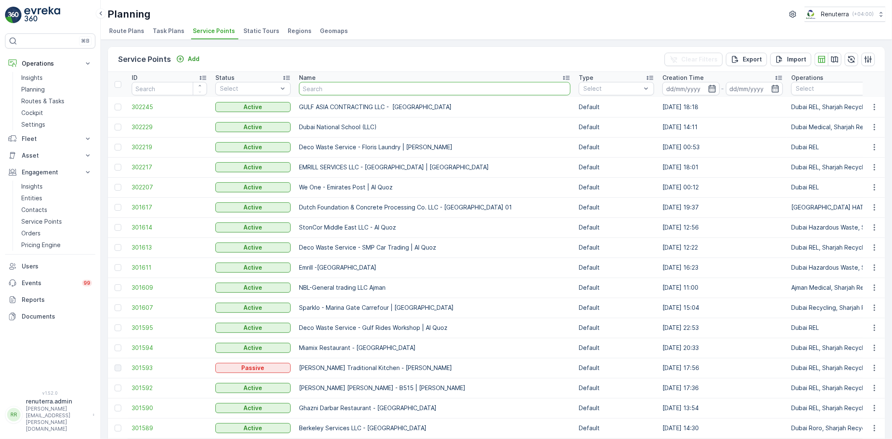
type input "Deco Waste service - Mingash Engraving | Jabel Ali"
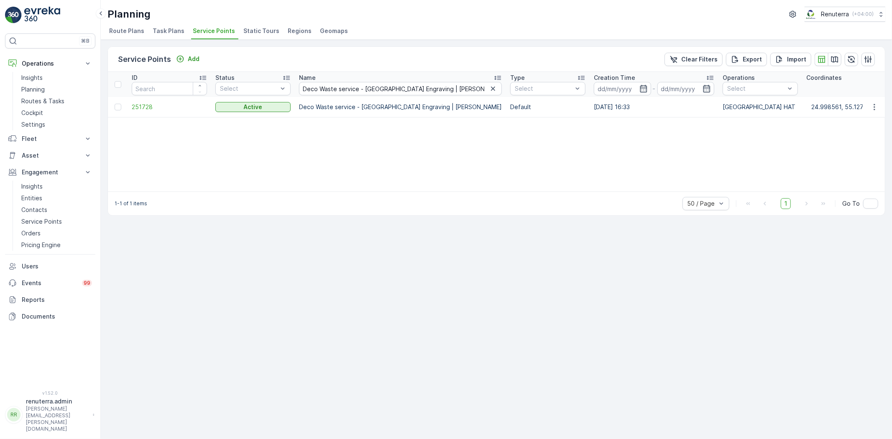
click at [138, 100] on td "251728" at bounding box center [170, 107] width 84 height 20
click at [138, 109] on span "251728" at bounding box center [169, 107] width 75 height 8
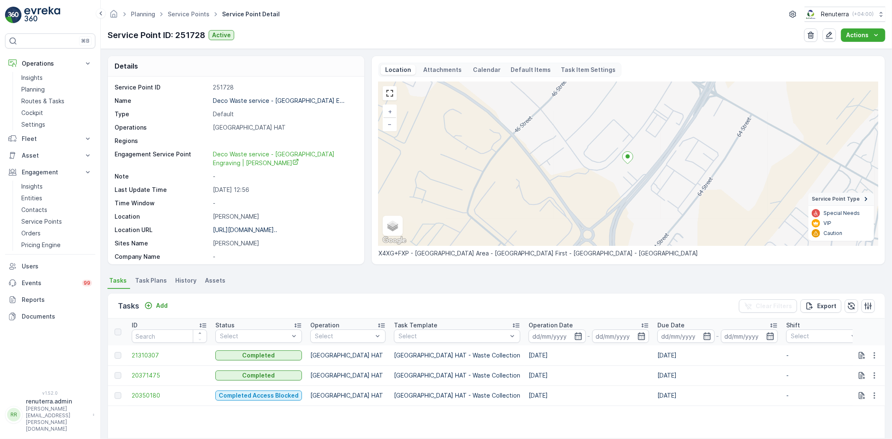
click at [157, 311] on div "Tasks Add" at bounding box center [144, 306] width 53 height 12
click at [168, 301] on button "Add" at bounding box center [156, 306] width 30 height 10
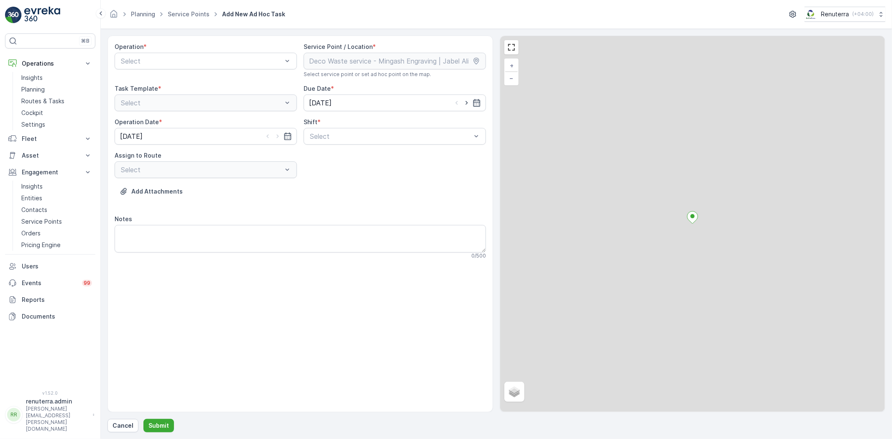
click at [183, 73] on div "Operation * Select" at bounding box center [206, 60] width 182 height 35
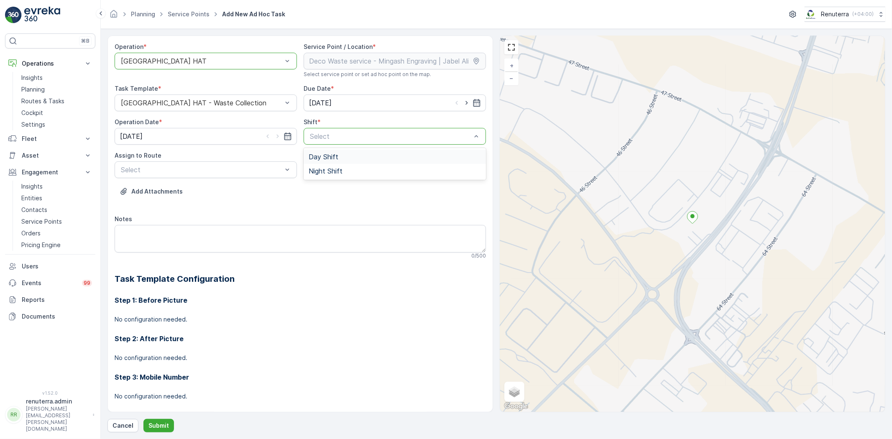
click at [328, 151] on div "Day Shift" at bounding box center [394, 157] width 182 height 14
click at [465, 102] on icon "button" at bounding box center [466, 103] width 2 height 4
type input "[DATE]"
click at [276, 133] on icon "button" at bounding box center [277, 136] width 8 height 8
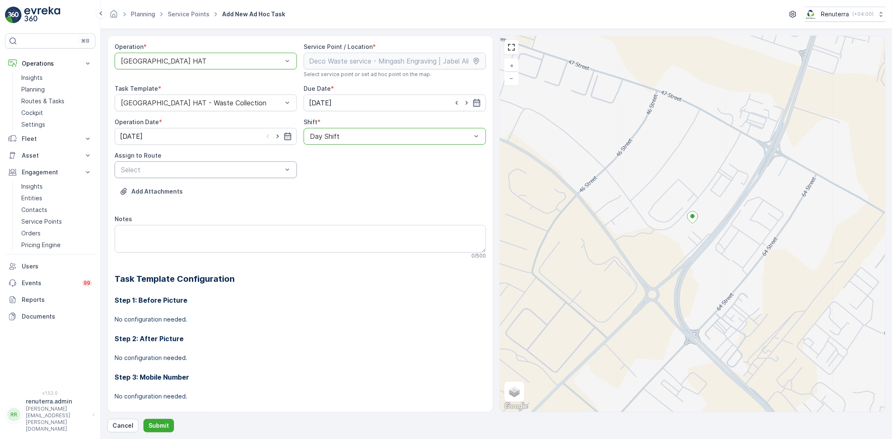
type input "[DATE]"
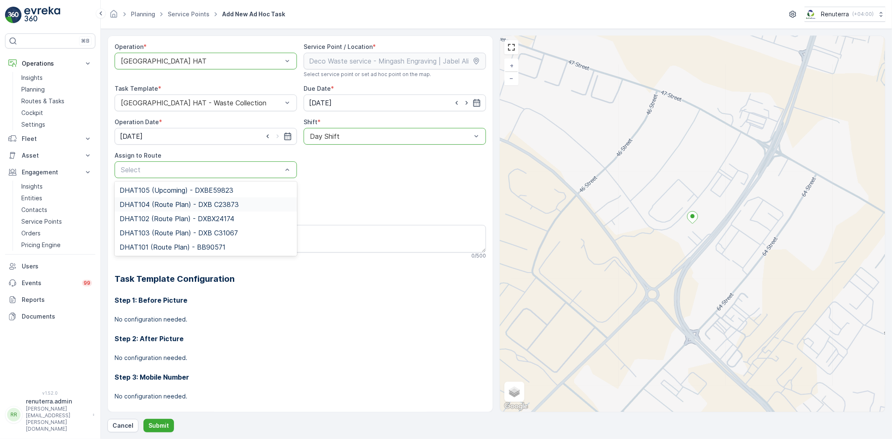
click at [203, 199] on div "DHAT104 (Route Plan) - DXB C23873" at bounding box center [206, 204] width 182 height 14
click at [203, 199] on div "Add Attachments" at bounding box center [300, 196] width 371 height 23
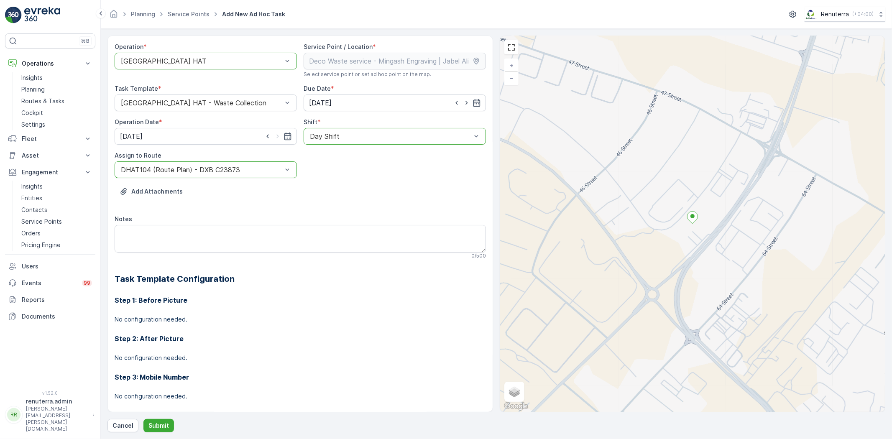
click at [215, 170] on div at bounding box center [201, 170] width 163 height 8
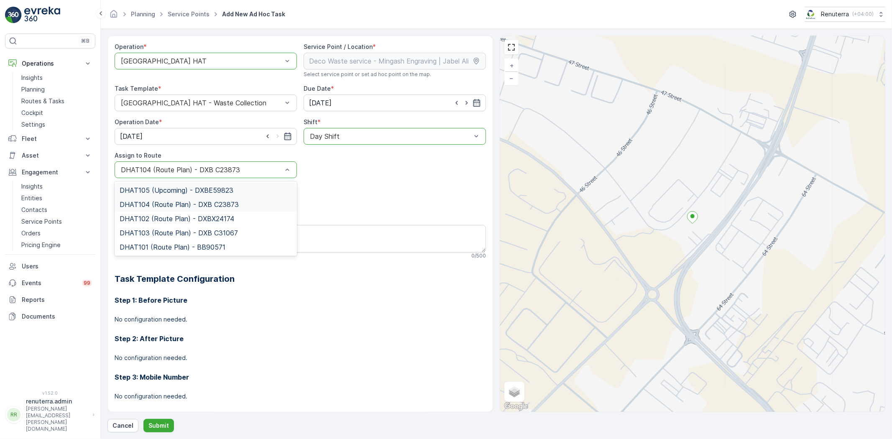
click at [202, 189] on span "DHAT105 (Upcoming) - DXBE59823" at bounding box center [177, 190] width 114 height 8
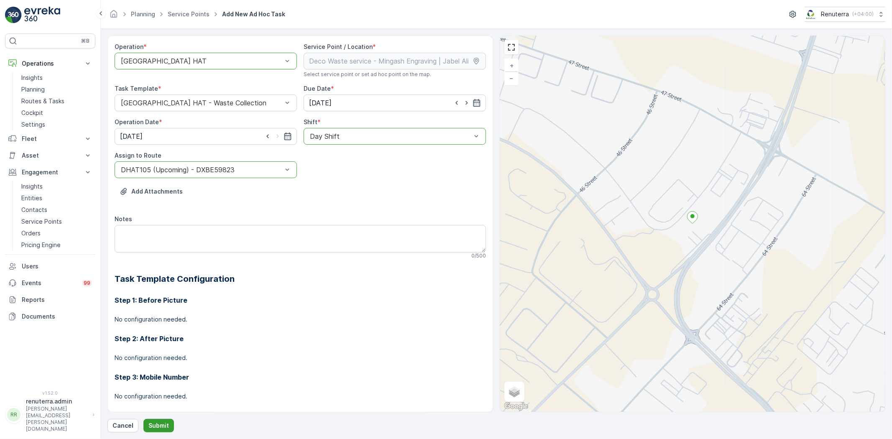
click at [158, 424] on p "Submit" at bounding box center [158, 425] width 20 height 8
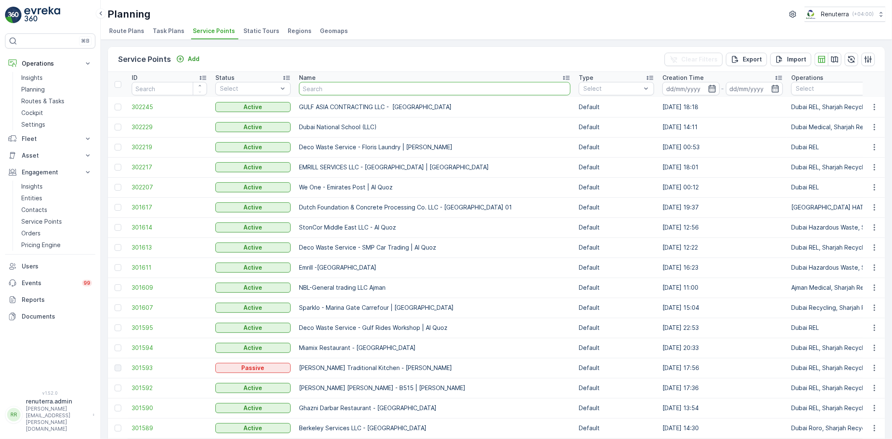
click at [378, 88] on input "text" at bounding box center [434, 88] width 271 height 13
paste input "Technical Glass & Aluminium Co. LLC - Factory 2 | Jabel Ali"
type input "Technical Glass & Aluminium Co. LLC - Factory 2 | Jabel Ali"
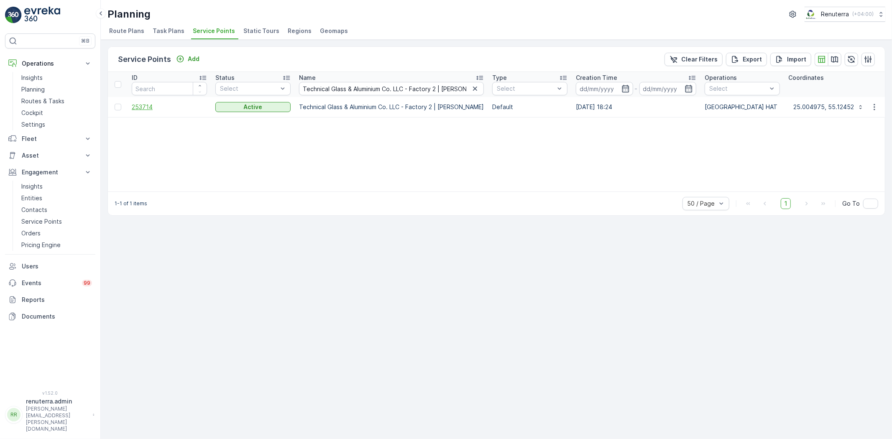
drag, startPoint x: 150, startPoint y: 112, endPoint x: 149, endPoint y: 107, distance: 4.5
click at [150, 112] on td "253714" at bounding box center [170, 107] width 84 height 20
click at [149, 106] on span "253714" at bounding box center [169, 107] width 75 height 8
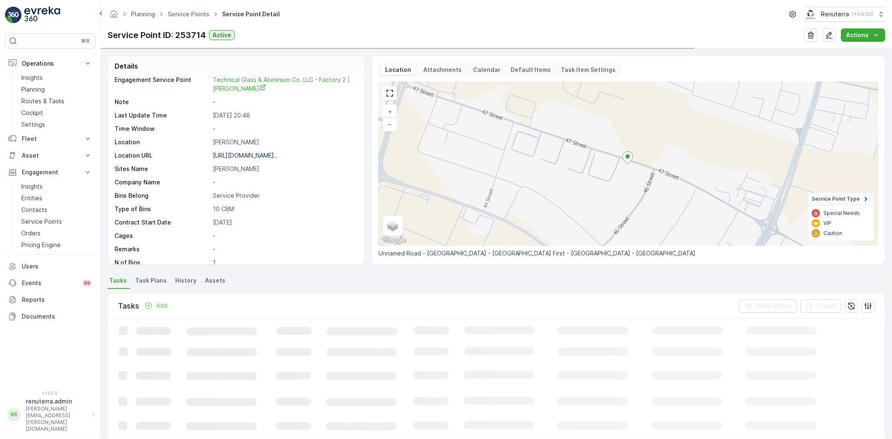
scroll to position [137, 0]
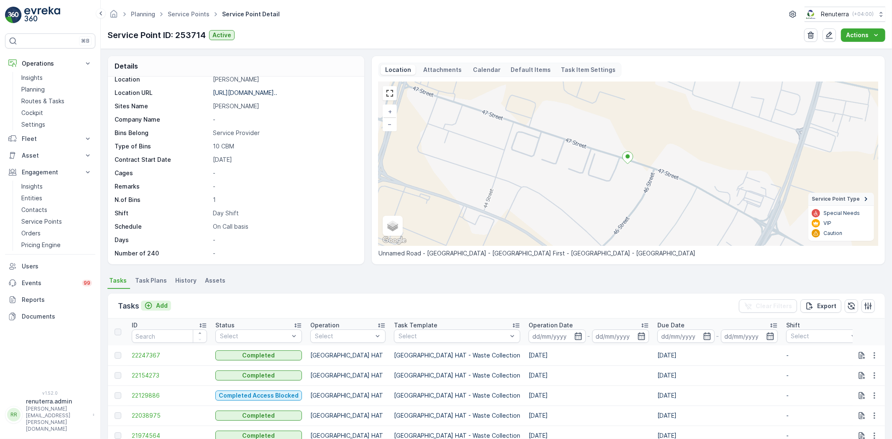
click at [159, 304] on p "Add" at bounding box center [162, 305] width 12 height 8
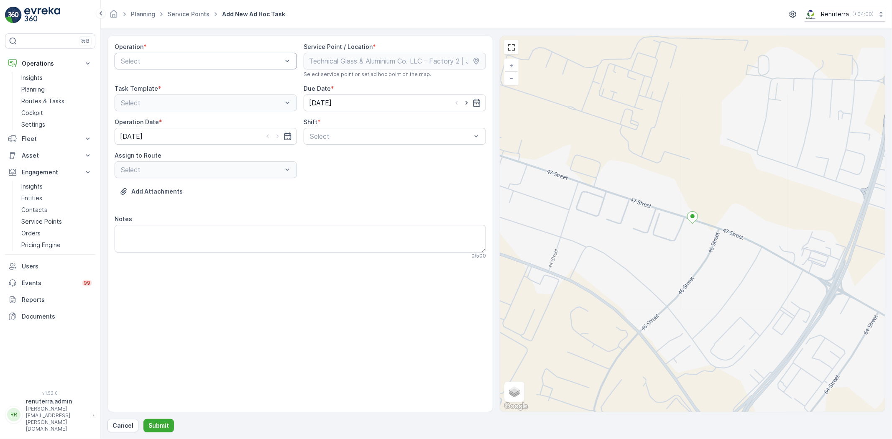
click at [234, 67] on div "Select" at bounding box center [206, 61] width 182 height 17
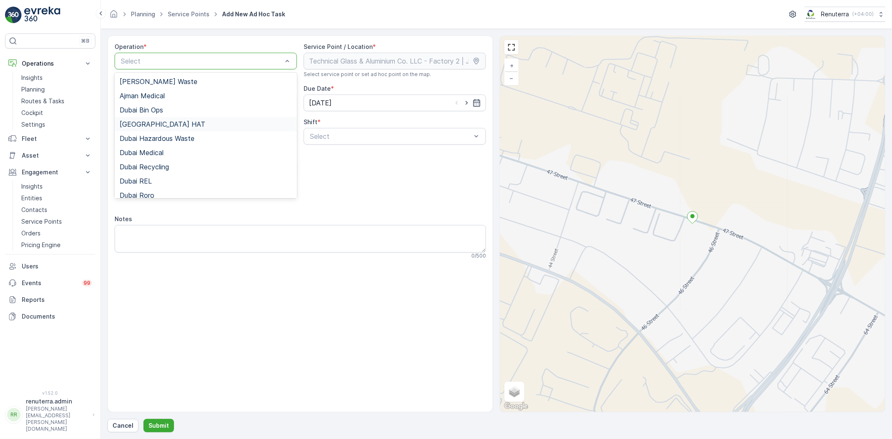
click at [185, 125] on div "Dubai HAT" at bounding box center [206, 124] width 172 height 8
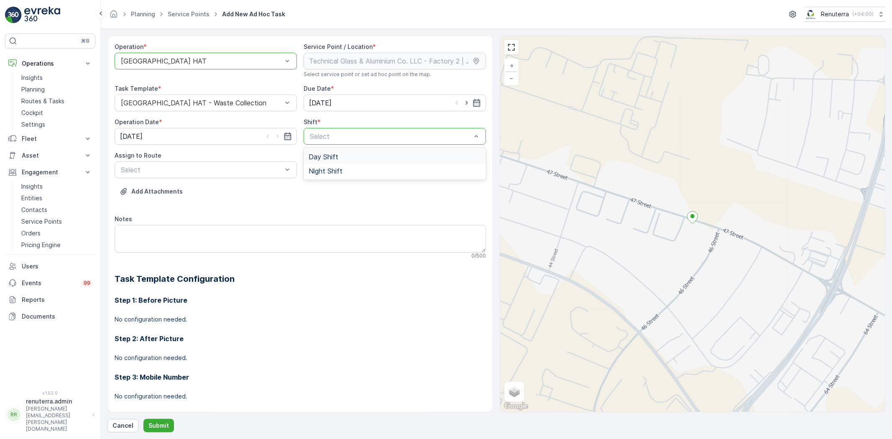
click at [332, 142] on div "Select" at bounding box center [394, 136] width 182 height 17
click at [323, 161] on div "Day Shift" at bounding box center [394, 157] width 182 height 14
click at [462, 107] on icon "button" at bounding box center [466, 103] width 8 height 8
type input "[DATE]"
click at [277, 138] on icon "button" at bounding box center [277, 136] width 8 height 8
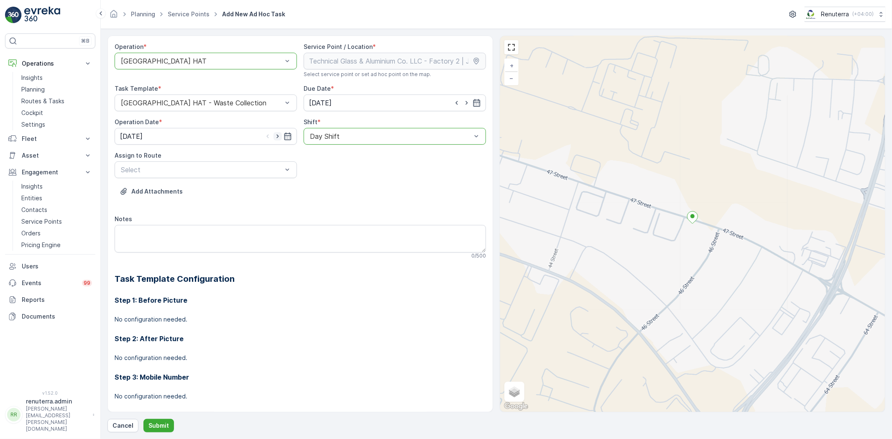
type input "[DATE]"
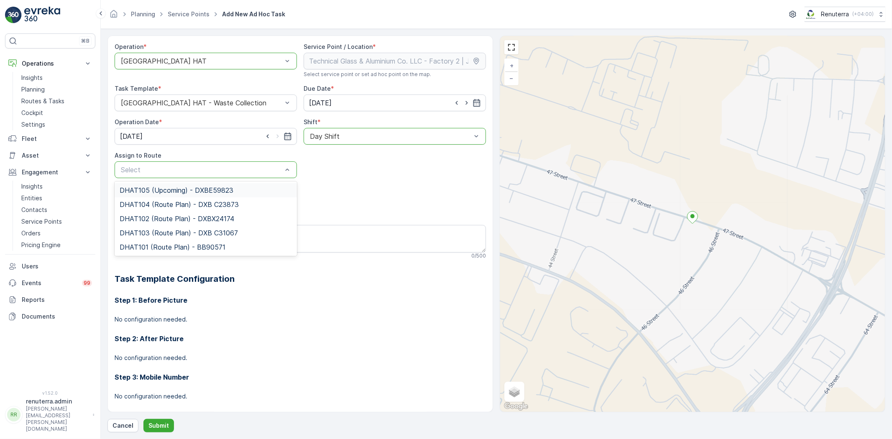
click at [176, 189] on span "DHAT105 (Upcoming) - DXBE59823" at bounding box center [177, 190] width 114 height 8
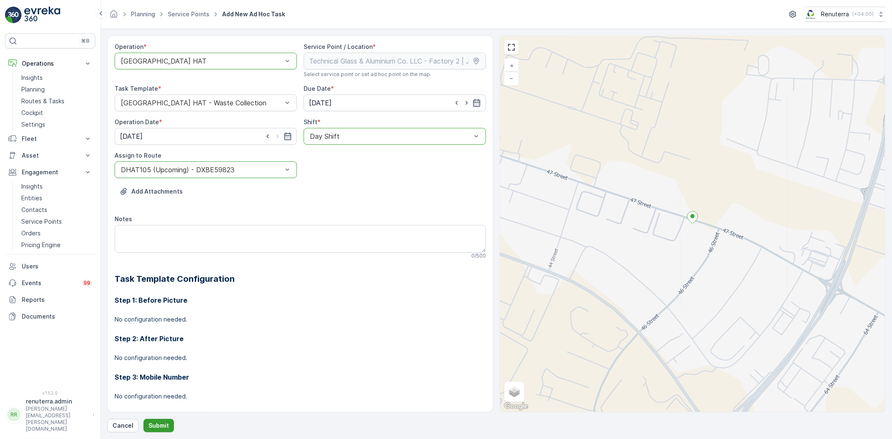
click at [156, 420] on button "Submit" at bounding box center [158, 425] width 31 height 13
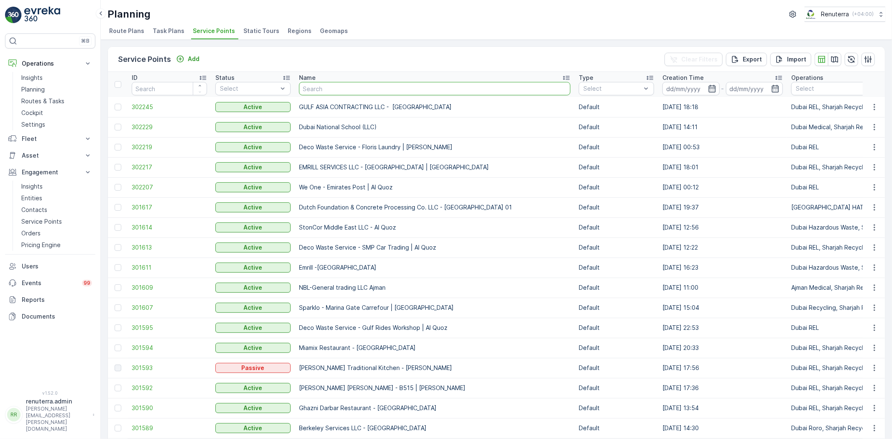
click at [349, 90] on input "text" at bounding box center [434, 88] width 271 height 13
paste input "Italian Planters L.L.C - Dubai Production City"
type input "Italian Planters L.L.C - Dubai Production City"
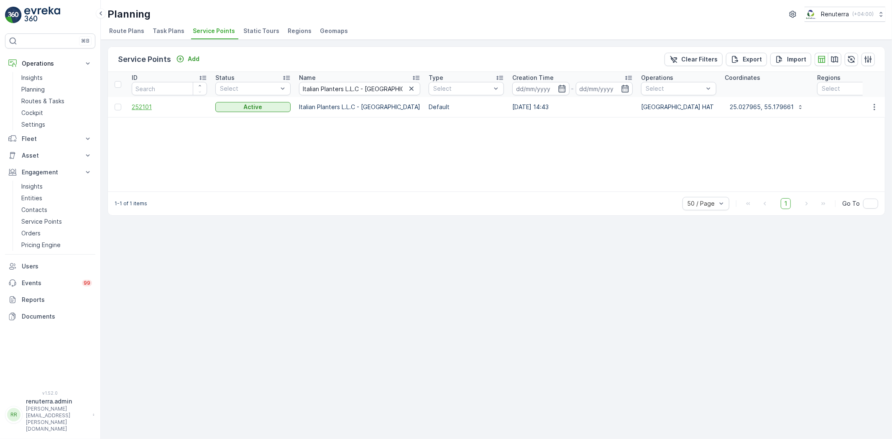
click at [151, 105] on span "252101" at bounding box center [169, 107] width 75 height 8
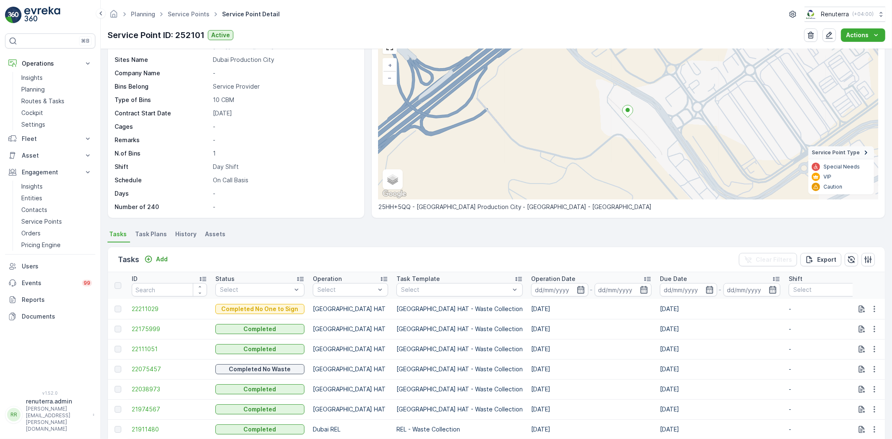
scroll to position [93, 0]
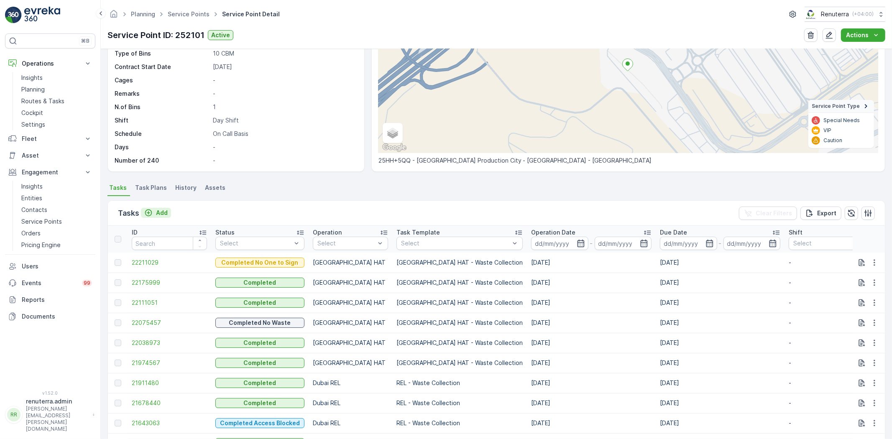
click at [159, 213] on p "Add" at bounding box center [162, 213] width 12 height 8
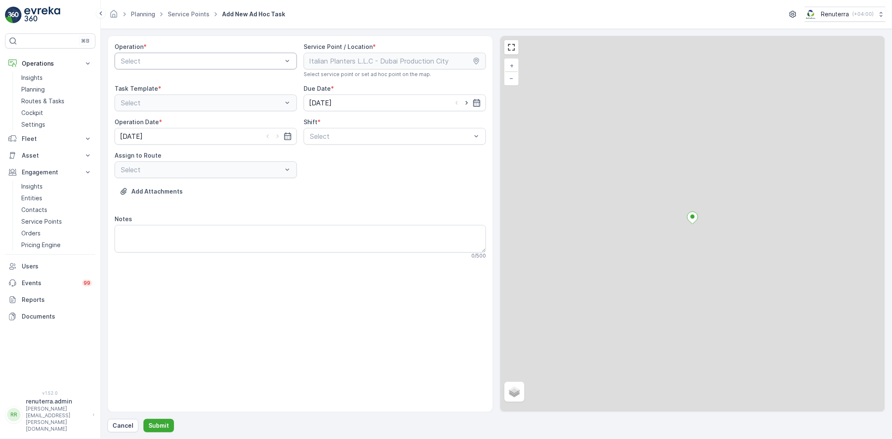
click at [207, 67] on div "Select" at bounding box center [206, 61] width 182 height 17
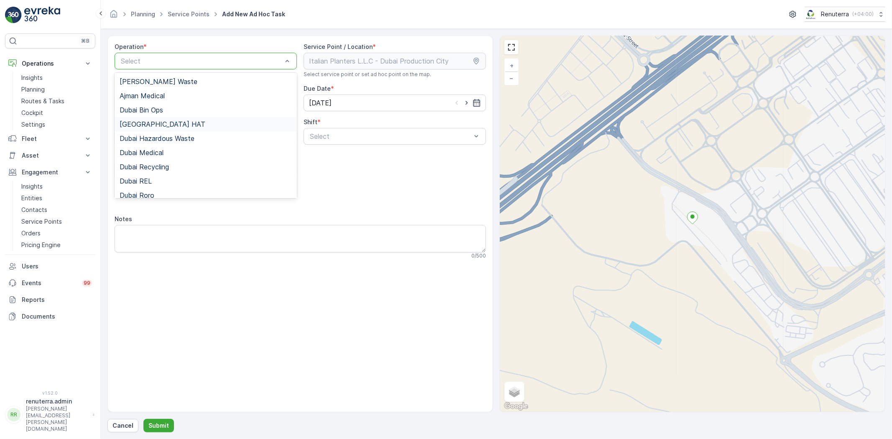
click at [162, 126] on div "Dubai HAT" at bounding box center [206, 124] width 172 height 8
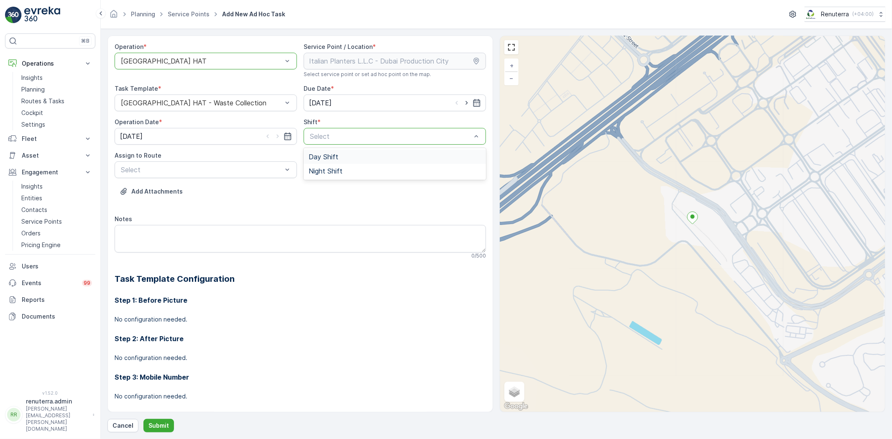
click at [331, 157] on span "Day Shift" at bounding box center [324, 157] width 30 height 8
click at [463, 106] on icon "button" at bounding box center [466, 103] width 8 height 8
type input "[DATE]"
click at [274, 139] on icon "button" at bounding box center [277, 136] width 8 height 8
type input "[DATE]"
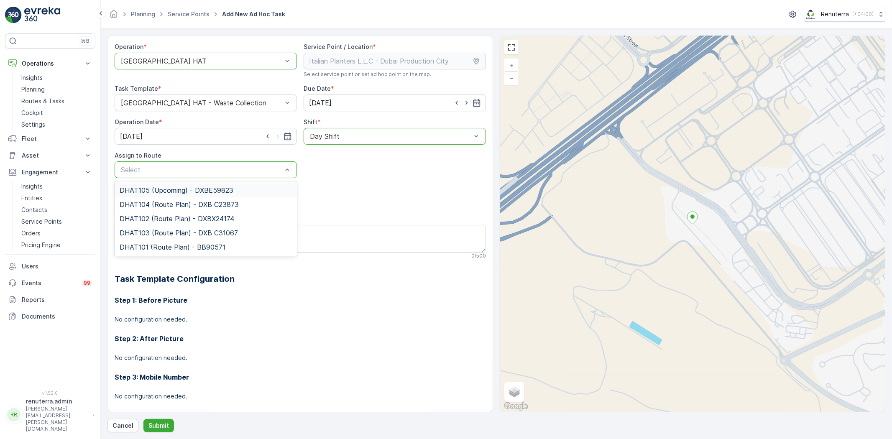
click at [191, 161] on div "Select" at bounding box center [206, 169] width 182 height 17
click at [181, 191] on span "DHAT105 (Upcoming) - DXBE59823" at bounding box center [177, 190] width 114 height 8
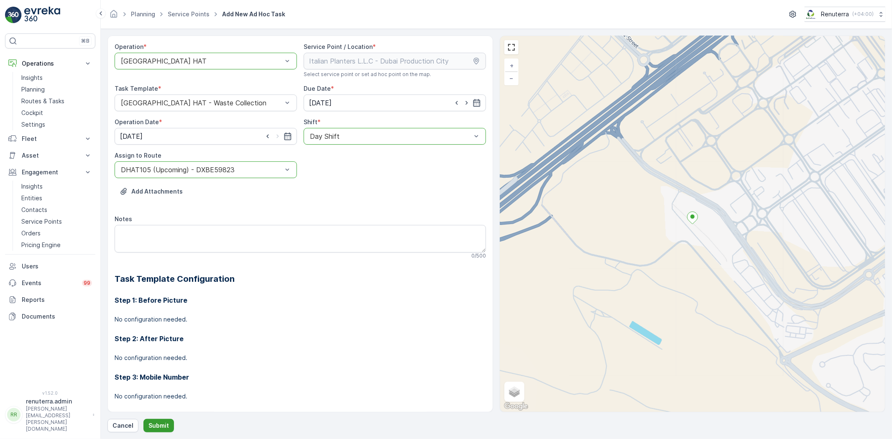
click at [157, 421] on button "Submit" at bounding box center [158, 425] width 31 height 13
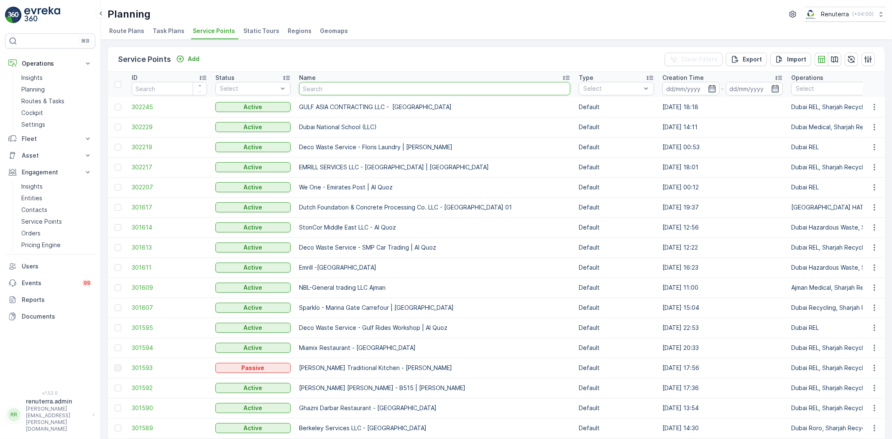
click at [354, 89] on input "text" at bounding box center [434, 88] width 271 height 13
paste input "Italian Planters L.L.C - Rukan Community - Phase 01"
type input "Italian Planters L.L.C - Rukan Community - Phase 01"
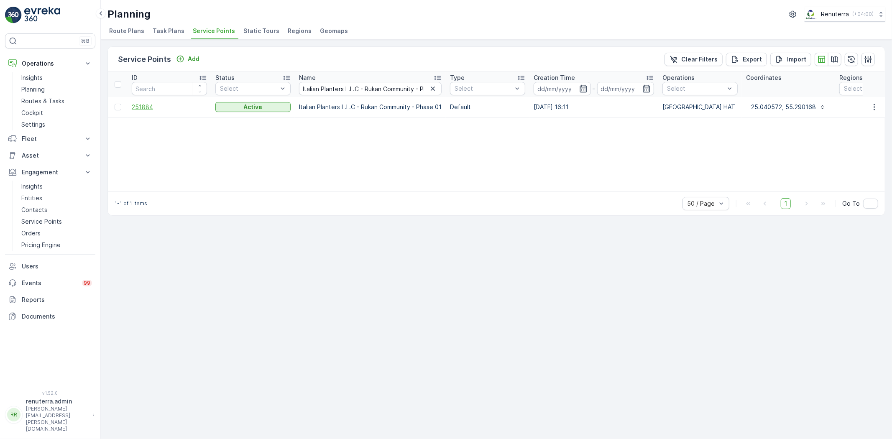
click at [140, 107] on span "251884" at bounding box center [169, 107] width 75 height 8
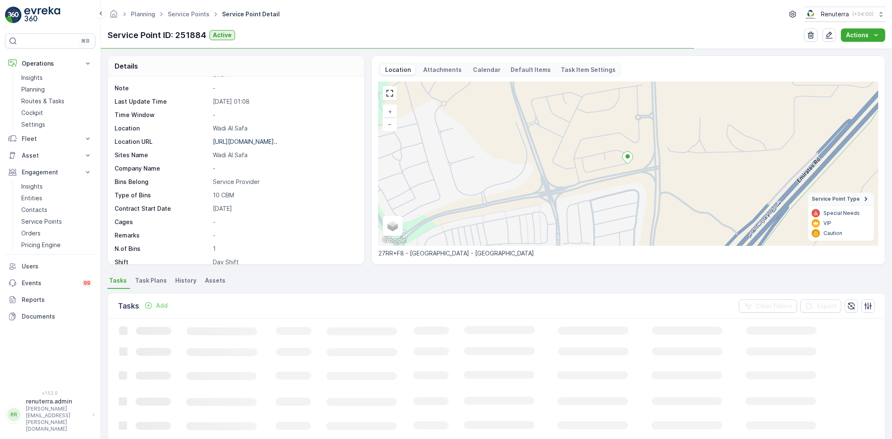
scroll to position [137, 0]
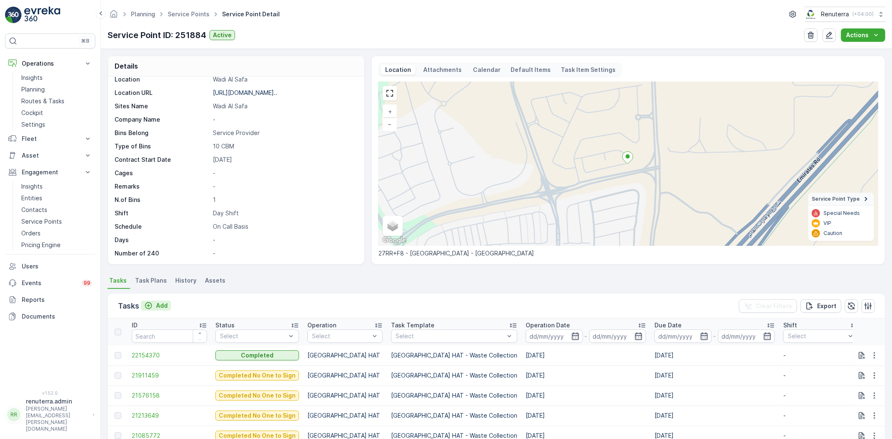
click at [151, 306] on icon "Add" at bounding box center [148, 305] width 7 height 7
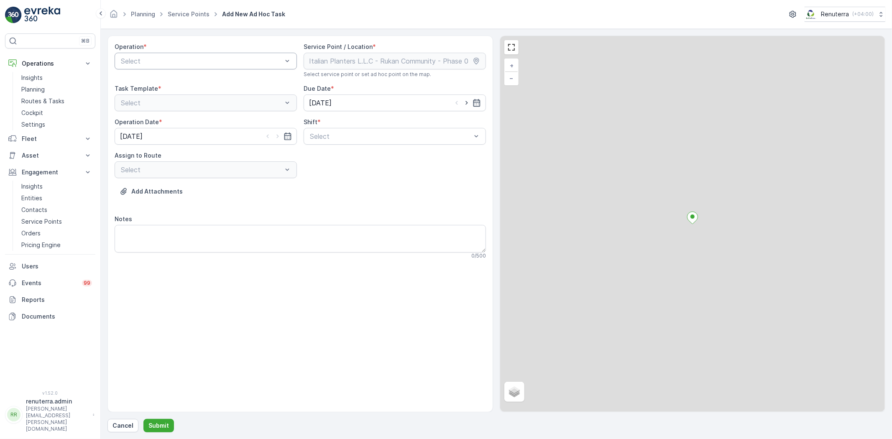
click at [202, 67] on div "Select" at bounding box center [206, 61] width 182 height 17
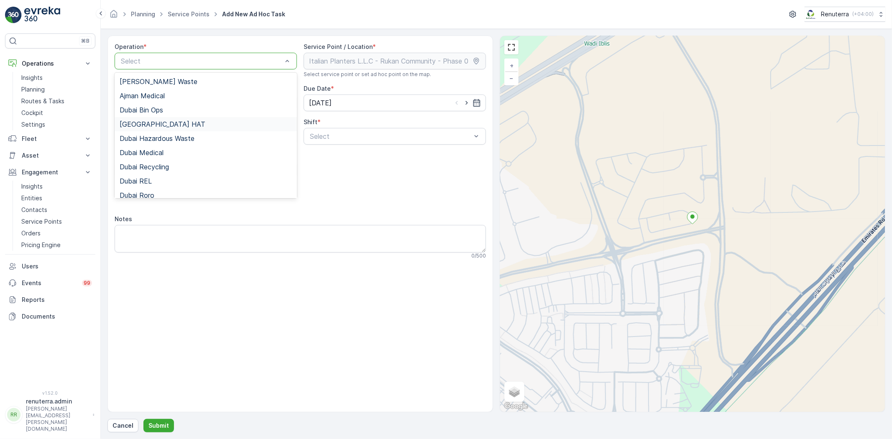
click at [182, 120] on div "Dubai HAT" at bounding box center [206, 124] width 172 height 8
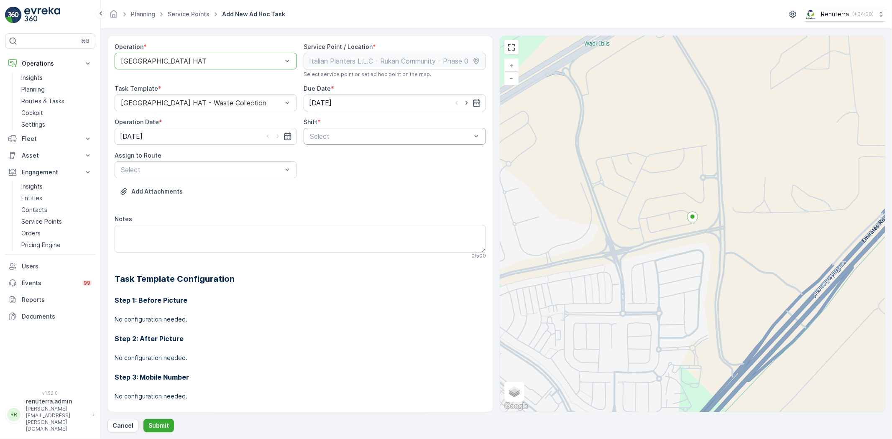
click at [363, 144] on div "Select" at bounding box center [394, 136] width 182 height 17
click at [342, 158] on div "Day Shift" at bounding box center [395, 157] width 172 height 8
drag, startPoint x: 465, startPoint y: 104, endPoint x: 451, endPoint y: 116, distance: 18.1
click at [464, 105] on icon "button" at bounding box center [466, 103] width 8 height 8
type input "[DATE]"
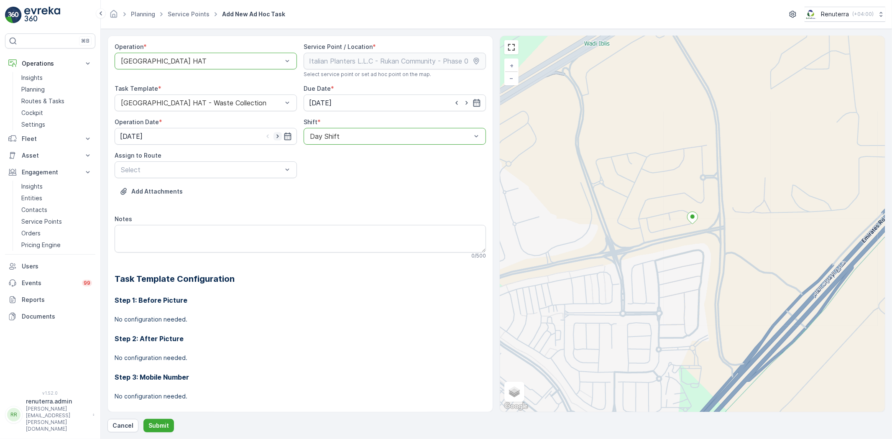
click at [278, 137] on icon "button" at bounding box center [277, 136] width 8 height 8
type input "[DATE]"
click at [230, 176] on div "Select" at bounding box center [206, 169] width 182 height 17
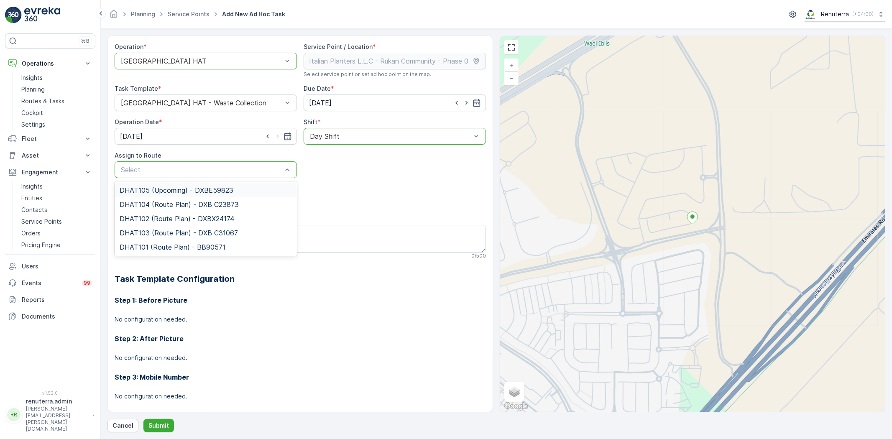
click at [220, 187] on span "DHAT105 (Upcoming) - DXBE59823" at bounding box center [177, 190] width 114 height 8
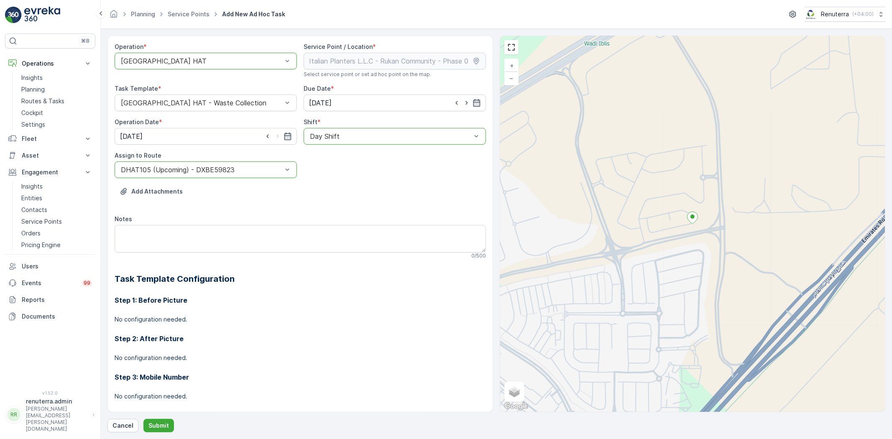
click at [144, 419] on div "Cancel Submit" at bounding box center [496, 425] width 778 height 13
click at [145, 422] on button "Submit" at bounding box center [158, 425] width 31 height 13
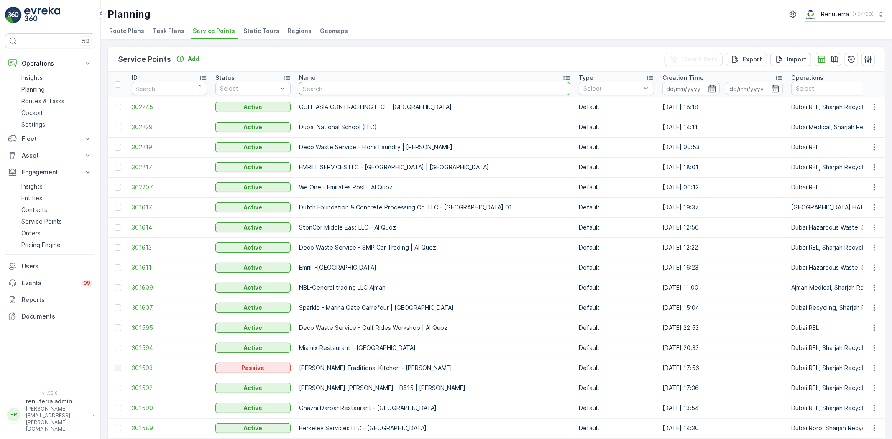
click at [339, 89] on input "text" at bounding box center [434, 88] width 271 height 13
paste input "Deco Waste Service - Shredex | Al Quoz"
type input "Deco Waste Service - Shredex | Al Quoz"
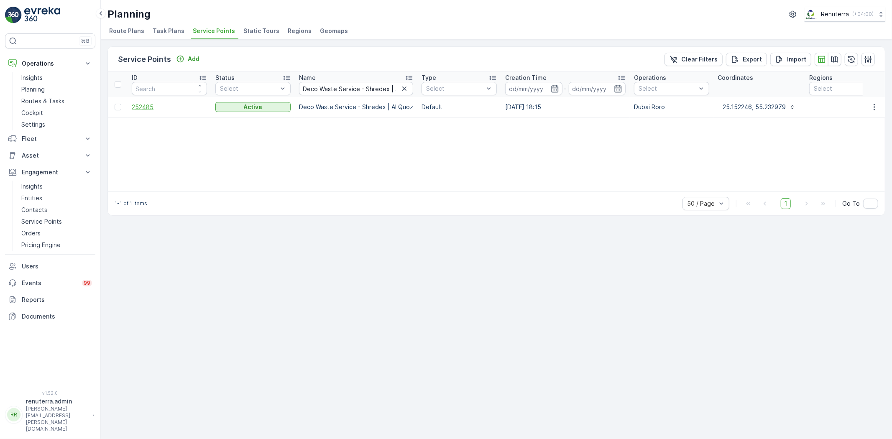
click at [139, 107] on span "252485" at bounding box center [169, 107] width 75 height 8
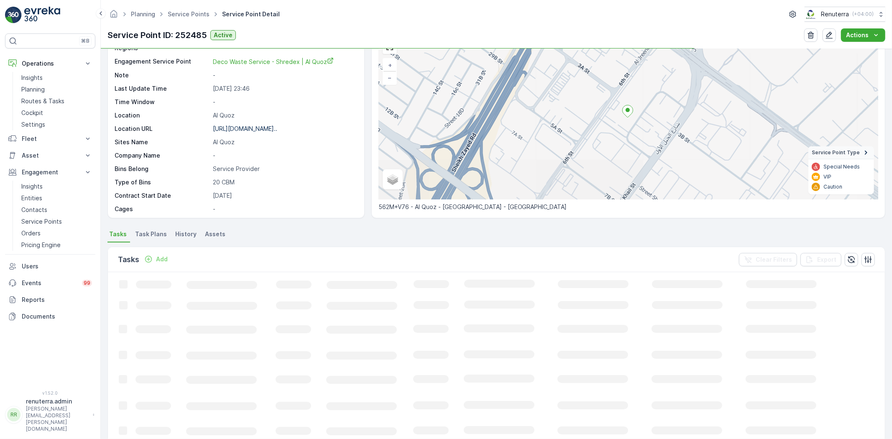
scroll to position [93, 0]
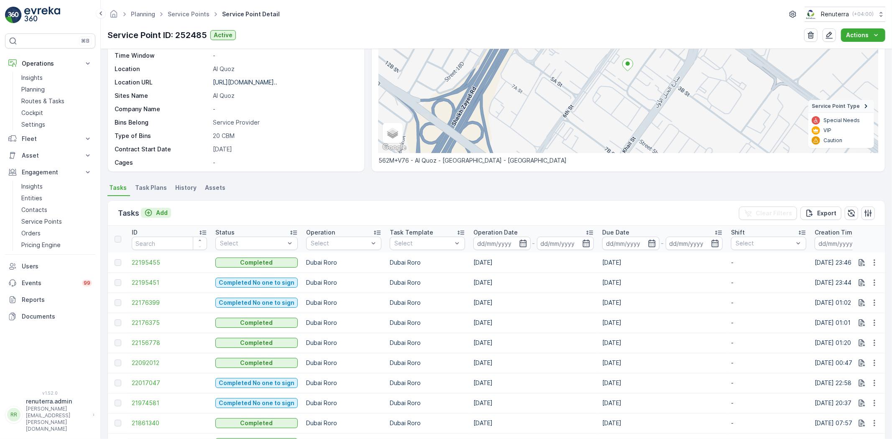
click at [166, 214] on p "Add" at bounding box center [162, 213] width 12 height 8
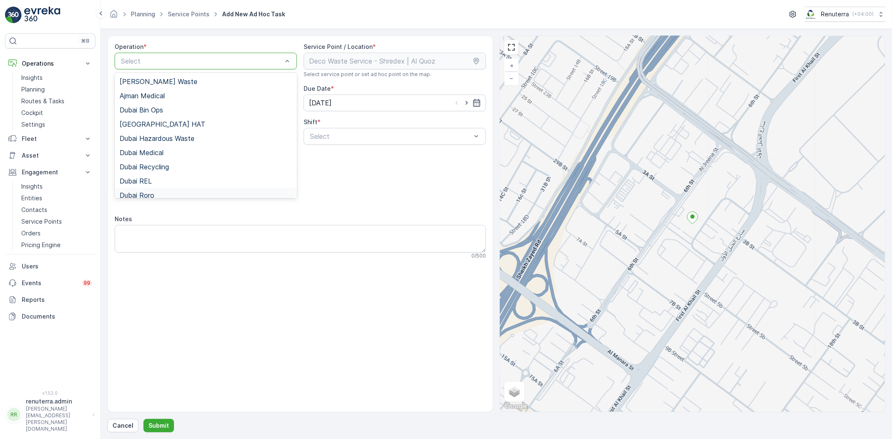
click at [159, 189] on div "Dubai Roro" at bounding box center [206, 195] width 182 height 14
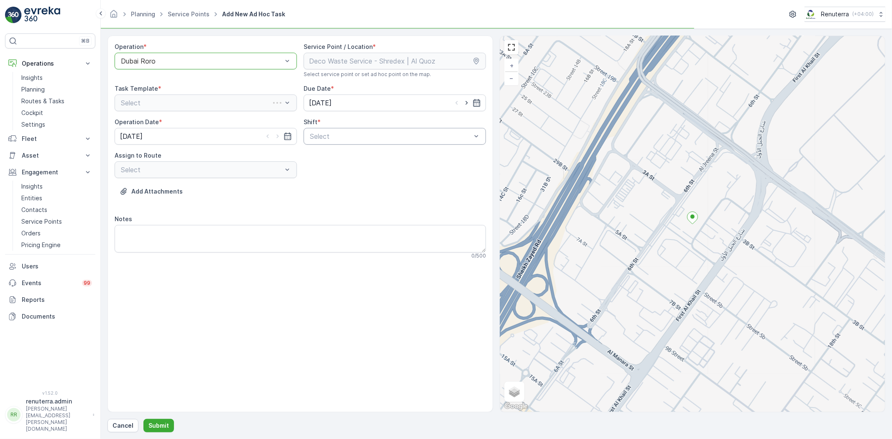
click at [332, 144] on div "Operation * option Dubai Roro, selected. Dubai Roro Service Point / Location * …" at bounding box center [300, 154] width 371 height 223
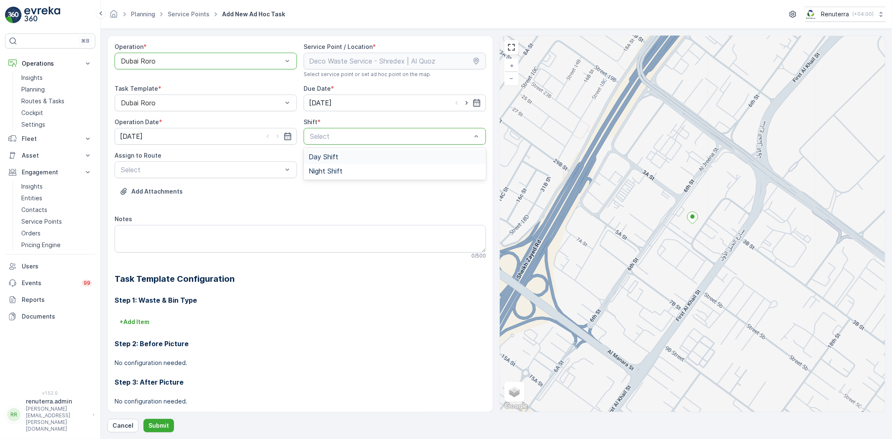
click at [328, 162] on div "Day Shift" at bounding box center [394, 157] width 182 height 14
click at [462, 106] on icon "button" at bounding box center [466, 103] width 8 height 8
type input "[DATE]"
click at [277, 137] on icon "button" at bounding box center [277, 137] width 2 height 4
type input "[DATE]"
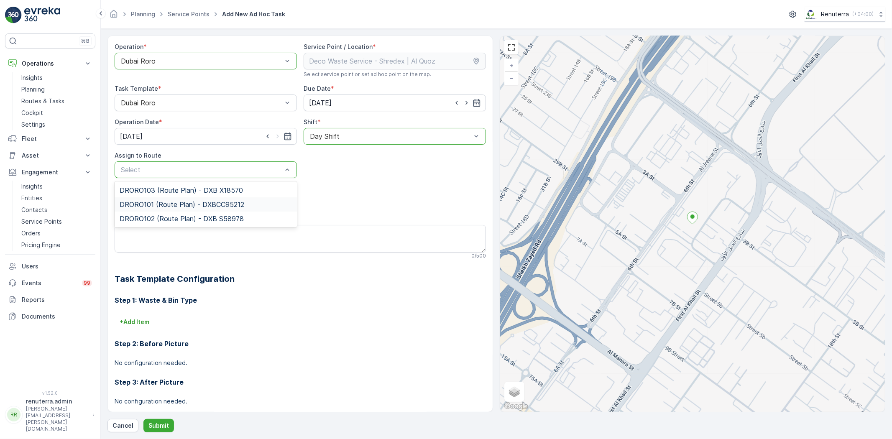
click at [184, 206] on span "DRORO101 (Route Plan) - DXBCC95212" at bounding box center [182, 205] width 125 height 8
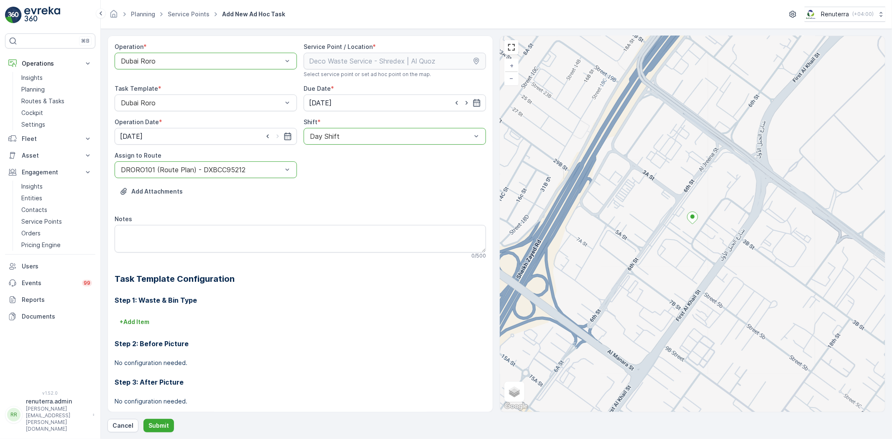
click at [155, 416] on div "Operation * option Dubai Roro, selected. Dubai Roro Service Point / Location * …" at bounding box center [496, 234] width 778 height 397
click at [152, 421] on p "Submit" at bounding box center [158, 425] width 20 height 8
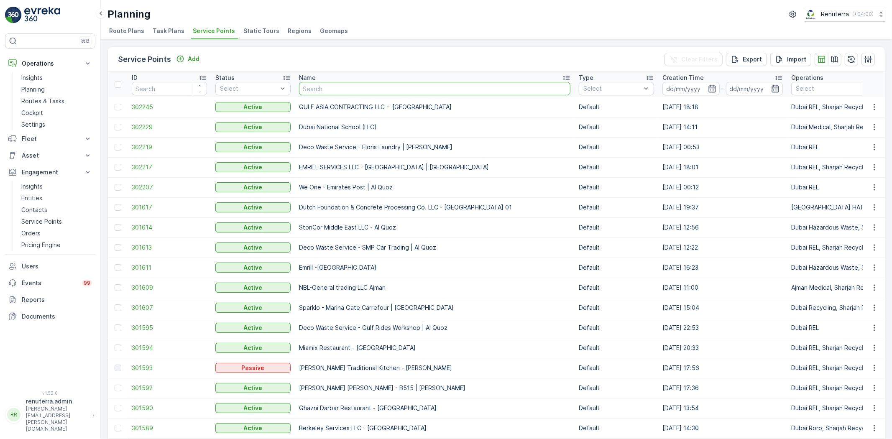
click at [332, 89] on input "text" at bounding box center [434, 88] width 271 height 13
paste input "Italian Planters L.L.C -R1050 – Wasl Green Park – Ras Al Khor"
type input "Italian Planters L.L.C -R1050 – Wasl Green Park – Ras Al Khor"
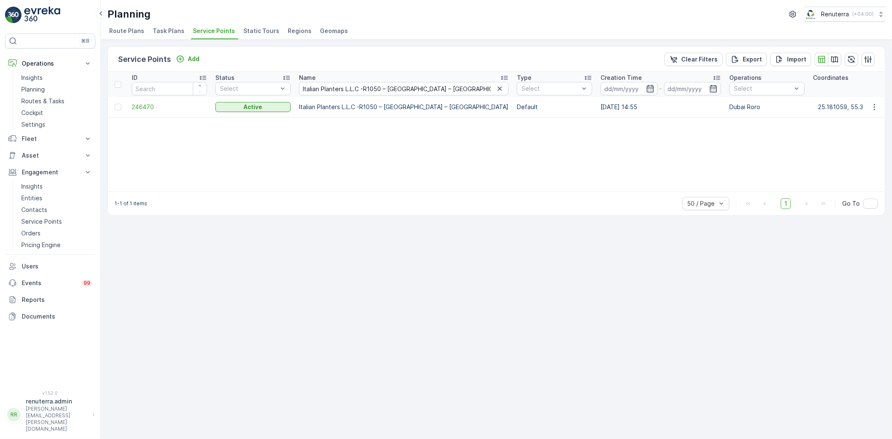
click at [135, 102] on td "246470" at bounding box center [170, 107] width 84 height 20
click at [141, 108] on span "246470" at bounding box center [169, 107] width 75 height 8
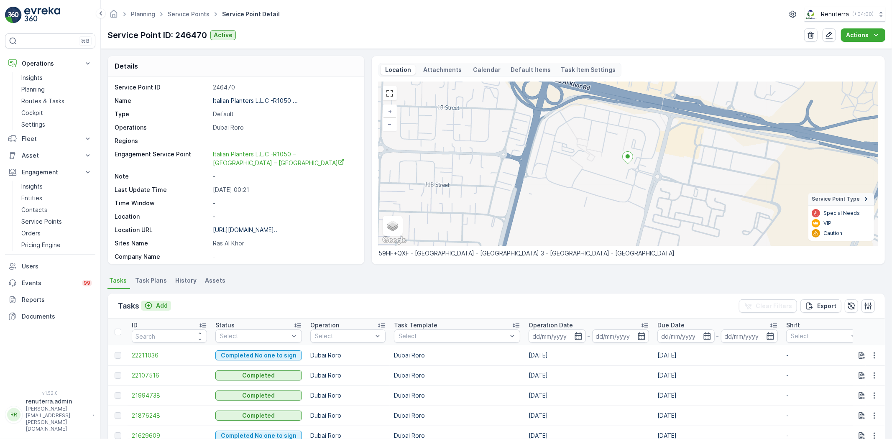
click at [170, 305] on button "Add" at bounding box center [156, 306] width 30 height 10
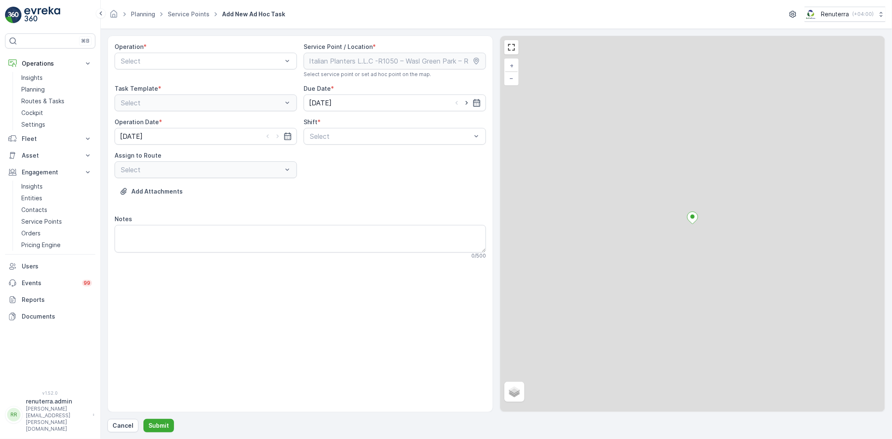
click at [188, 52] on div "Operation * Select" at bounding box center [206, 60] width 182 height 35
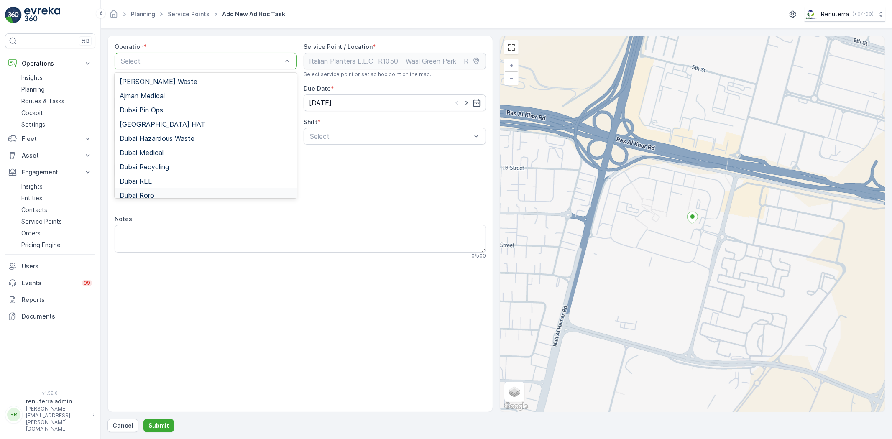
click at [153, 193] on span "Dubai Roro" at bounding box center [137, 195] width 35 height 8
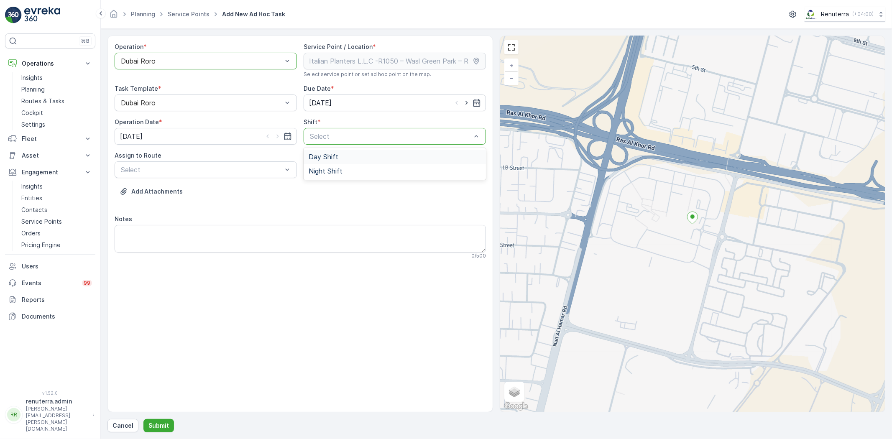
click at [308, 133] on div "Select" at bounding box center [394, 136] width 182 height 17
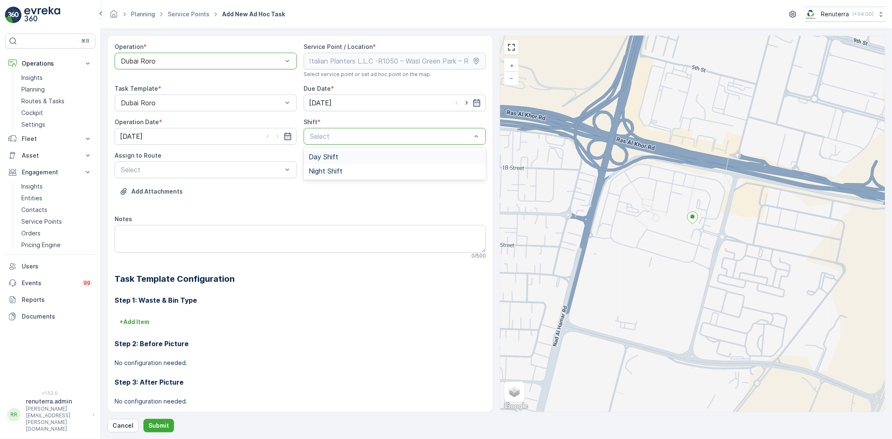
click at [334, 162] on div "Day Shift" at bounding box center [394, 157] width 182 height 14
click at [462, 101] on icon "button" at bounding box center [466, 103] width 8 height 8
type input "[DATE]"
click at [274, 137] on icon "button" at bounding box center [277, 136] width 8 height 8
type input "[DATE]"
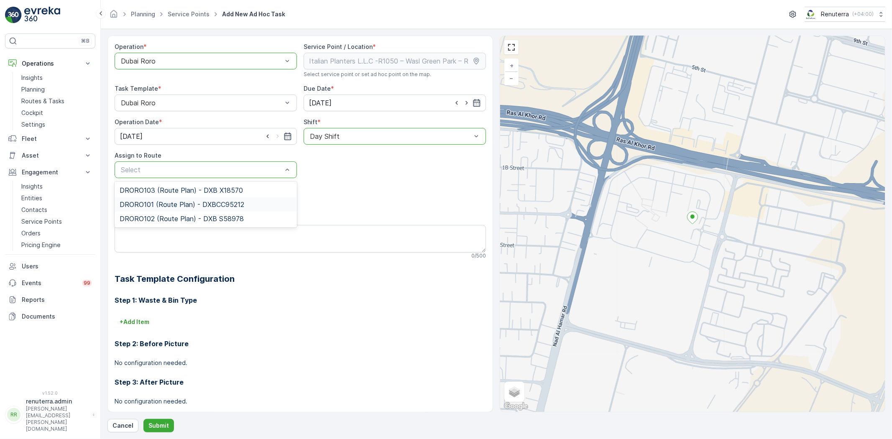
click at [188, 207] on span "DRORO101 (Route Plan) - DXBCC95212" at bounding box center [182, 205] width 125 height 8
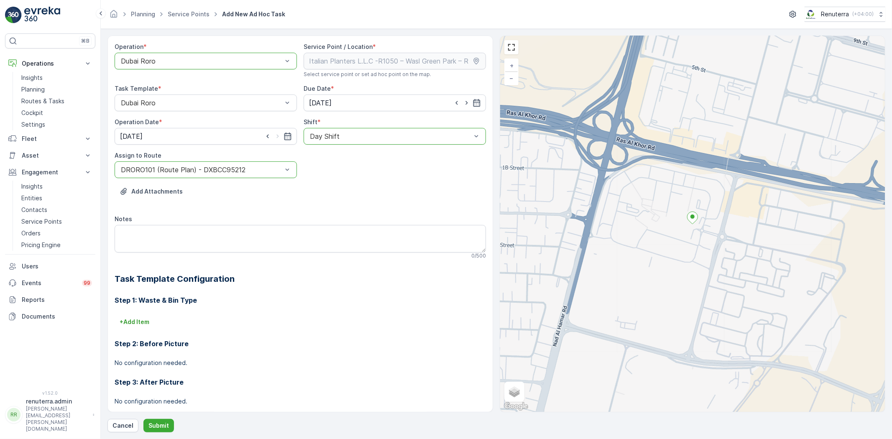
click at [148, 417] on div "Operation * option Dubai Roro, selected. Dubai Roro Service Point / Location * …" at bounding box center [496, 234] width 778 height 397
click at [148, 424] on p "Submit" at bounding box center [158, 425] width 20 height 8
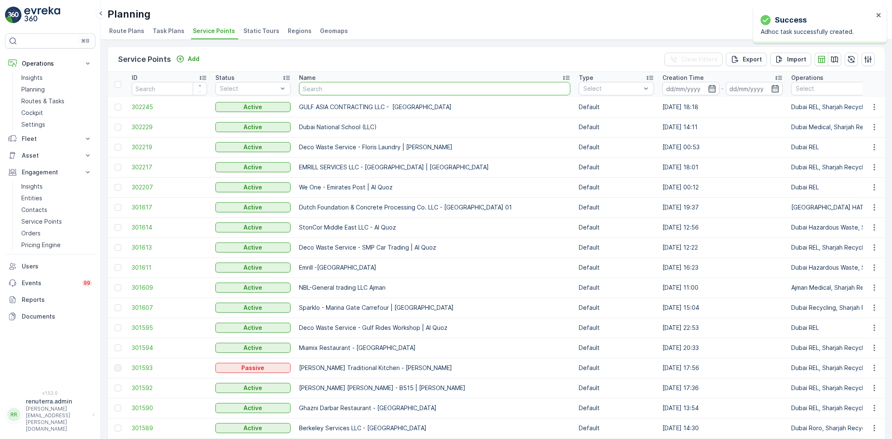
click at [320, 90] on input "text" at bounding box center [434, 88] width 271 height 13
paste input "KTC INTERNATIONAL LANDSCAPING - Emirates Towers - SZR"
type input "KTC INTERNATIONAL LANDSCAPING - Emirates Towers - SZR"
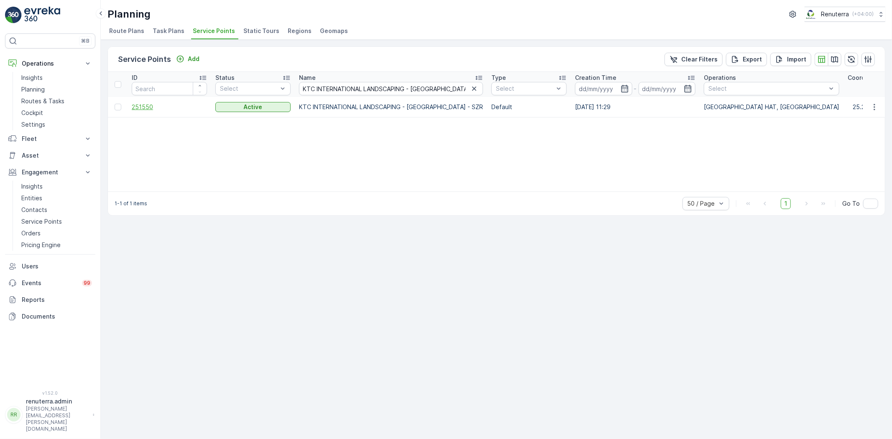
click at [145, 107] on span "251550" at bounding box center [169, 107] width 75 height 8
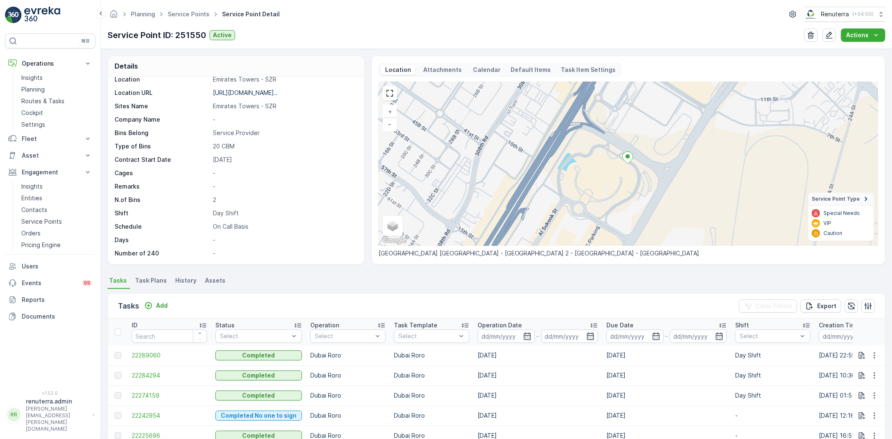
scroll to position [46, 0]
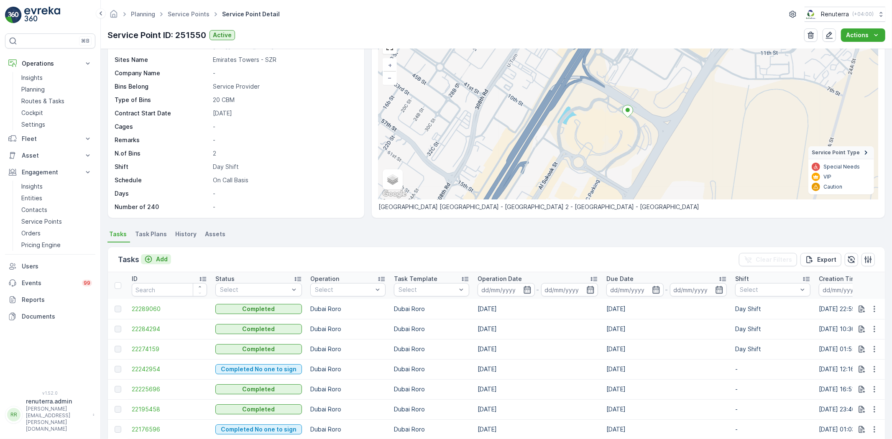
click at [161, 258] on p "Add" at bounding box center [162, 259] width 12 height 8
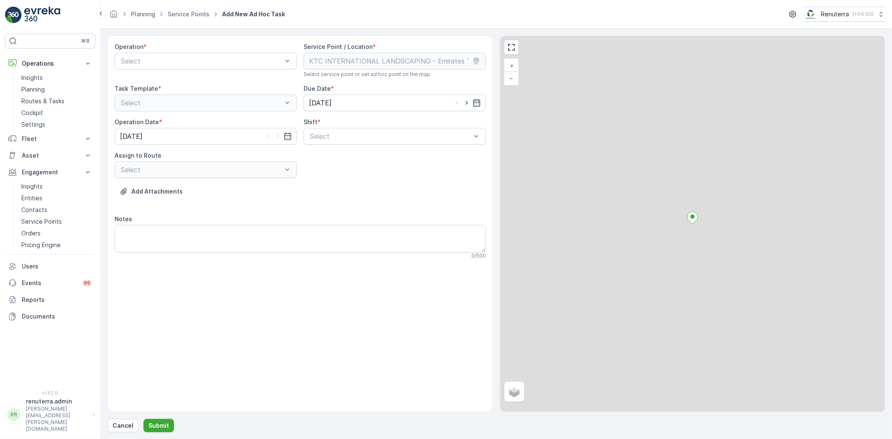
click at [153, 69] on div "Operation * Select" at bounding box center [206, 60] width 182 height 35
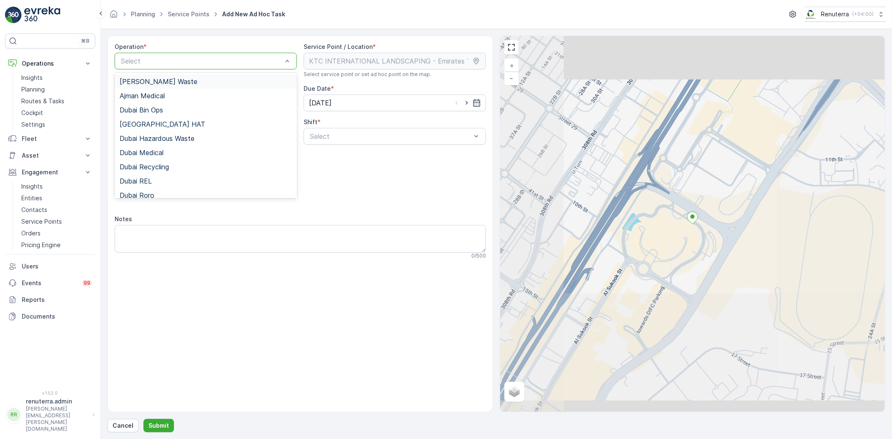
click at [155, 67] on div "Select" at bounding box center [206, 61] width 182 height 17
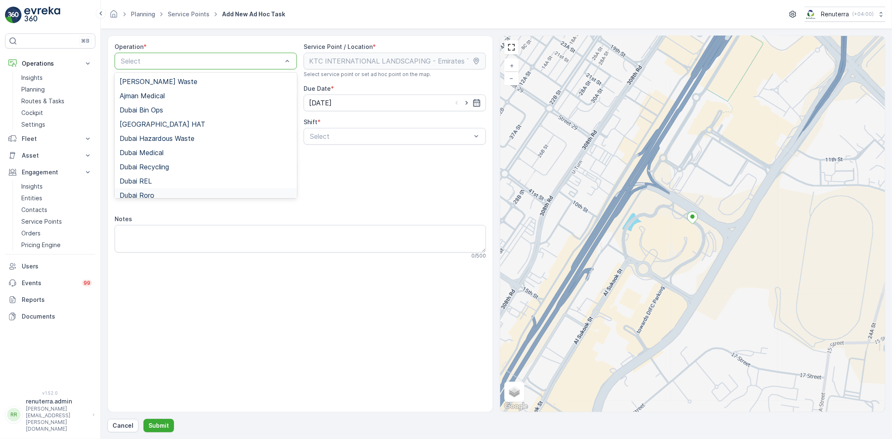
click at [136, 195] on span "Dubai Roro" at bounding box center [137, 195] width 35 height 8
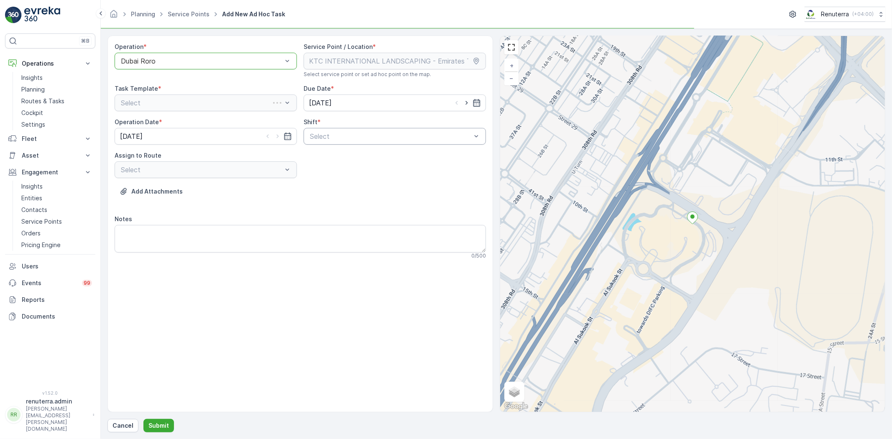
click at [319, 129] on div "Shift * Select" at bounding box center [394, 131] width 182 height 27
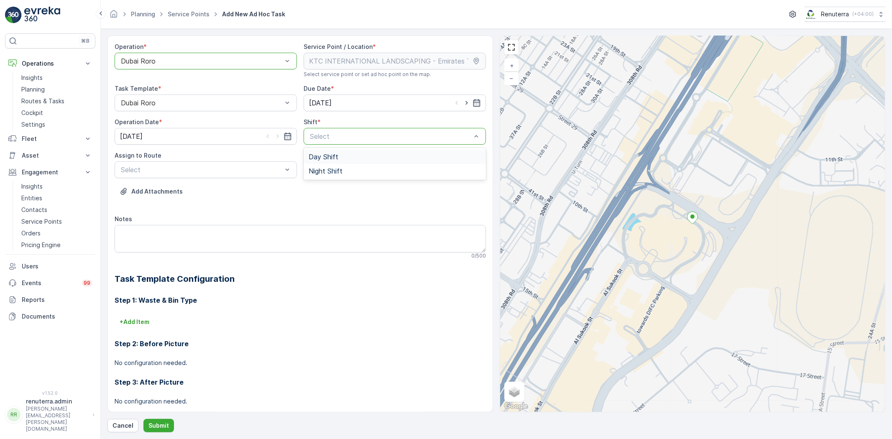
drag, startPoint x: 319, startPoint y: 130, endPoint x: 315, endPoint y: 149, distance: 19.9
click at [318, 150] on div "Day Shift" at bounding box center [394, 157] width 182 height 14
click at [463, 106] on icon "button" at bounding box center [466, 103] width 8 height 8
type input "[DATE]"
click at [278, 138] on icon "button" at bounding box center [277, 136] width 8 height 8
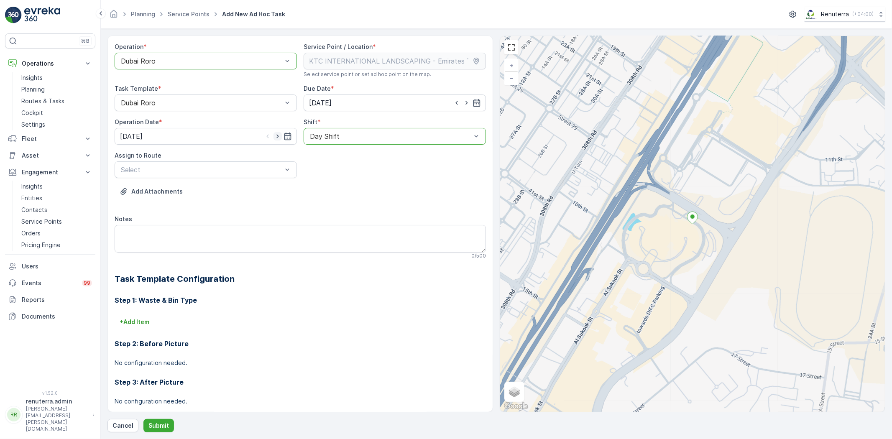
type input "[DATE]"
click at [209, 203] on span "DRORO101 (Route Plan) - DXBCC95212" at bounding box center [182, 205] width 125 height 8
click at [154, 424] on p "Submit" at bounding box center [158, 425] width 20 height 8
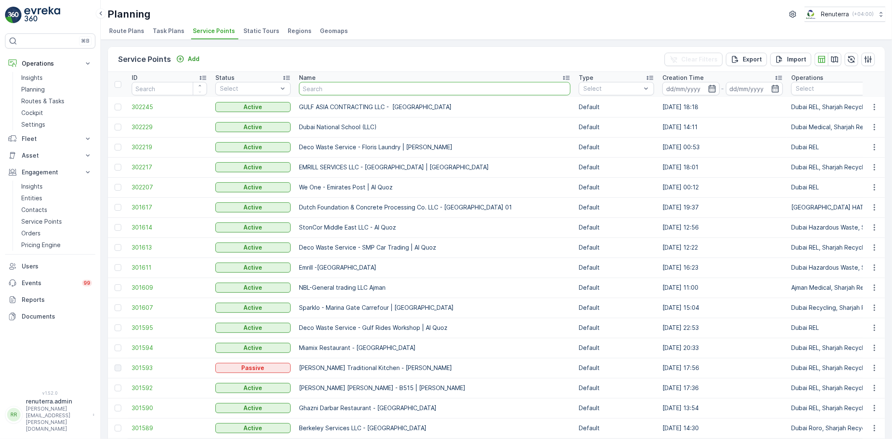
type input "Deco Waste Service - Qube Art Frame Making LLC | Al Quoz"
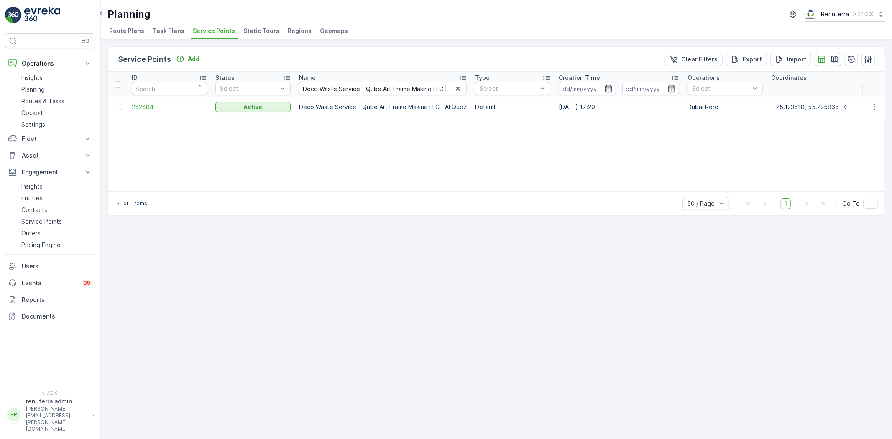
click at [155, 103] on span "252484" at bounding box center [169, 107] width 75 height 8
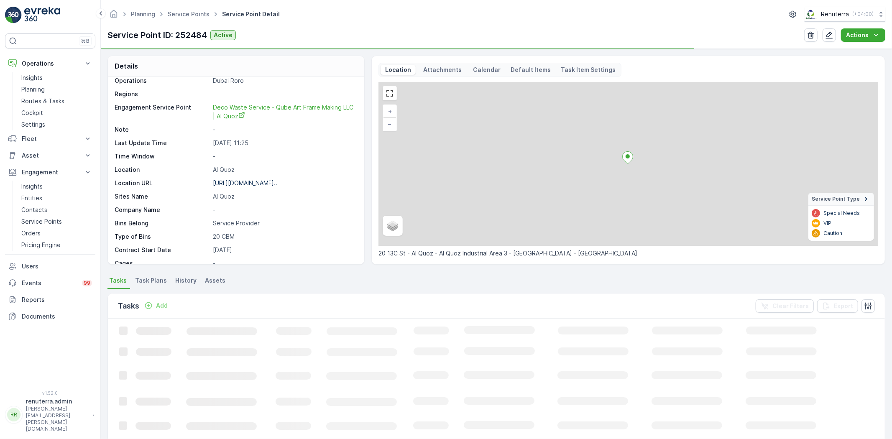
scroll to position [93, 0]
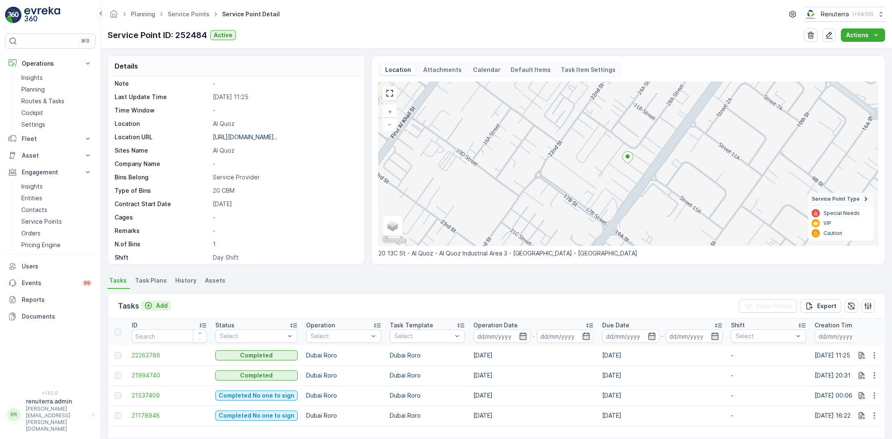
click at [151, 306] on icon "Add" at bounding box center [148, 305] width 8 height 8
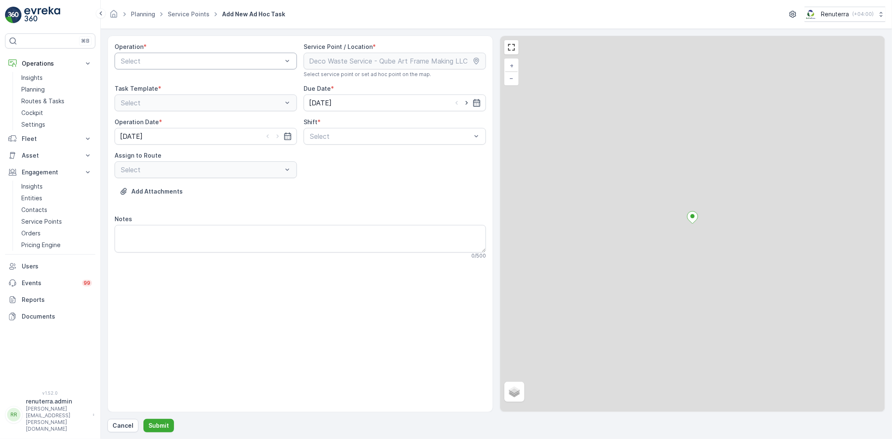
click at [159, 66] on div "Select" at bounding box center [206, 61] width 182 height 17
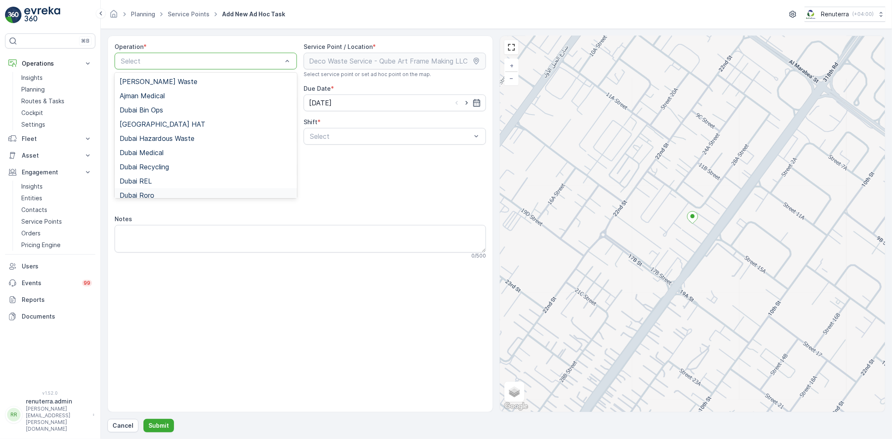
click at [141, 191] on span "Dubai Roro" at bounding box center [137, 195] width 35 height 8
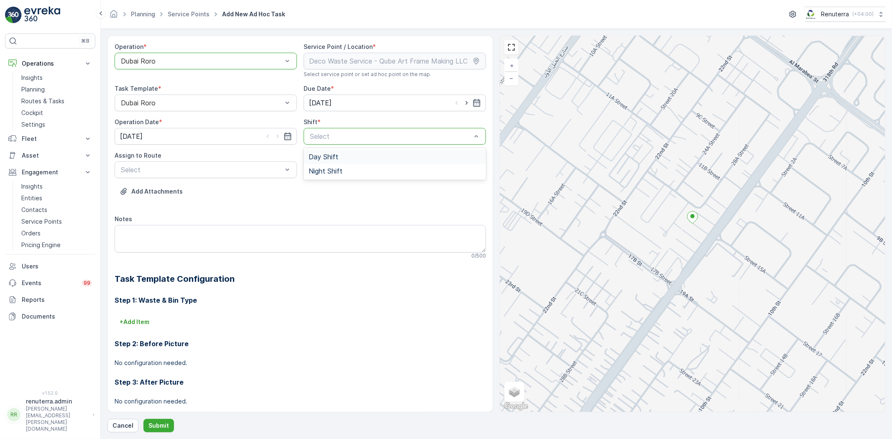
click at [322, 161] on div "Day Shift" at bounding box center [394, 157] width 182 height 14
click at [230, 176] on div "Select" at bounding box center [206, 169] width 182 height 17
click at [211, 194] on div "DRORO103 (Ended) - DXB X18570" at bounding box center [206, 190] width 182 height 14
click at [462, 103] on icon "button" at bounding box center [466, 103] width 8 height 8
type input "[DATE]"
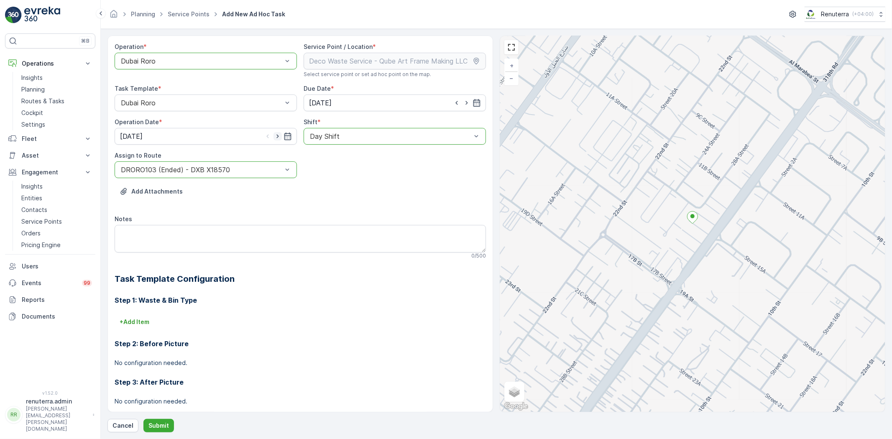
click at [275, 134] on icon "button" at bounding box center [277, 136] width 8 height 8
type input "[DATE]"
click at [167, 417] on div "Operation * option Dubai Roro, selected. Dubai Roro Service Point / Location * …" at bounding box center [496, 234] width 778 height 397
click at [166, 419] on button "Submit" at bounding box center [158, 425] width 31 height 13
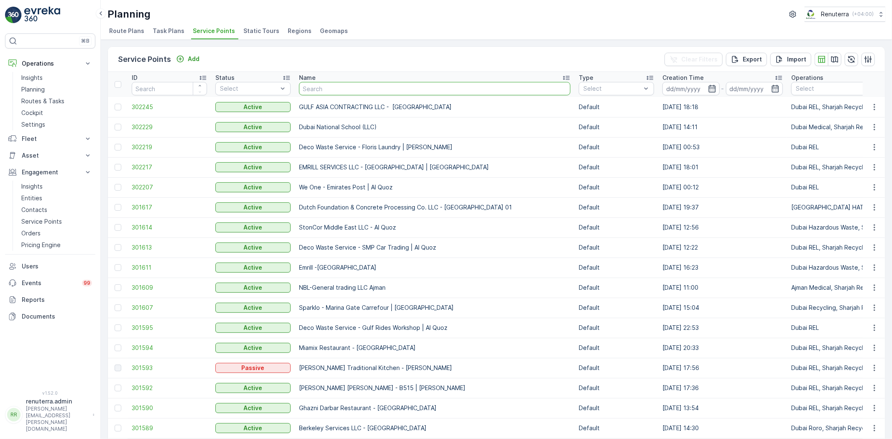
click at [335, 88] on input "text" at bounding box center [434, 88] width 271 height 13
paste input "Berkely Al marooj Furjan"
type input "Berkely Al marooj Furjan"
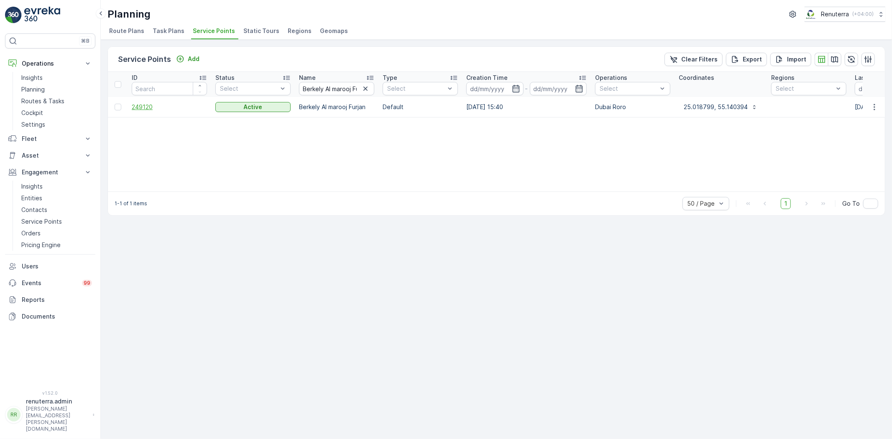
click at [140, 109] on span "249120" at bounding box center [169, 107] width 75 height 8
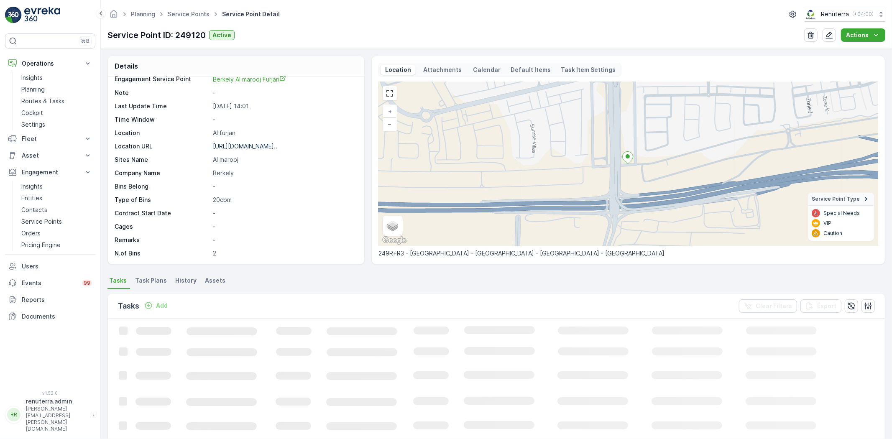
scroll to position [93, 0]
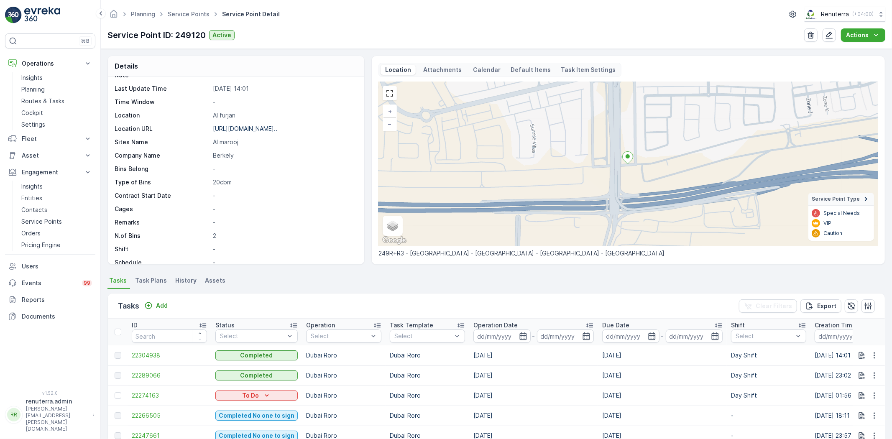
click at [161, 299] on div "Tasks Add Clear Filters Export" at bounding box center [496, 305] width 777 height 25
click at [161, 305] on p "Add" at bounding box center [162, 305] width 12 height 8
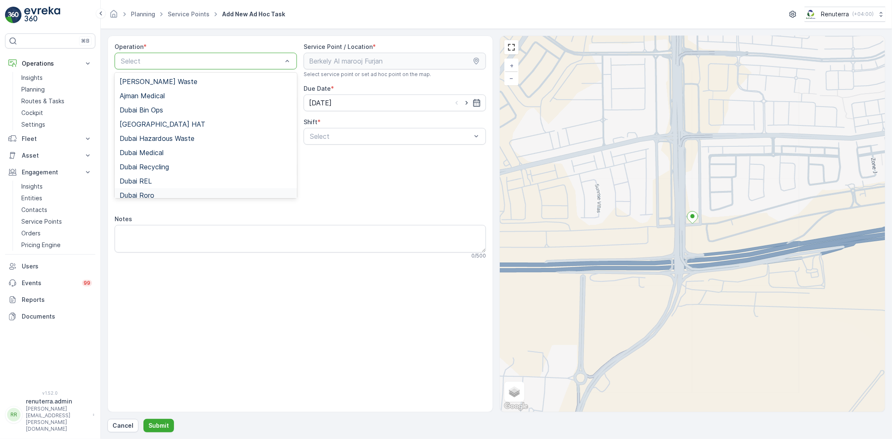
click at [154, 189] on div "Dubai Roro" at bounding box center [206, 195] width 182 height 14
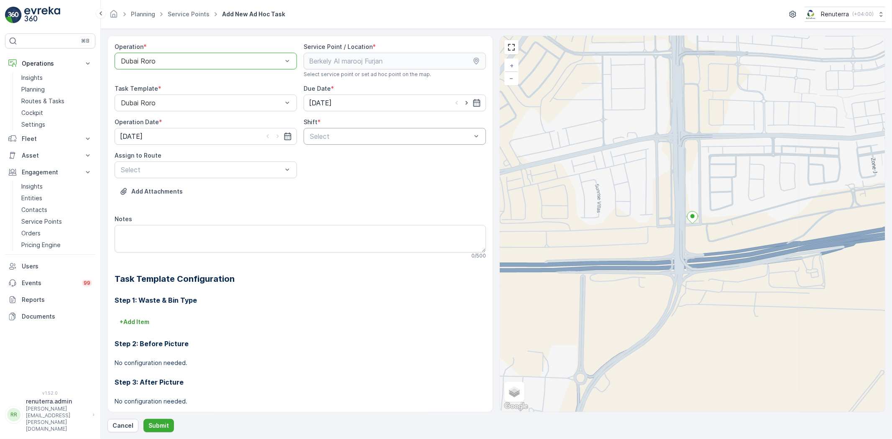
click at [305, 128] on div "Select" at bounding box center [394, 136] width 182 height 17
click at [306, 156] on div "Day Shift" at bounding box center [394, 157] width 182 height 14
click at [464, 107] on input "[DATE]" at bounding box center [394, 102] width 182 height 17
click at [389, 174] on div "10" at bounding box center [391, 172] width 13 height 13
type input "[DATE]"
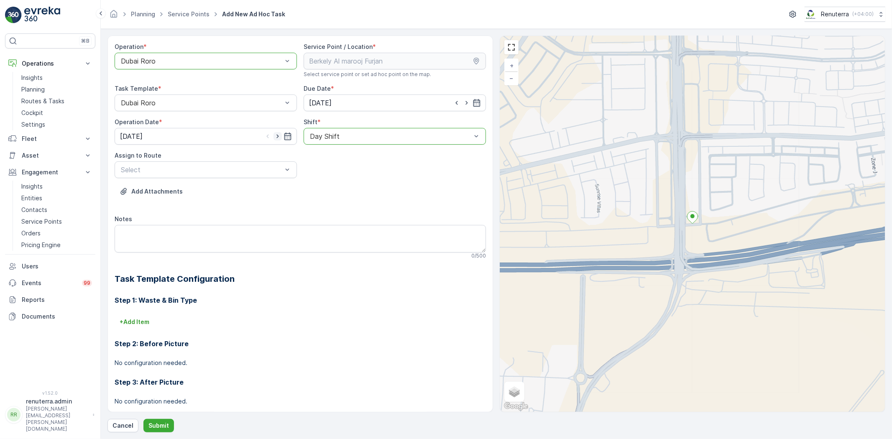
click at [277, 138] on icon "button" at bounding box center [277, 136] width 8 height 8
type input "[DATE]"
drag, startPoint x: 189, startPoint y: 192, endPoint x: 191, endPoint y: 189, distance: 4.3
click at [188, 192] on span "DRORO103 (Route Plan) - DXB X18570" at bounding box center [181, 190] width 123 height 8
click at [153, 420] on button "Submit" at bounding box center [158, 425] width 31 height 13
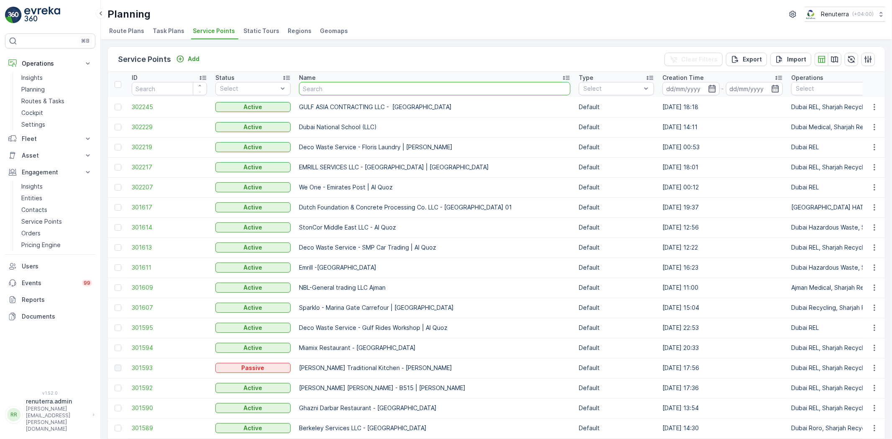
type input "Wade Adams Project (EM836) - Nad Al Sheba"
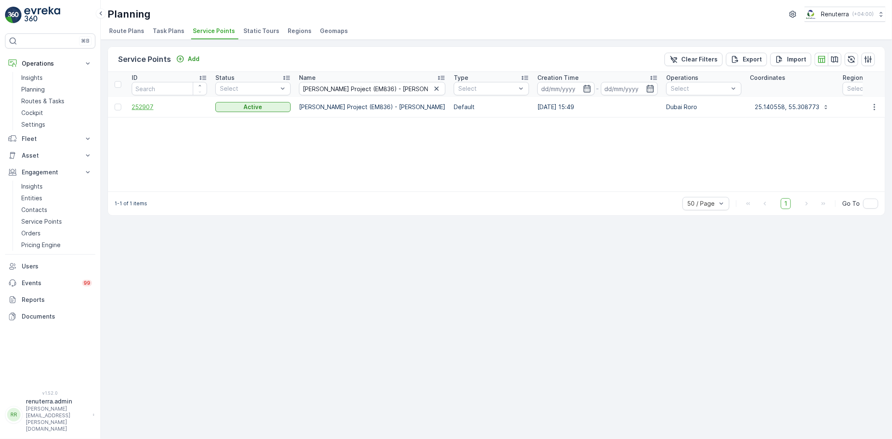
click at [134, 107] on span "252907" at bounding box center [169, 107] width 75 height 8
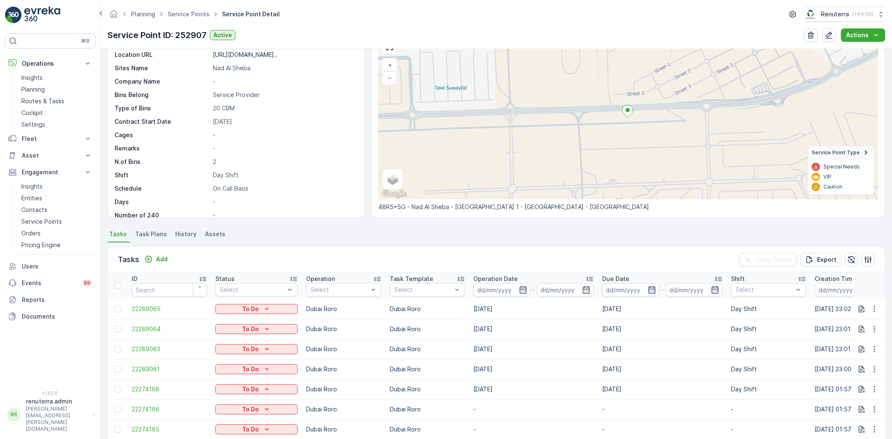
scroll to position [93, 0]
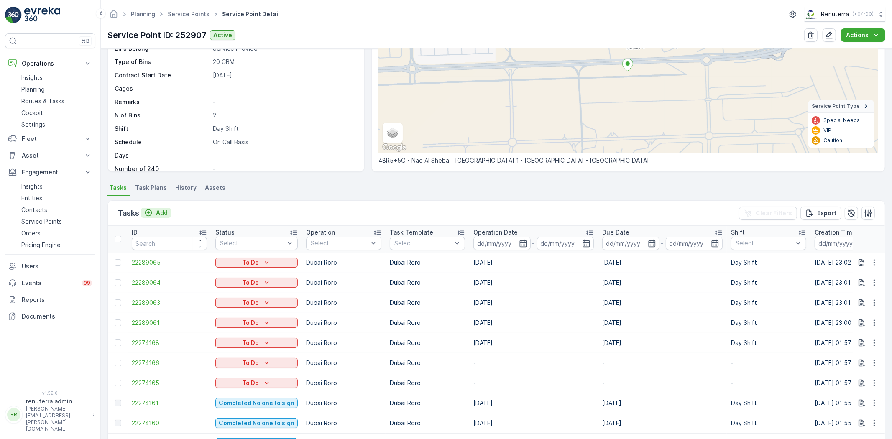
click at [163, 212] on p "Add" at bounding box center [162, 213] width 12 height 8
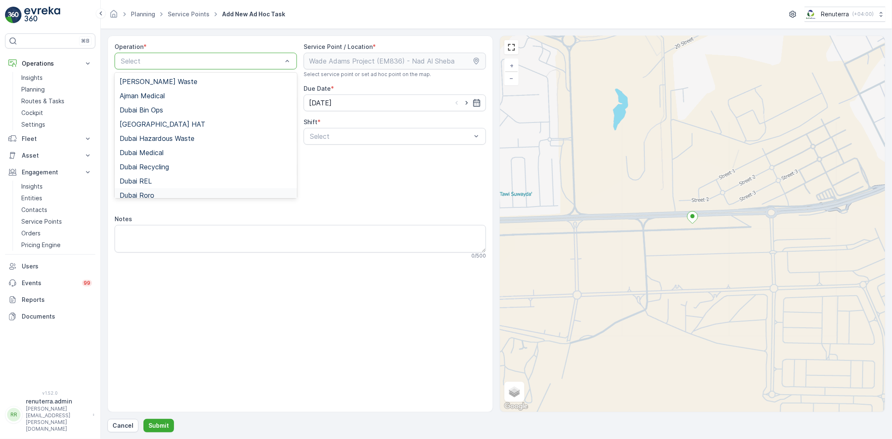
click at [145, 191] on span "Dubai Roro" at bounding box center [137, 195] width 35 height 8
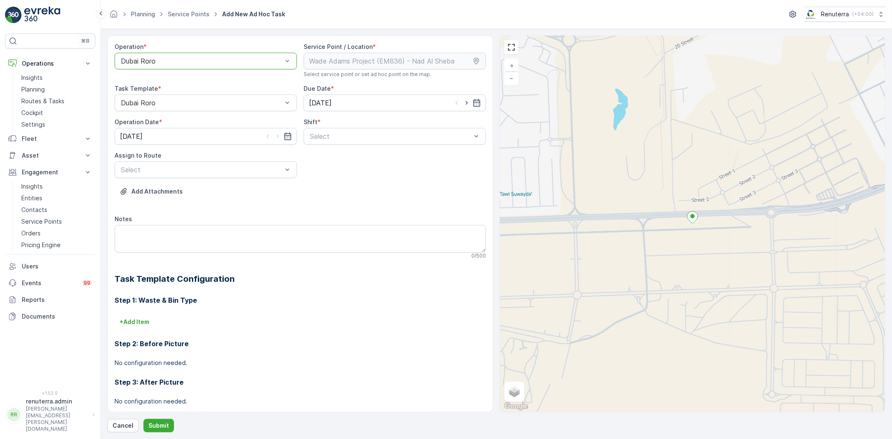
click at [354, 144] on div "Select" at bounding box center [394, 136] width 182 height 17
click at [340, 156] on div "Day Shift" at bounding box center [395, 157] width 172 height 8
click at [468, 105] on icon "button" at bounding box center [466, 103] width 8 height 8
type input "[DATE]"
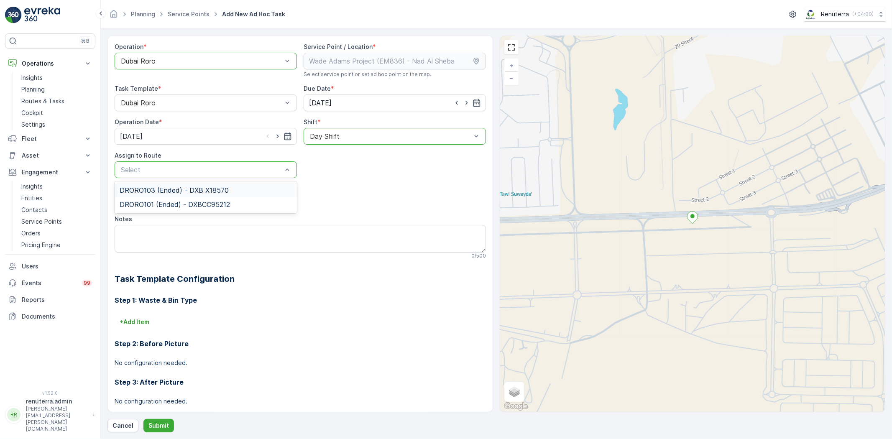
click at [200, 193] on span "DRORO103 (Ended) - DXB X18570" at bounding box center [174, 190] width 109 height 8
click at [155, 419] on button "Submit" at bounding box center [158, 425] width 31 height 13
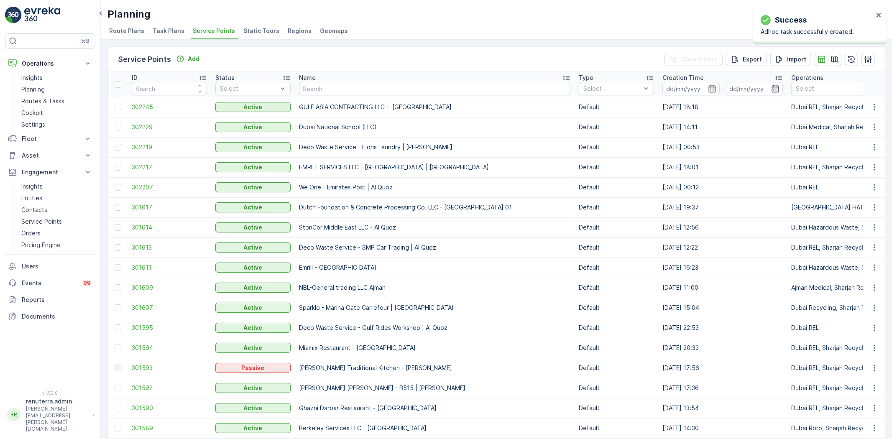
click at [381, 85] on input "text" at bounding box center [434, 88] width 271 height 13
paste input "Wade Adams Project (EM836) - Nad Al Sheba"
type input "Wade Adams Project (EM836) - Nad Al Sheba"
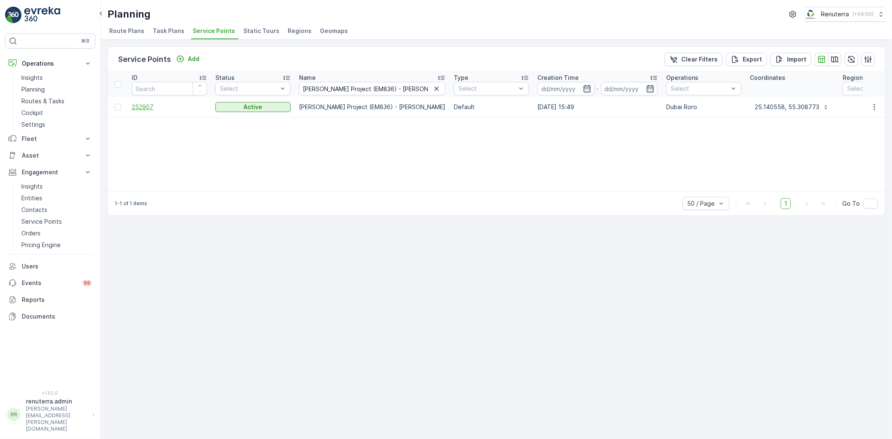
click at [147, 109] on span "252907" at bounding box center [169, 107] width 75 height 8
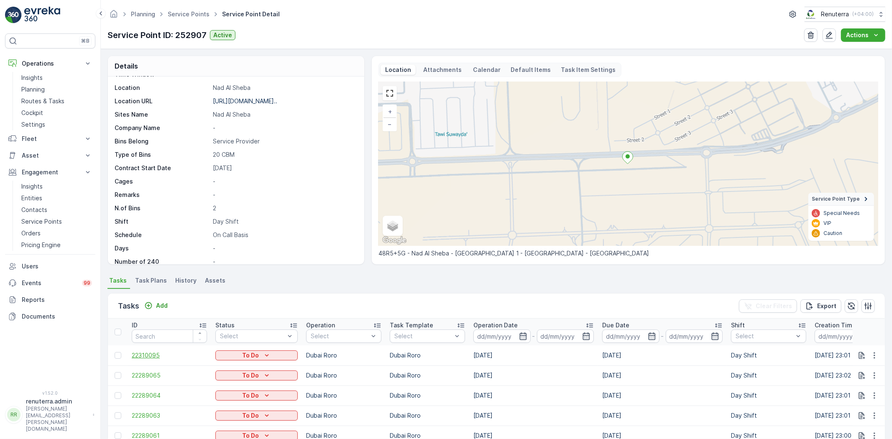
scroll to position [139, 0]
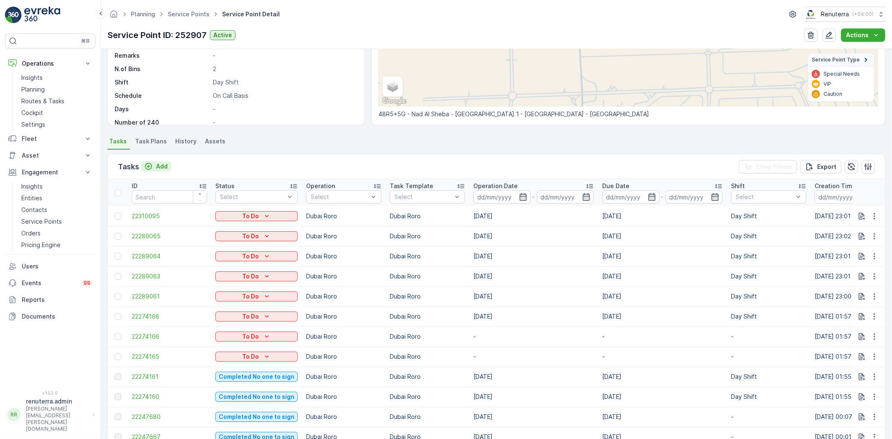
click at [160, 166] on p "Add" at bounding box center [162, 166] width 12 height 8
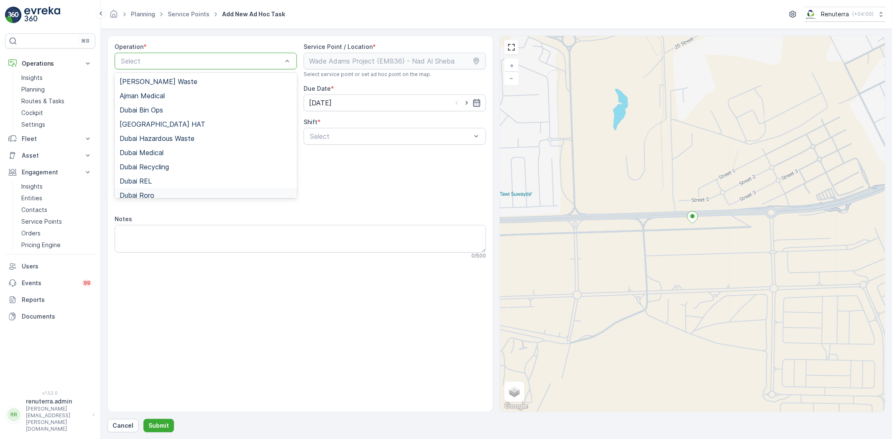
click at [153, 192] on span "Dubai Roro" at bounding box center [137, 195] width 35 height 8
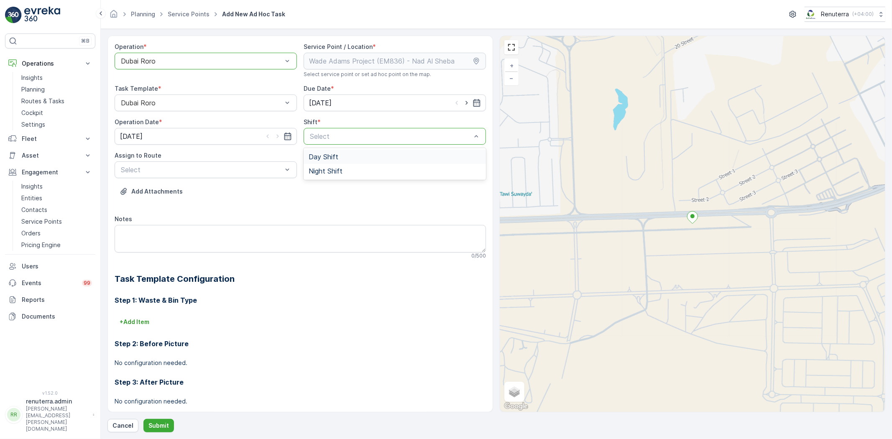
click at [348, 157] on div "Day Shift" at bounding box center [395, 157] width 172 height 8
click at [464, 106] on icon "button" at bounding box center [466, 103] width 8 height 8
type input "[DATE]"
click at [276, 133] on icon "button" at bounding box center [277, 136] width 8 height 8
type input "[DATE]"
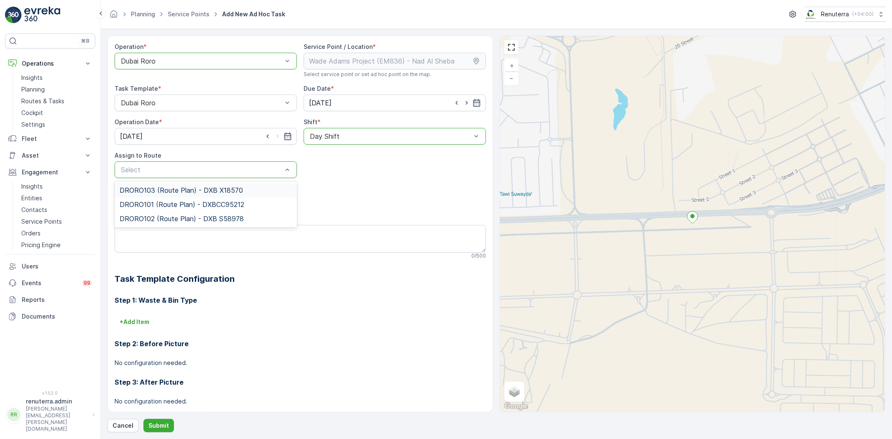
click at [180, 193] on span "DRORO103 (Route Plan) - DXB X18570" at bounding box center [181, 190] width 123 height 8
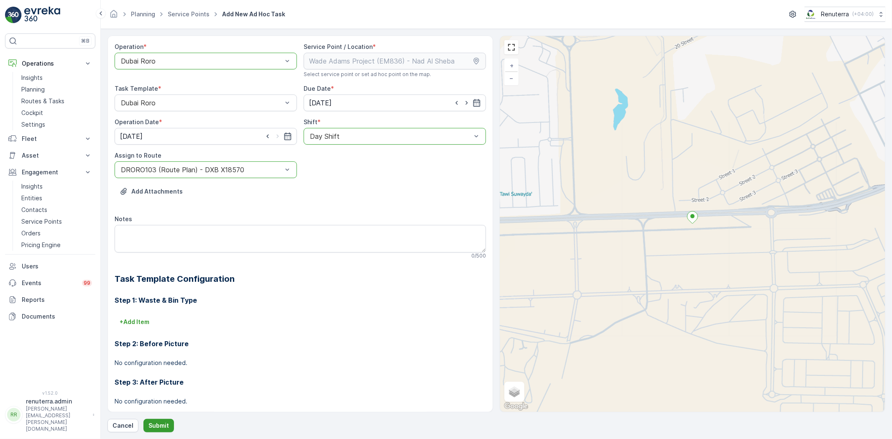
click at [162, 424] on p "Submit" at bounding box center [158, 425] width 20 height 8
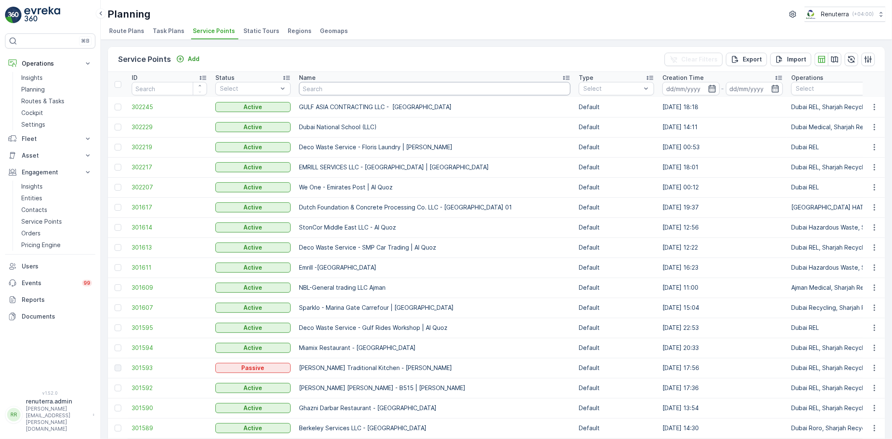
click at [320, 89] on input "text" at bounding box center [434, 88] width 271 height 13
type input "salam"
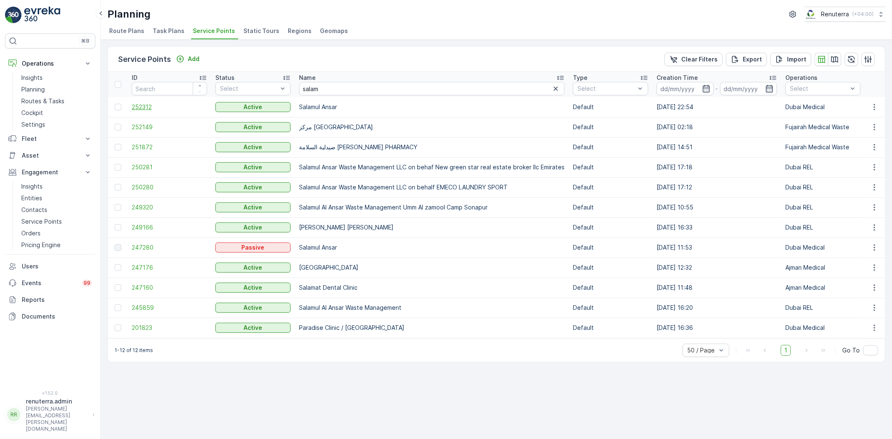
click at [135, 105] on span "252312" at bounding box center [169, 107] width 75 height 8
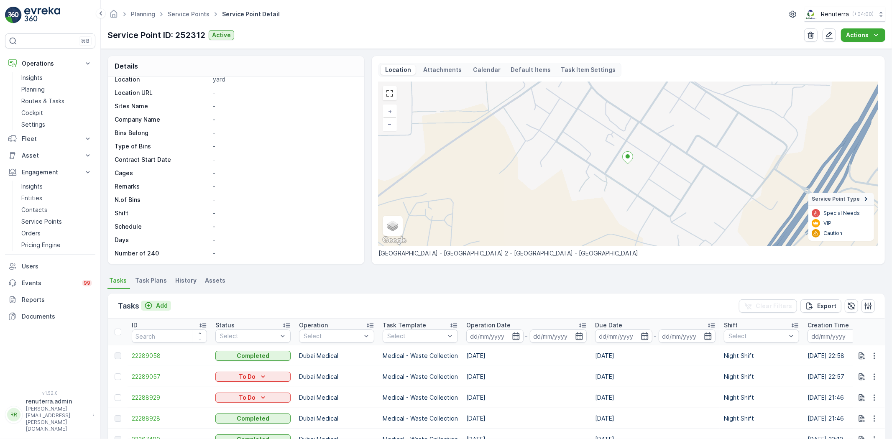
scroll to position [82, 0]
click at [161, 303] on p "Add" at bounding box center [162, 305] width 12 height 8
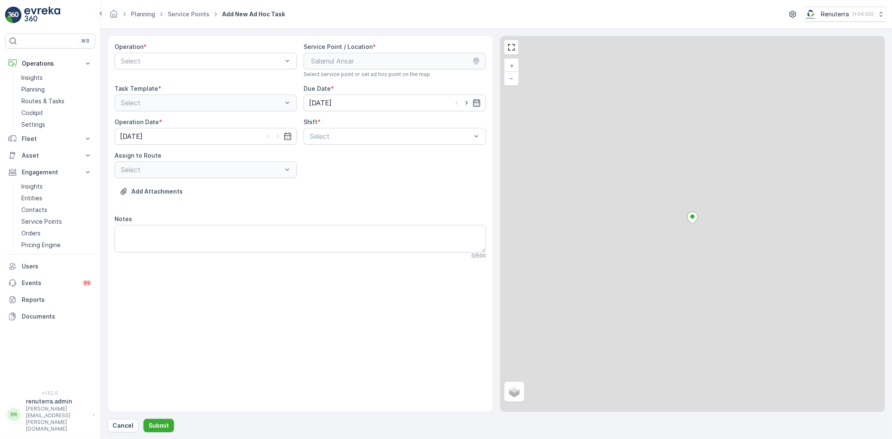
click at [166, 54] on div "Select" at bounding box center [206, 61] width 182 height 17
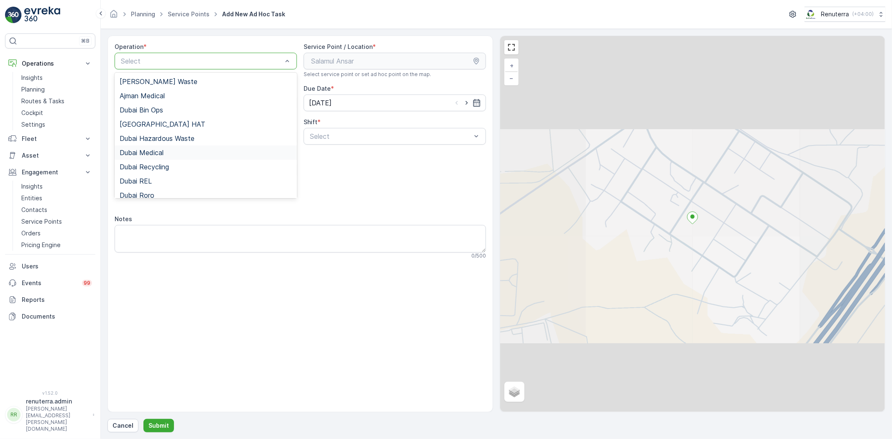
click at [167, 155] on div "Dubai Medical" at bounding box center [206, 153] width 172 height 8
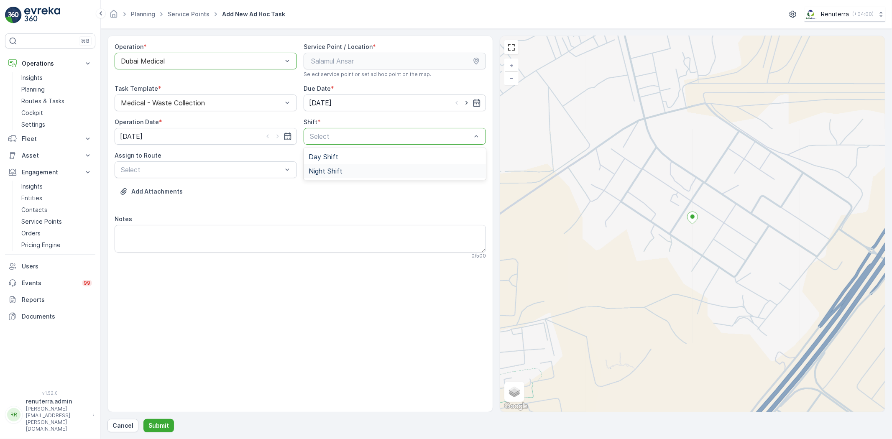
click at [312, 167] on span "Night Shift" at bounding box center [326, 171] width 34 height 8
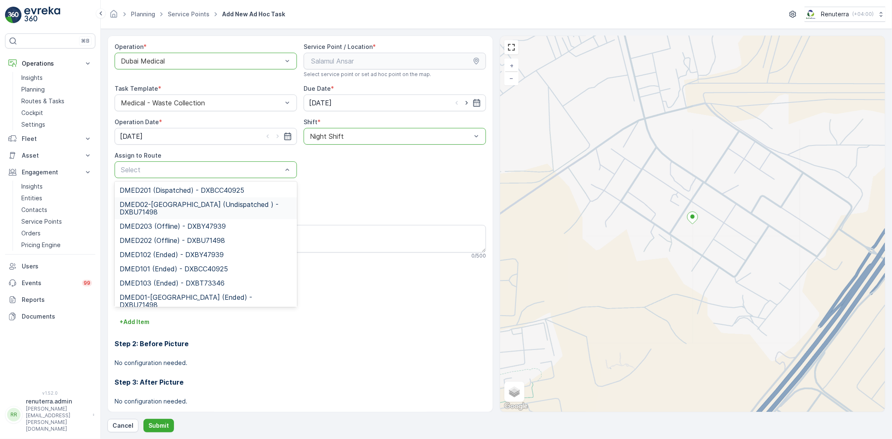
click at [207, 198] on div "DMED02-Khawaneej Yard (Undispatched ) - DXBU71498" at bounding box center [206, 208] width 182 height 22
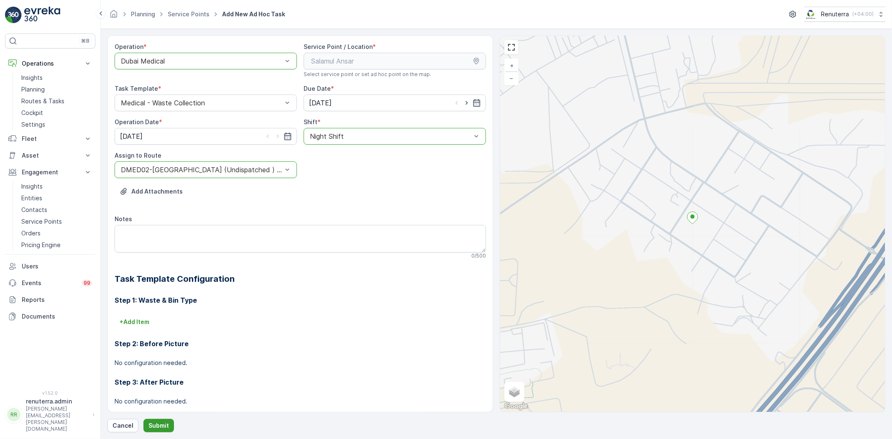
click at [169, 424] on button "Submit" at bounding box center [158, 425] width 31 height 13
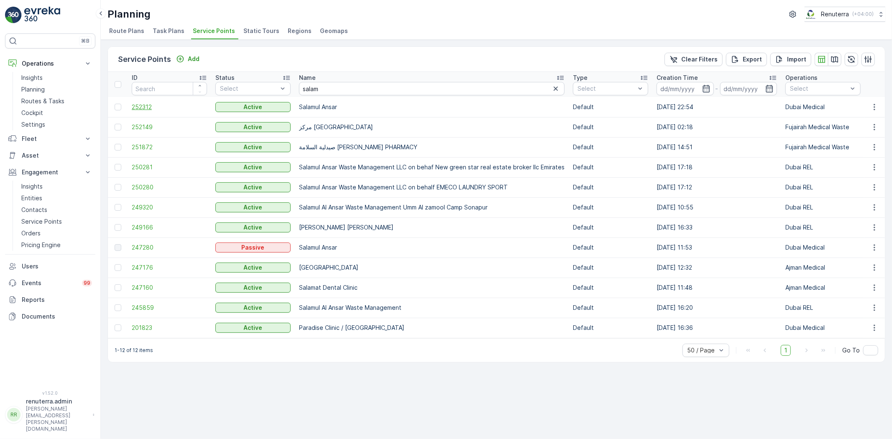
click at [143, 109] on span "252312" at bounding box center [169, 107] width 75 height 8
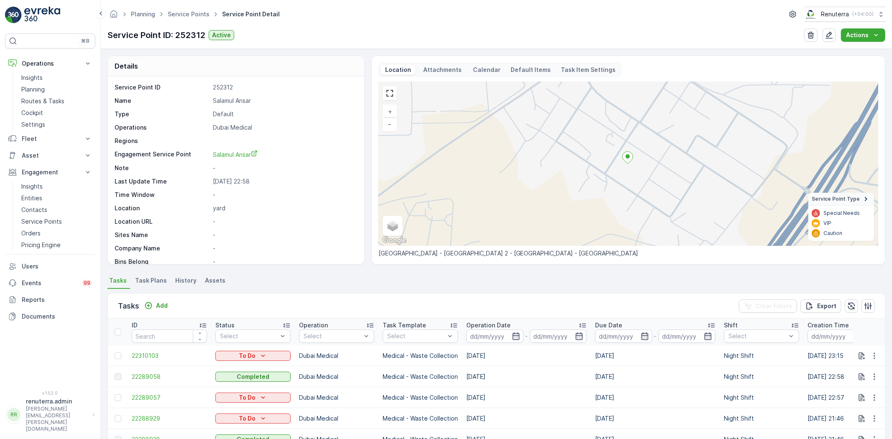
drag, startPoint x: 276, startPoint y: 164, endPoint x: 40, endPoint y: 360, distance: 307.2
click at [40, 360] on div "⌘B Operations Insights Planning Routes & Tasks Cockpit Settings Fleet Live Trac…" at bounding box center [50, 206] width 90 height 347
click at [170, 310] on div "Tasks Add Clear Filters Export" at bounding box center [496, 305] width 777 height 25
click at [169, 310] on button "Add" at bounding box center [156, 306] width 30 height 10
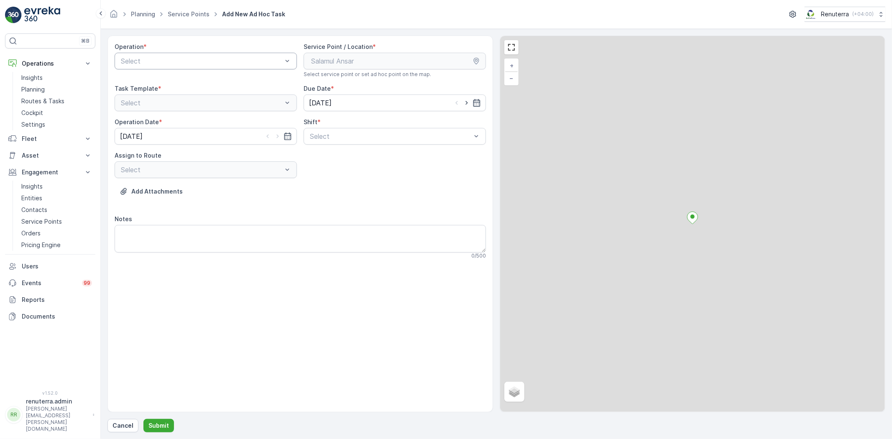
click at [186, 69] on div "Operation * Select" at bounding box center [206, 60] width 182 height 35
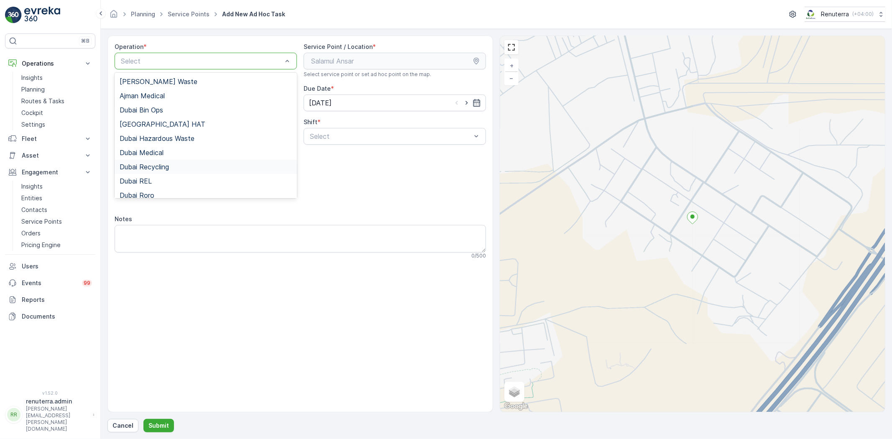
click at [179, 153] on div "Dubai Medical" at bounding box center [206, 153] width 172 height 8
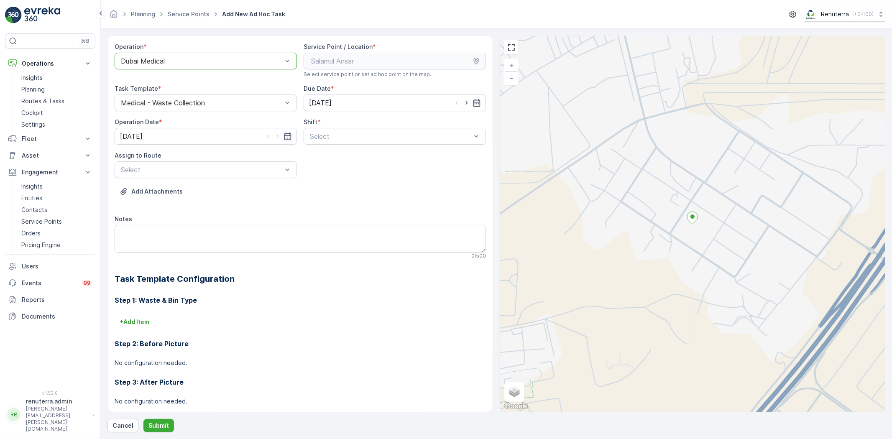
click at [332, 170] on span "Night Shift" at bounding box center [326, 171] width 34 height 8
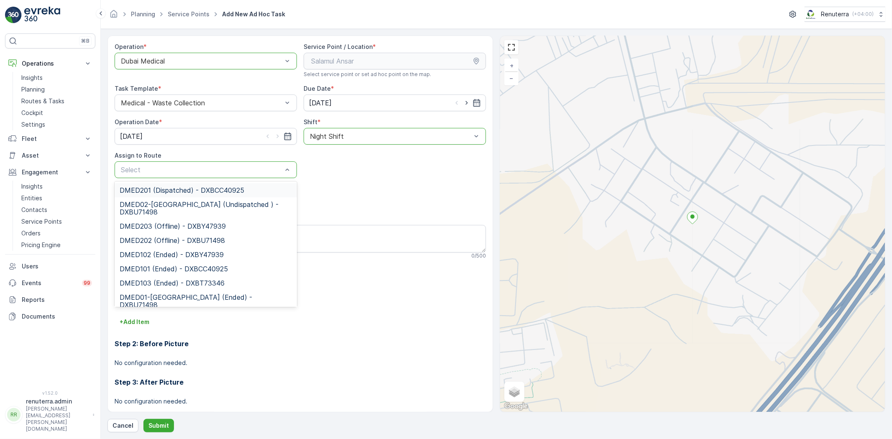
click at [262, 163] on div "Select" at bounding box center [206, 169] width 182 height 17
click at [225, 212] on span "DMED02-Khawaneej Yard (Undispatched ) - DXBU71498" at bounding box center [206, 208] width 172 height 15
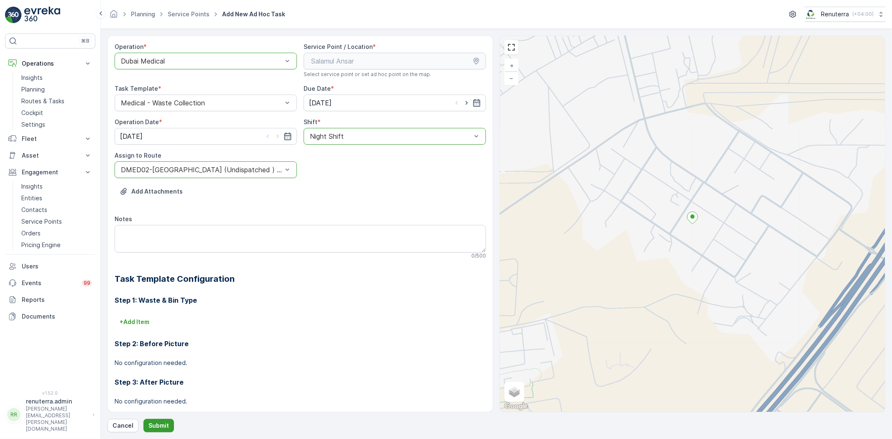
click at [144, 428] on button "Submit" at bounding box center [158, 425] width 31 height 13
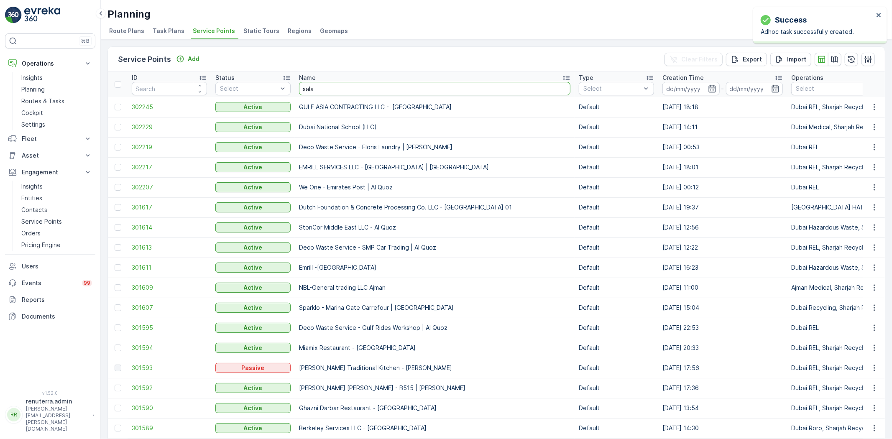
type input "salam"
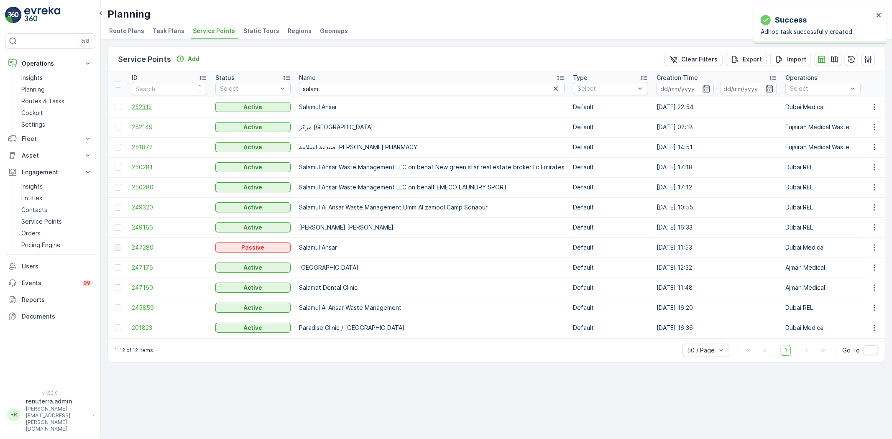
click at [138, 110] on span "252312" at bounding box center [169, 107] width 75 height 8
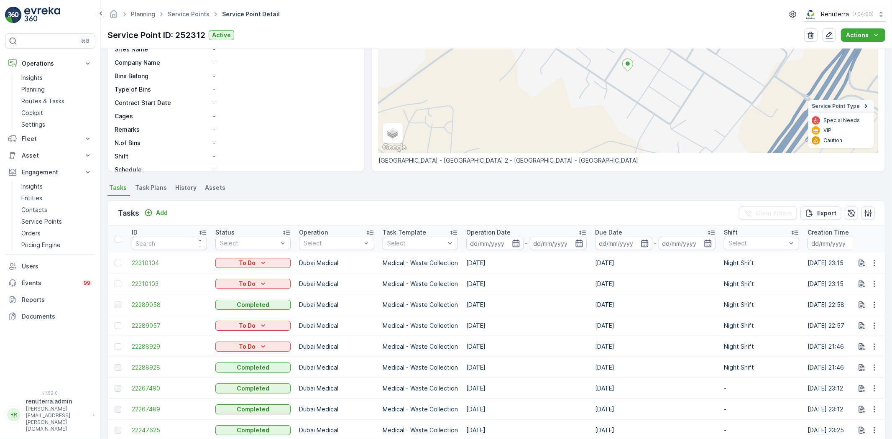
scroll to position [46, 0]
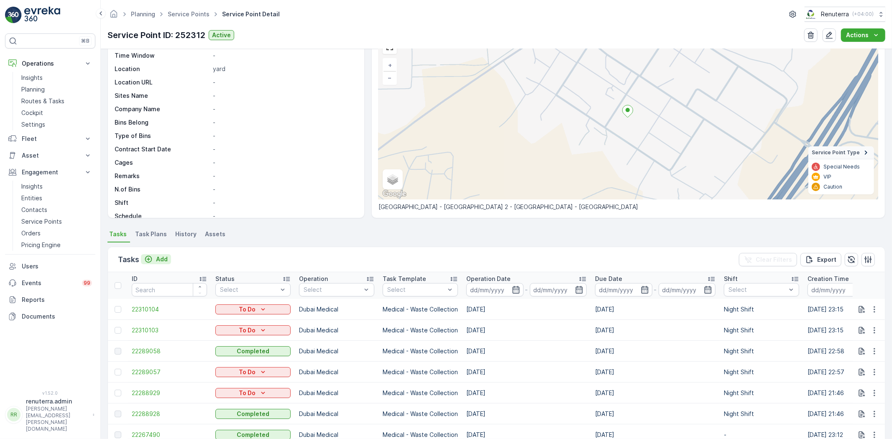
click at [155, 260] on div "Add" at bounding box center [155, 259] width 23 height 8
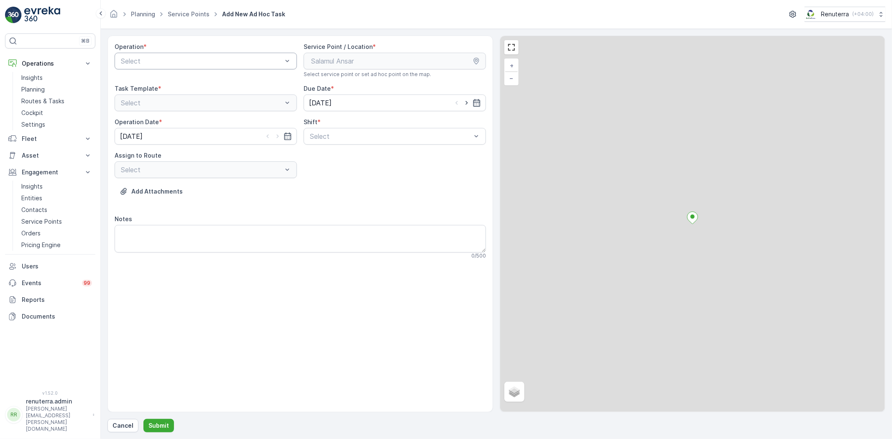
click at [153, 67] on div "Select" at bounding box center [206, 61] width 182 height 17
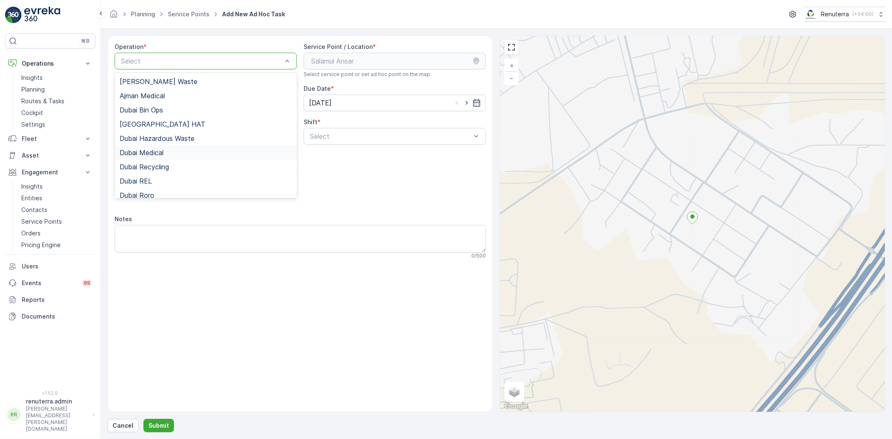
click at [141, 152] on span "Dubai Medical" at bounding box center [142, 153] width 44 height 8
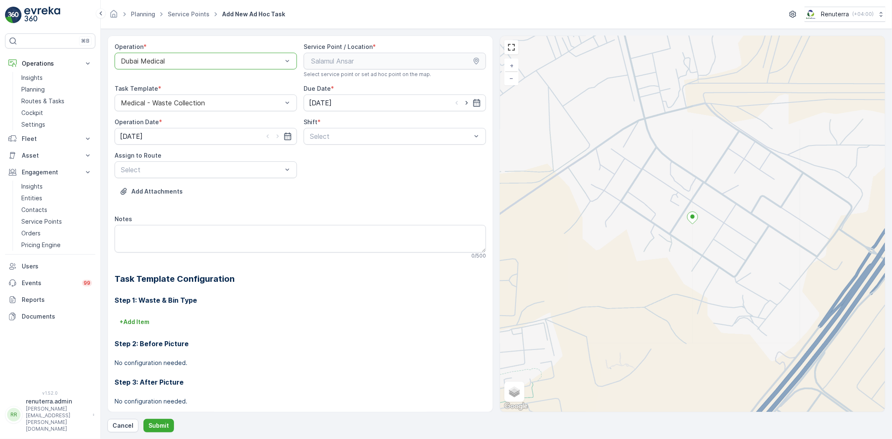
click at [354, 118] on div "Shift *" at bounding box center [394, 122] width 182 height 8
click at [336, 128] on div "Select" at bounding box center [394, 136] width 182 height 17
click at [319, 166] on div "Night Shift" at bounding box center [394, 171] width 182 height 14
click at [236, 163] on div "Select" at bounding box center [206, 169] width 182 height 17
click at [220, 171] on div at bounding box center [201, 170] width 163 height 8
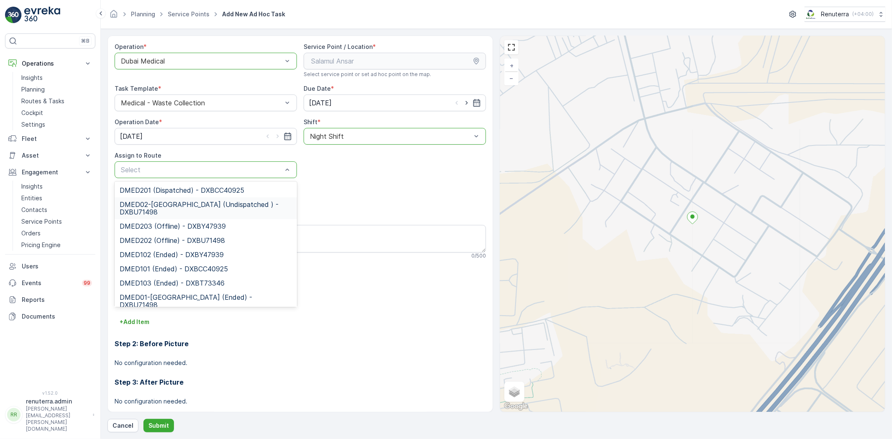
click at [183, 199] on div "DMED02-Khawaneej Yard (Undispatched ) - DXBU71498" at bounding box center [206, 208] width 182 height 22
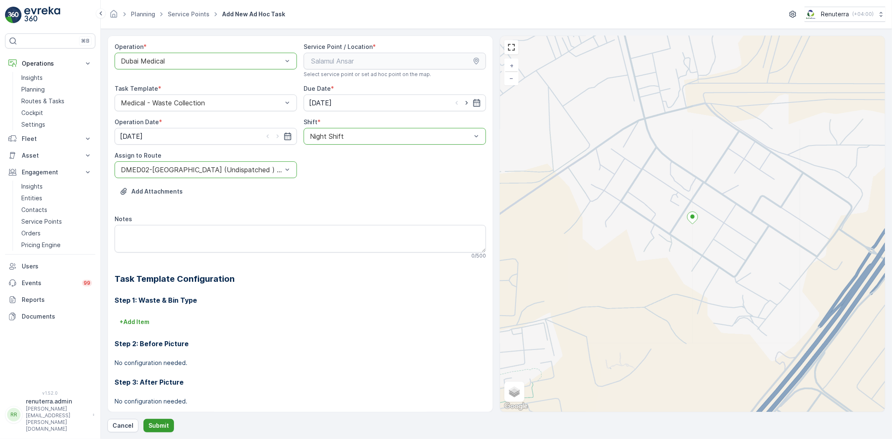
click at [149, 423] on p "Submit" at bounding box center [158, 425] width 20 height 8
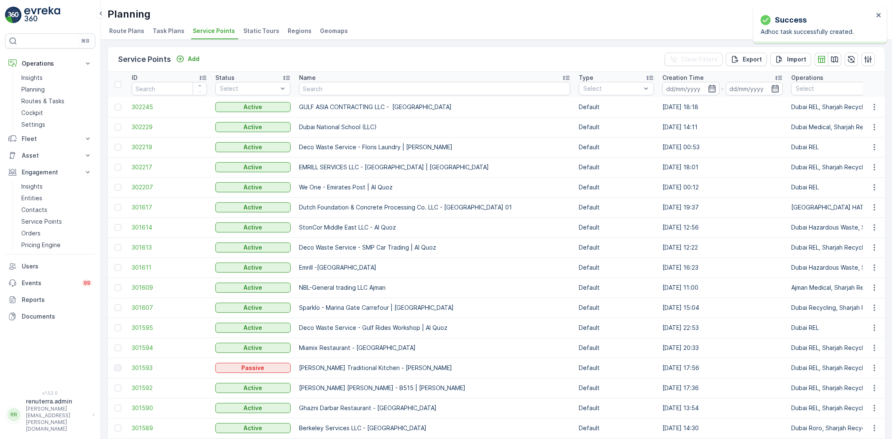
click at [344, 91] on input "text" at bounding box center [434, 88] width 271 height 13
click at [64, 95] on link "Routes & Tasks" at bounding box center [56, 101] width 77 height 12
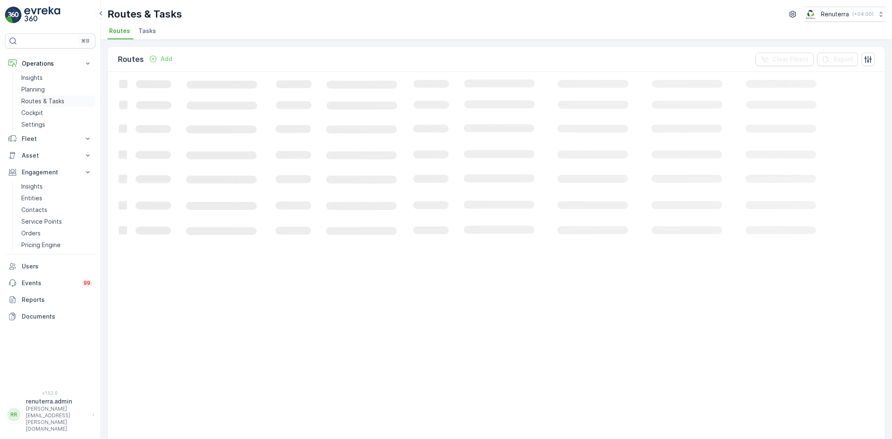
click at [67, 98] on link "Routes & Tasks" at bounding box center [56, 101] width 77 height 12
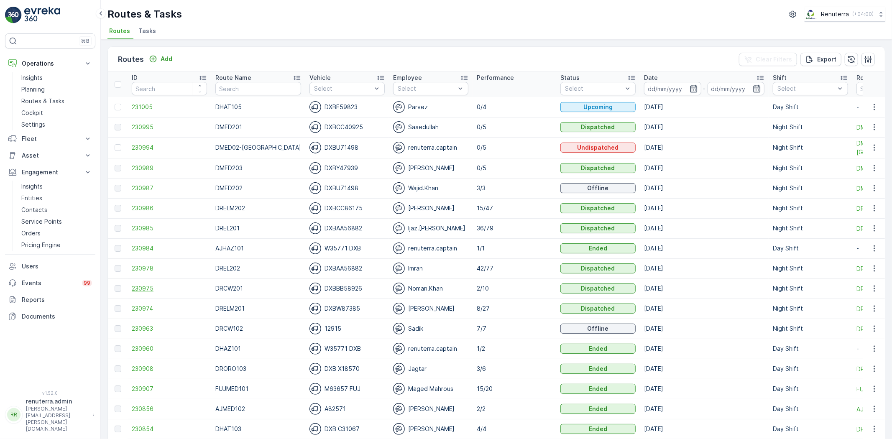
click at [145, 284] on span "230975" at bounding box center [169, 288] width 75 height 8
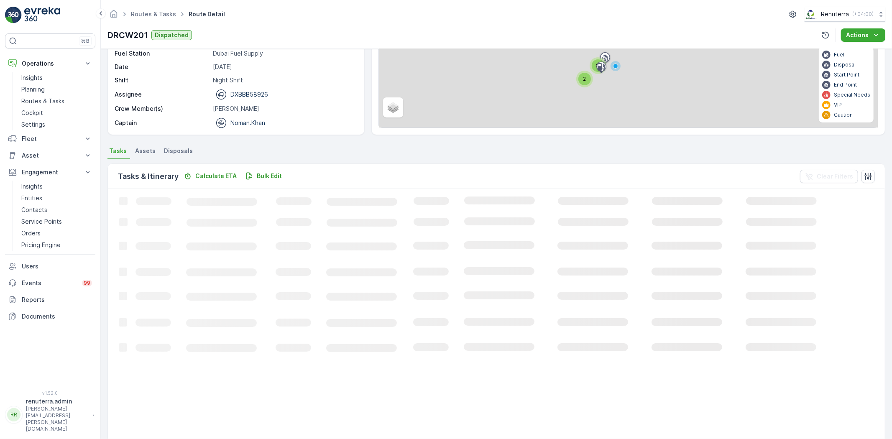
scroll to position [93, 0]
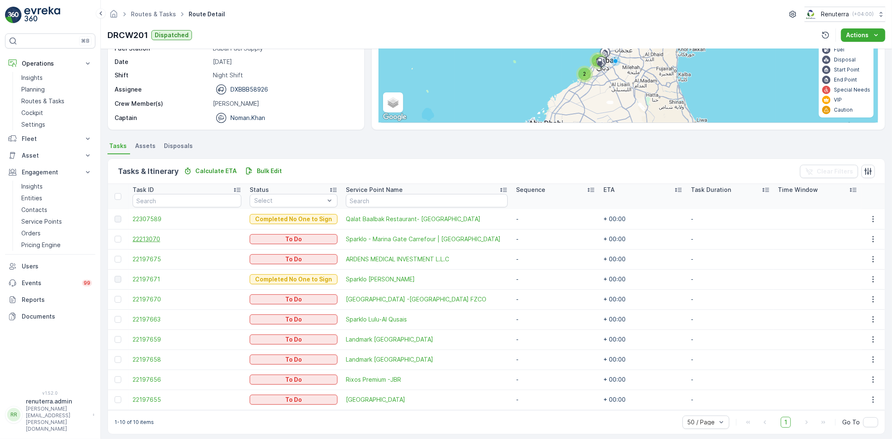
click at [148, 239] on span "22213070" at bounding box center [187, 239] width 109 height 8
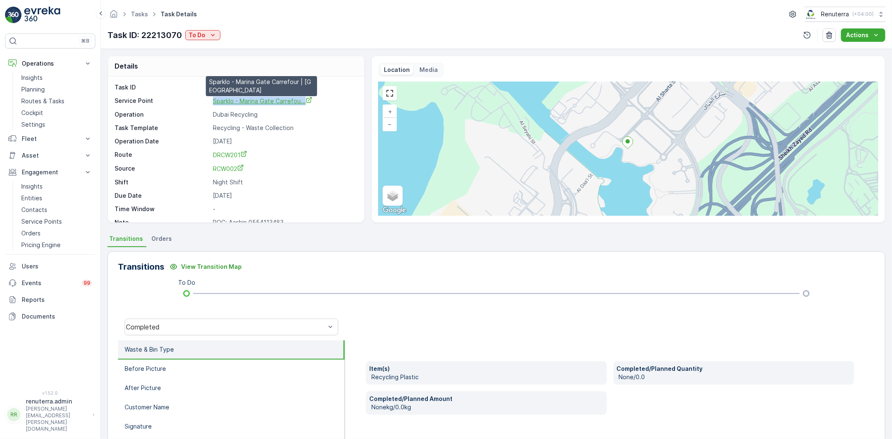
drag, startPoint x: 202, startPoint y: 106, endPoint x: 306, endPoint y: 101, distance: 103.8
click at [306, 101] on div "Task ID 22213070 Service Point Sparklo - Marina Gate Carrefou... Sparklo - Mari…" at bounding box center [235, 154] width 241 height 143
copy div "Sparklo - Marina Gate Carrefou..."
click at [306, 66] on div "Details" at bounding box center [236, 66] width 256 height 20
click at [41, 89] on p "Planning" at bounding box center [32, 89] width 23 height 8
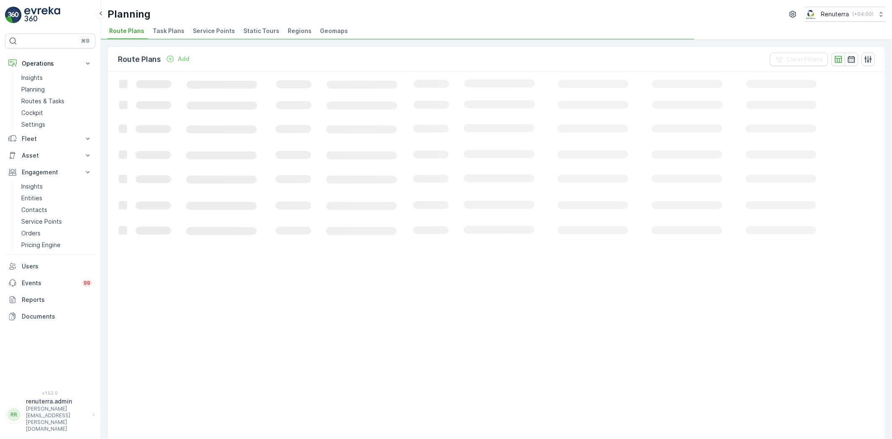
click at [218, 31] on span "Service Points" at bounding box center [214, 31] width 42 height 8
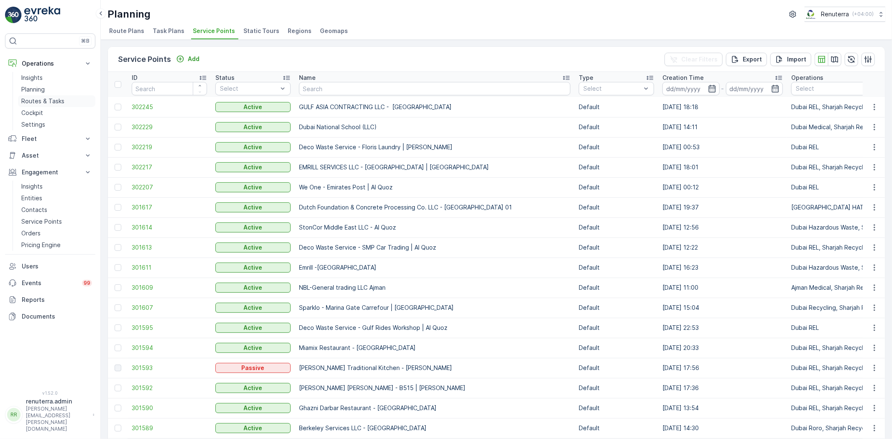
click at [50, 105] on p "Routes & Tasks" at bounding box center [42, 101] width 43 height 8
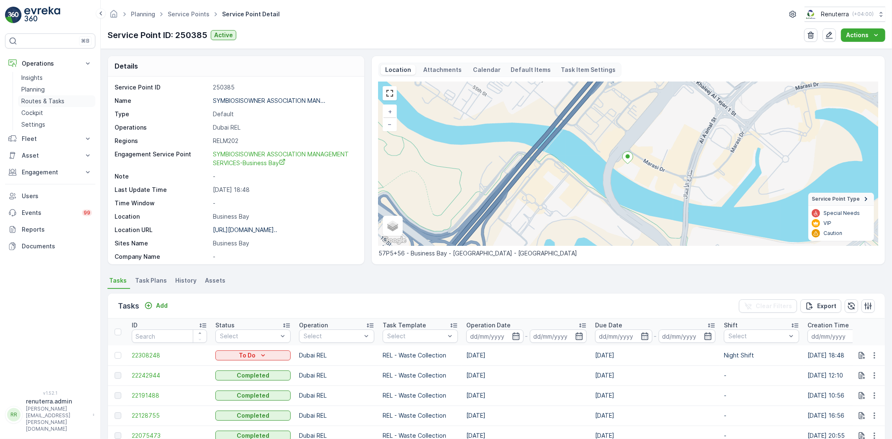
click at [38, 99] on p "Routes & Tasks" at bounding box center [42, 101] width 43 height 8
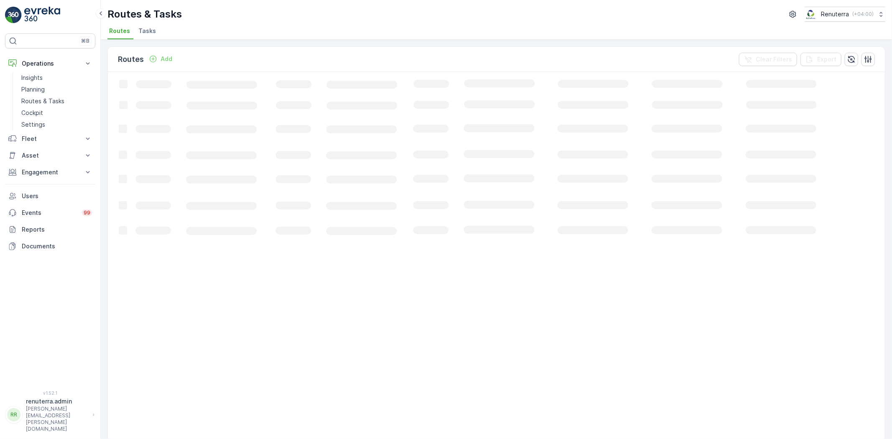
drag, startPoint x: 237, startPoint y: 182, endPoint x: 235, endPoint y: 176, distance: 6.2
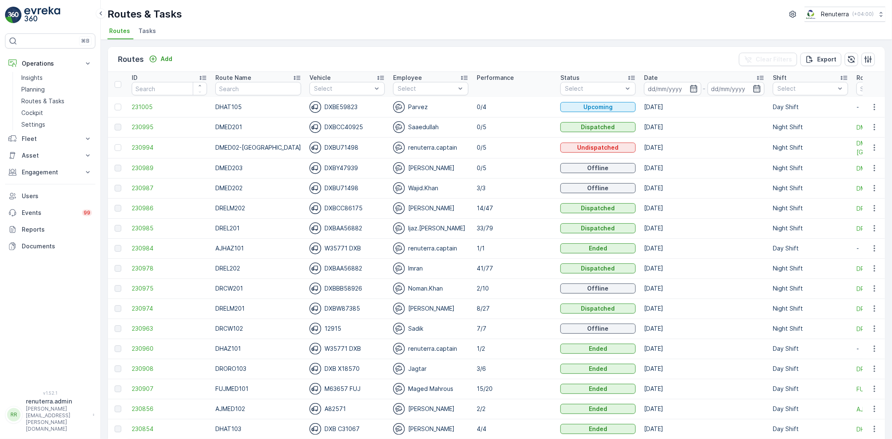
drag, startPoint x: 235, startPoint y: 176, endPoint x: 25, endPoint y: 320, distance: 254.2
click at [25, 320] on div "⌘B Operations Insights Planning Routes & Tasks Cockpit Settings Fleet Live Trac…" at bounding box center [50, 206] width 90 height 347
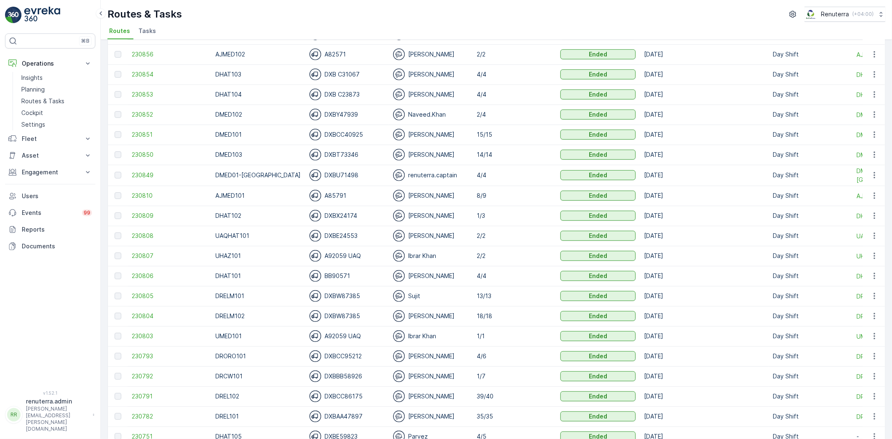
scroll to position [328, 0]
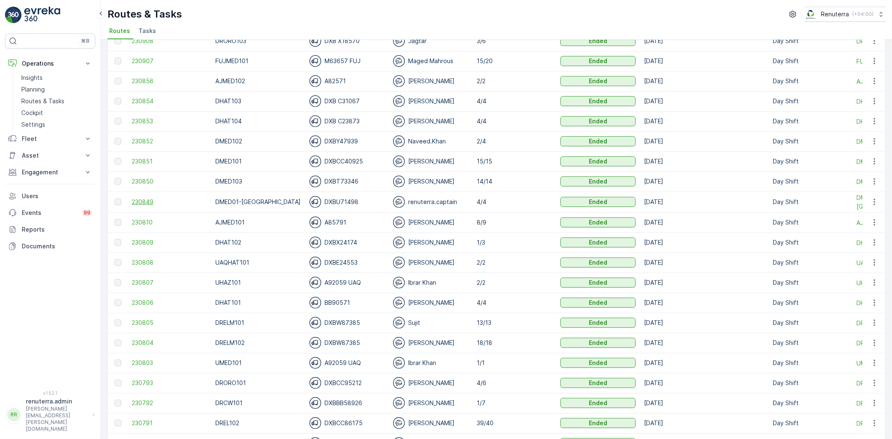
click at [149, 204] on span "230849" at bounding box center [169, 202] width 75 height 8
